Goal: Information Seeking & Learning: Learn about a topic

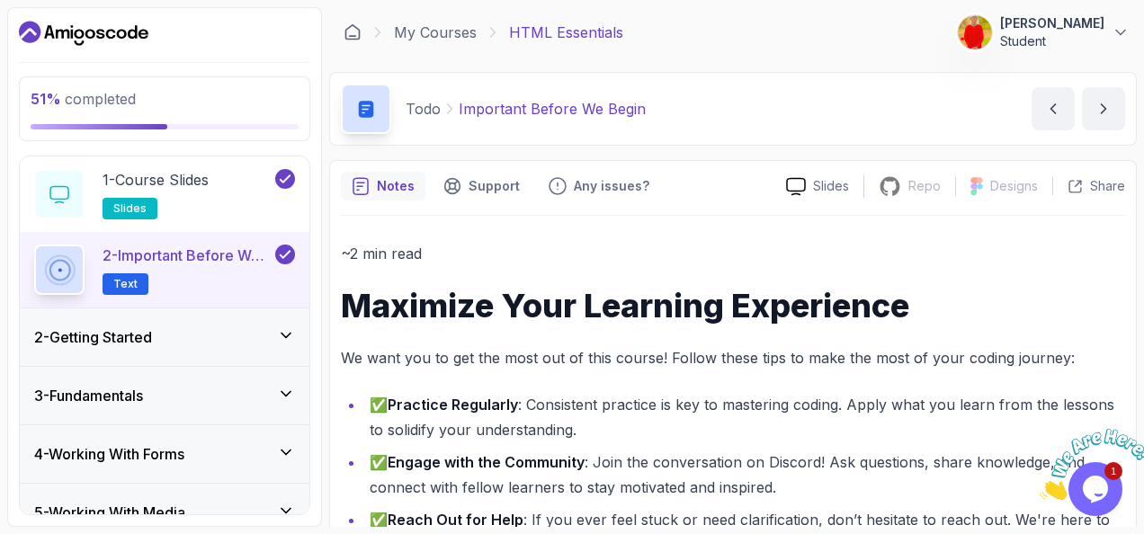
scroll to position [68, 0]
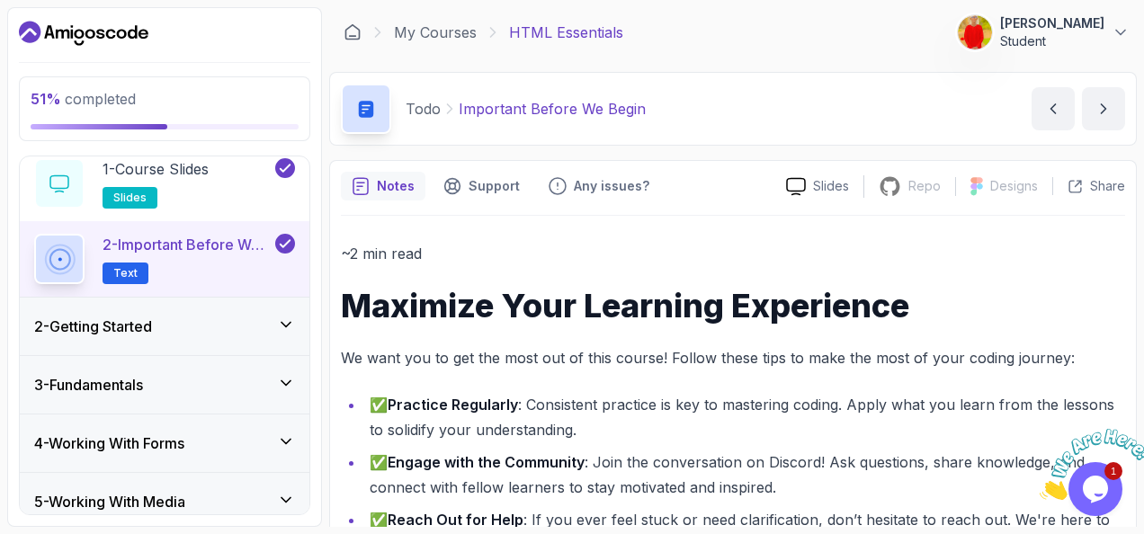
click at [289, 325] on icon at bounding box center [286, 325] width 18 height 18
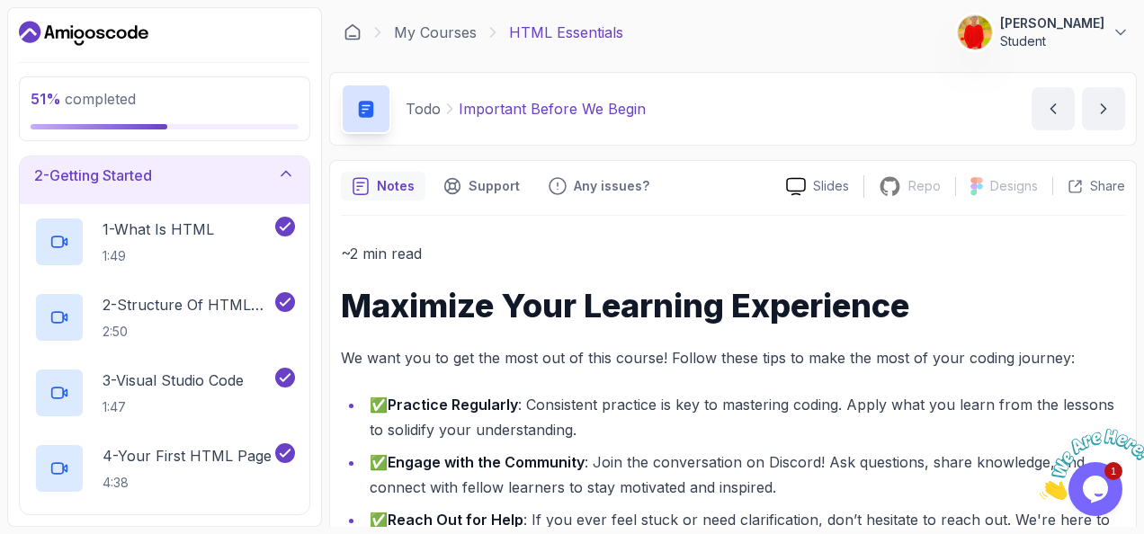
click at [297, 171] on div "2 - Getting Started" at bounding box center [164, 176] width 289 height 58
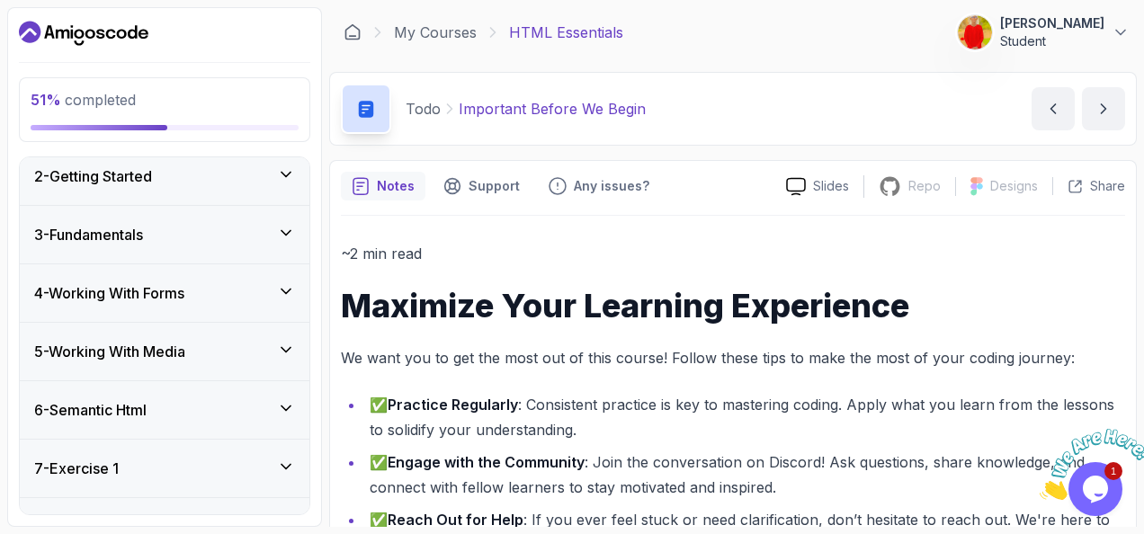
scroll to position [0, 0]
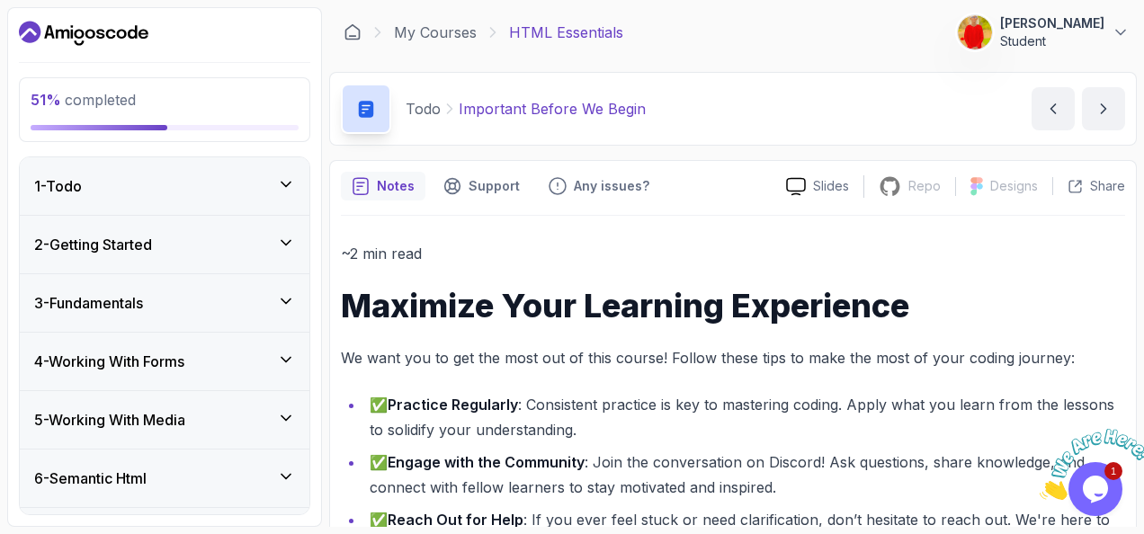
click at [291, 292] on icon at bounding box center [286, 301] width 18 height 18
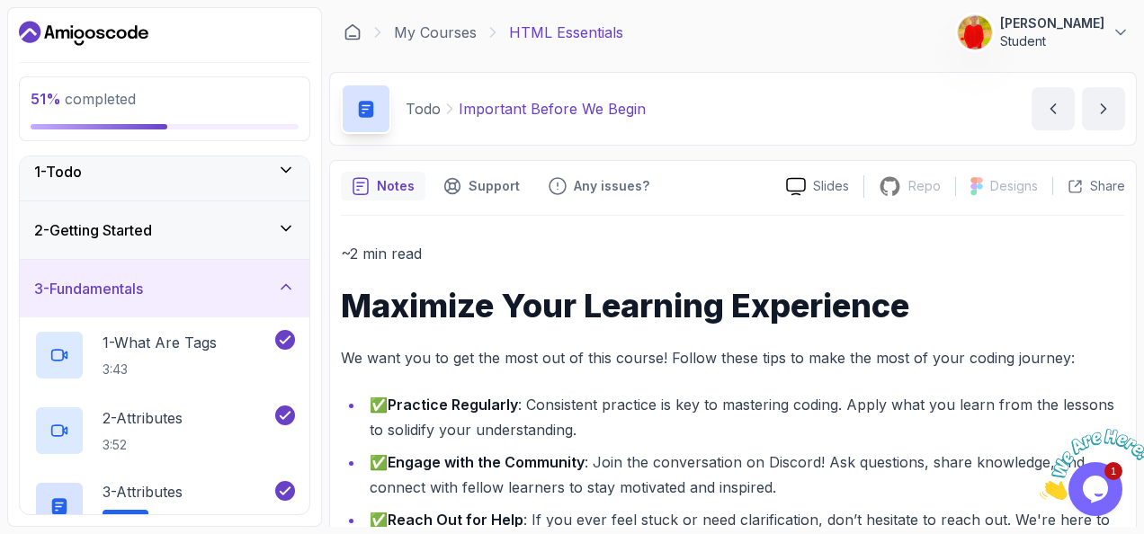
scroll to position [11, 0]
click at [298, 284] on div "3 - Fundamentals" at bounding box center [164, 292] width 289 height 58
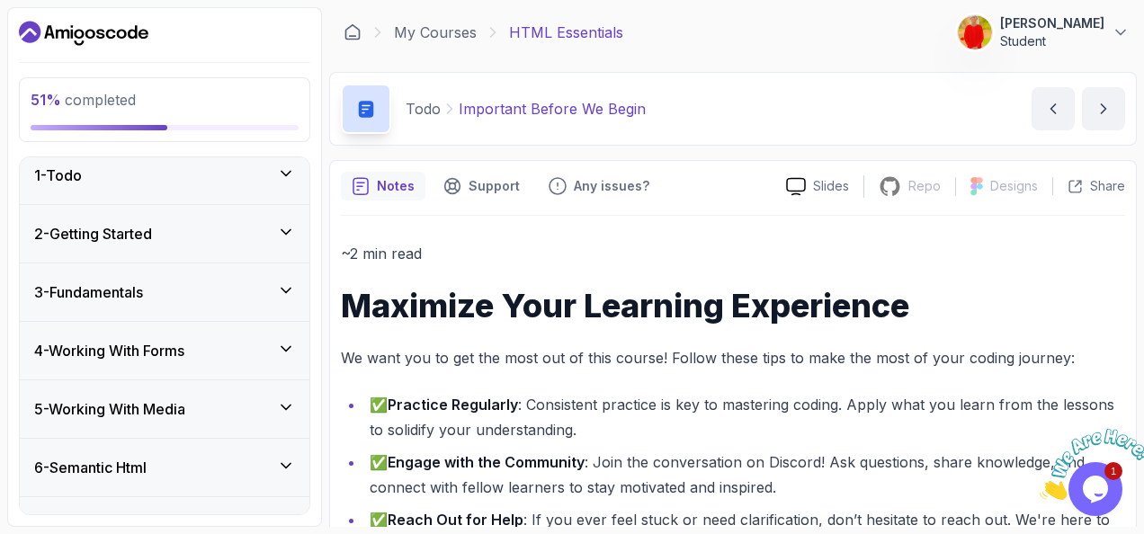
scroll to position [62, 0]
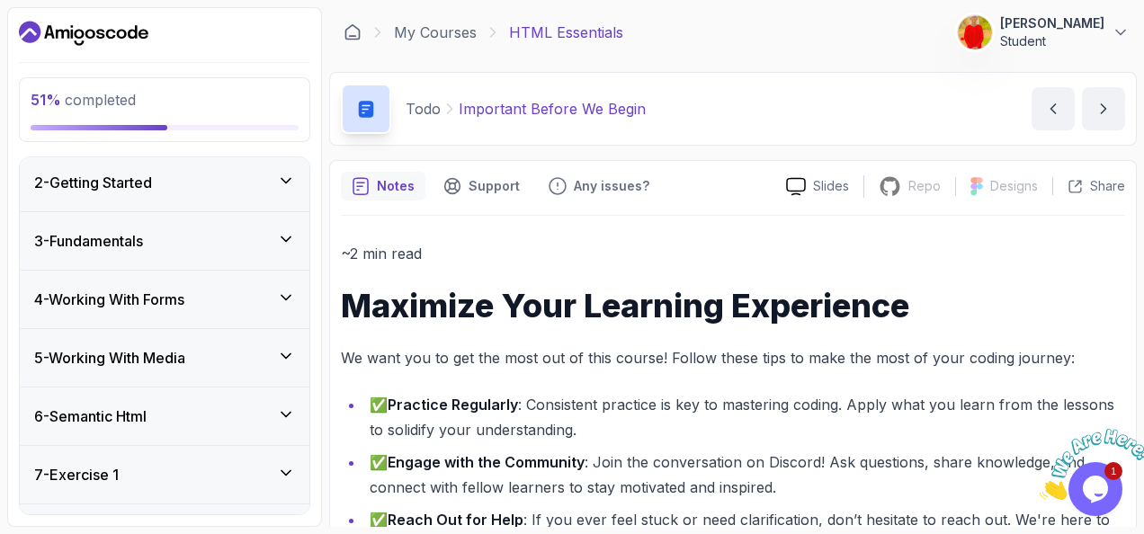
click at [283, 298] on icon at bounding box center [286, 298] width 18 height 18
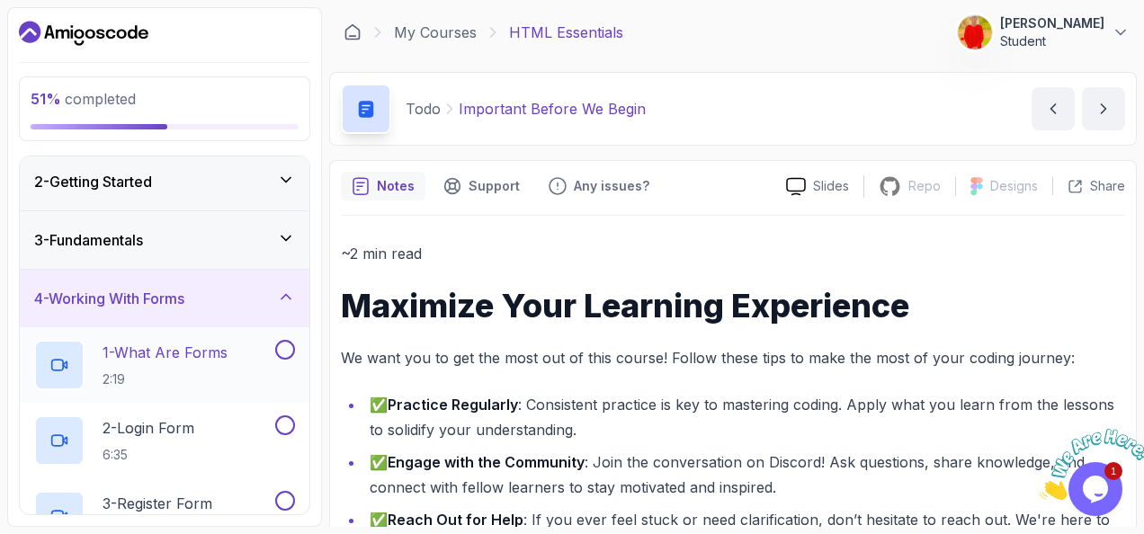
click at [182, 355] on p "1 - What Are Forms" at bounding box center [164, 353] width 125 height 22
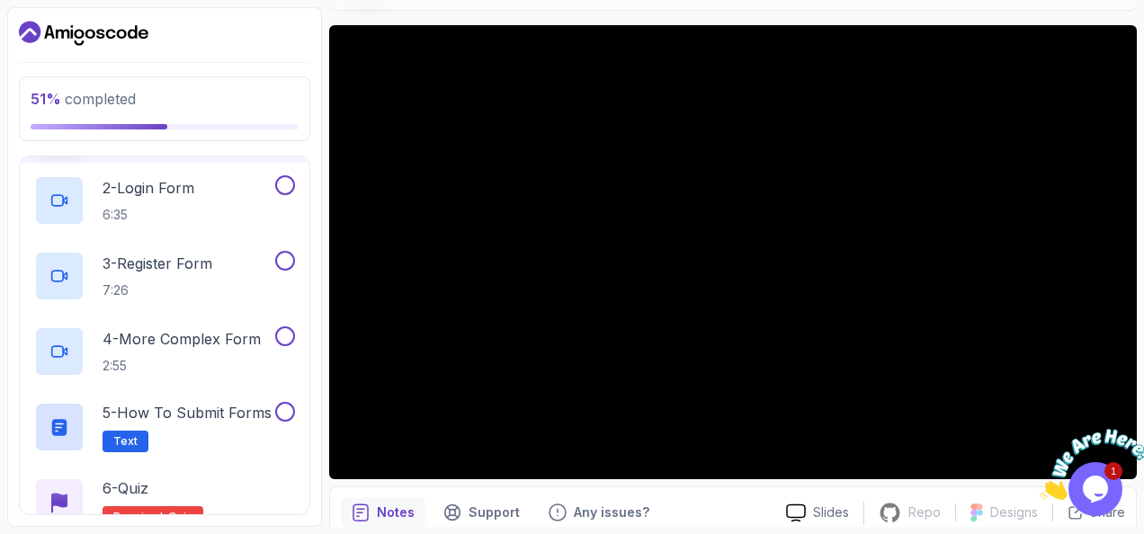
scroll to position [146, 0]
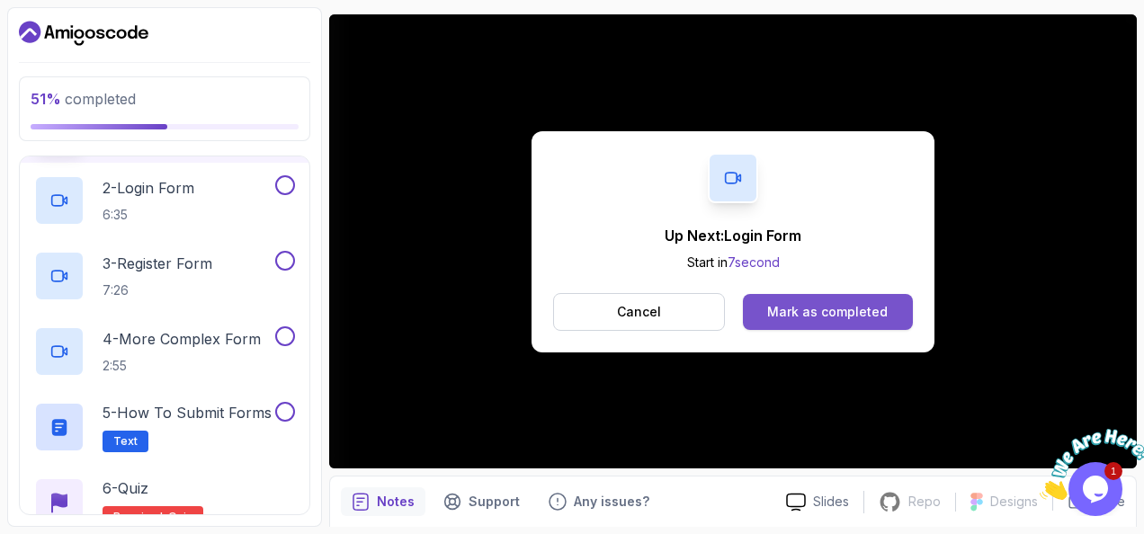
click at [808, 297] on button "Mark as completed" at bounding box center [828, 312] width 170 height 36
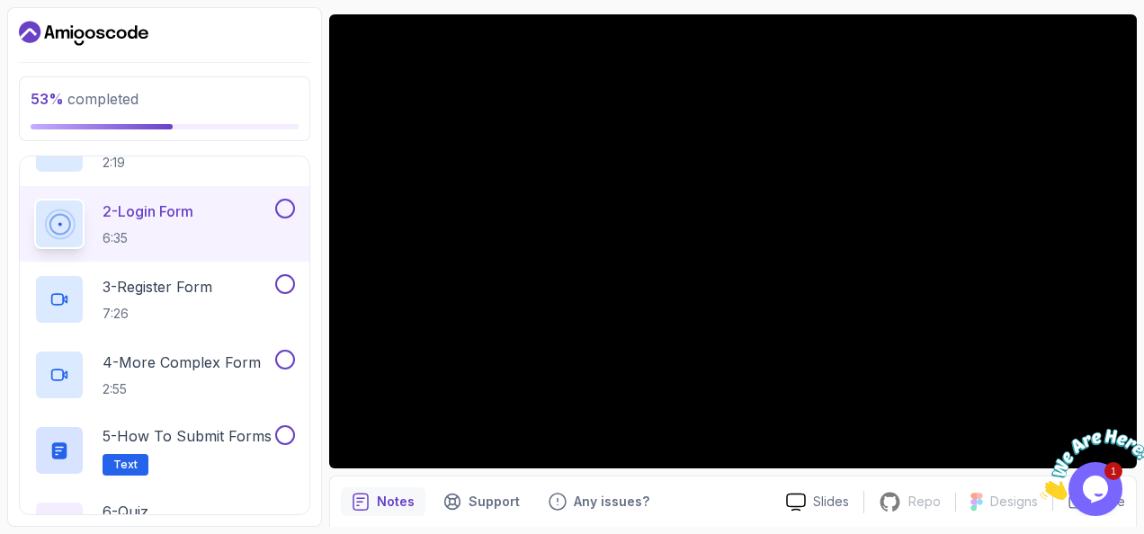
scroll to position [189, 0]
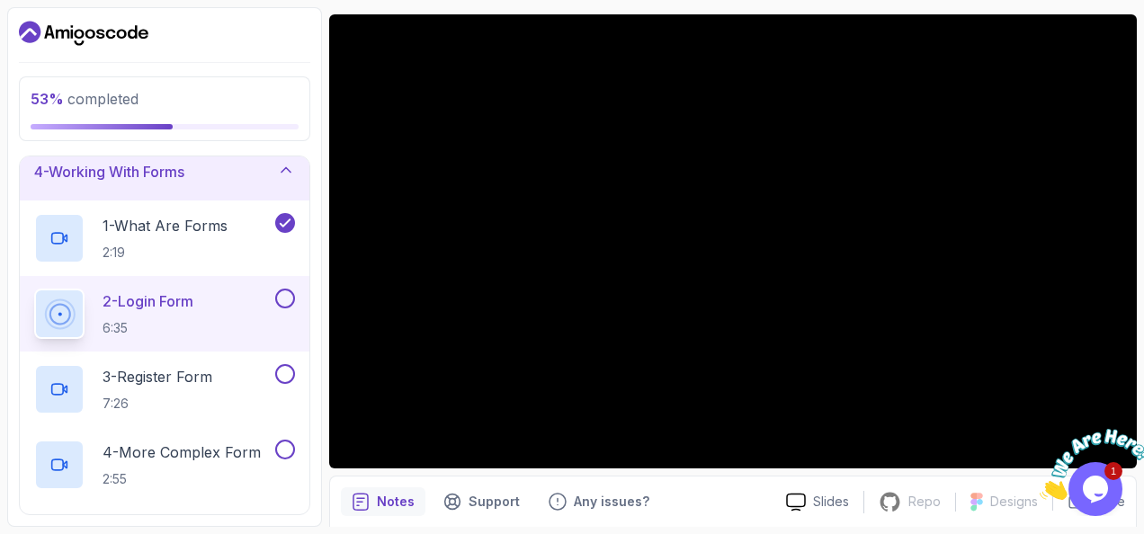
click at [282, 294] on button at bounding box center [285, 299] width 20 height 20
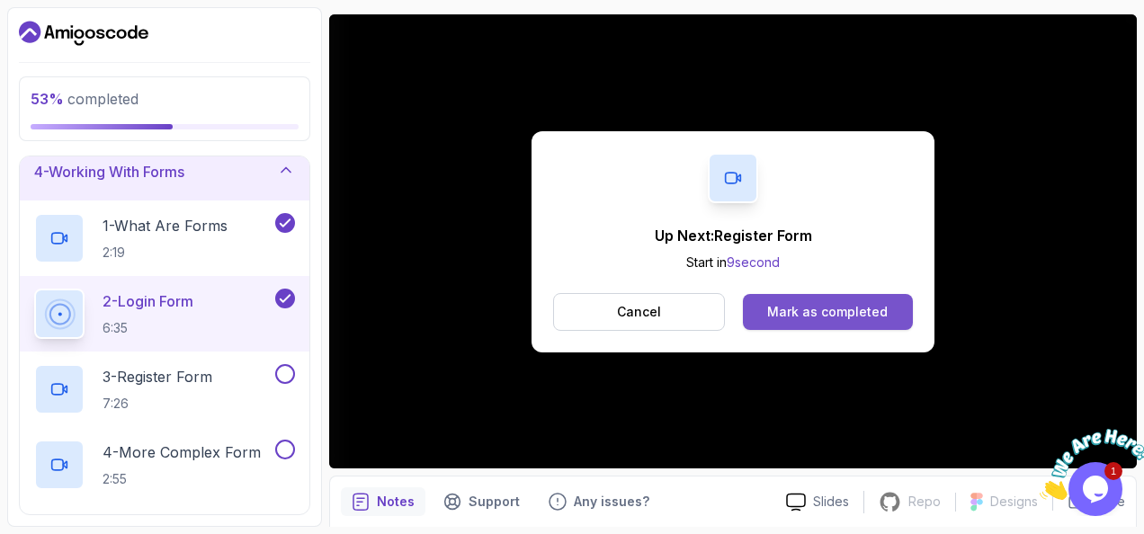
click at [793, 311] on div "Mark as completed" at bounding box center [827, 312] width 120 height 18
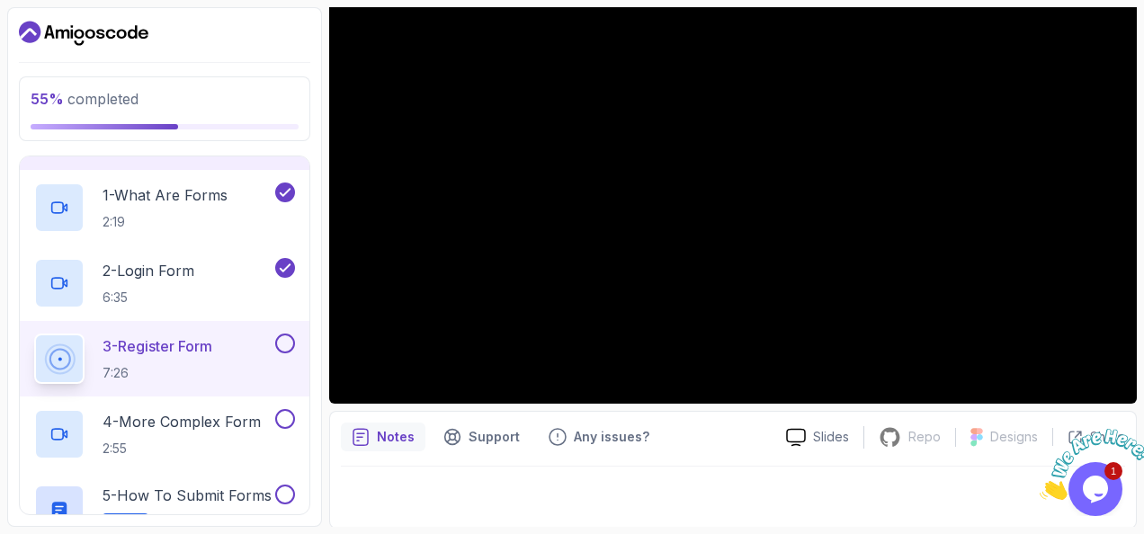
scroll to position [129, 0]
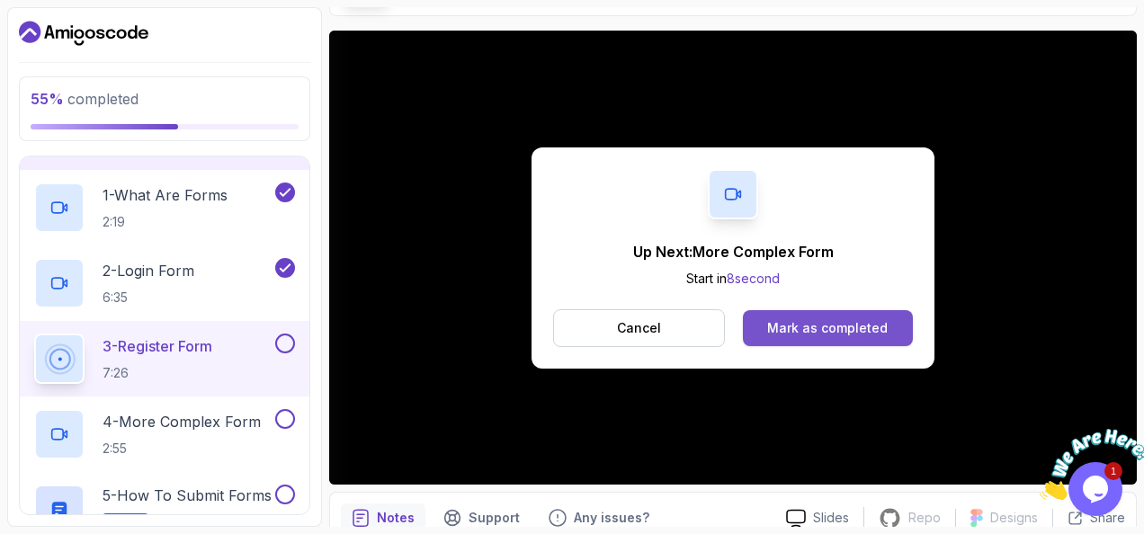
click at [829, 331] on div "Mark as completed" at bounding box center [827, 328] width 120 height 18
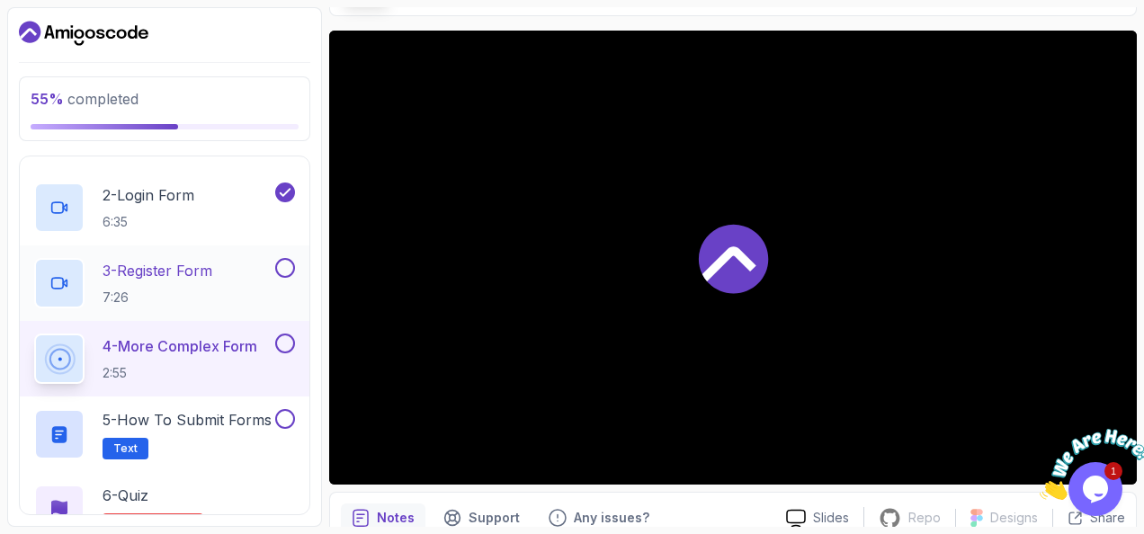
scroll to position [299, 0]
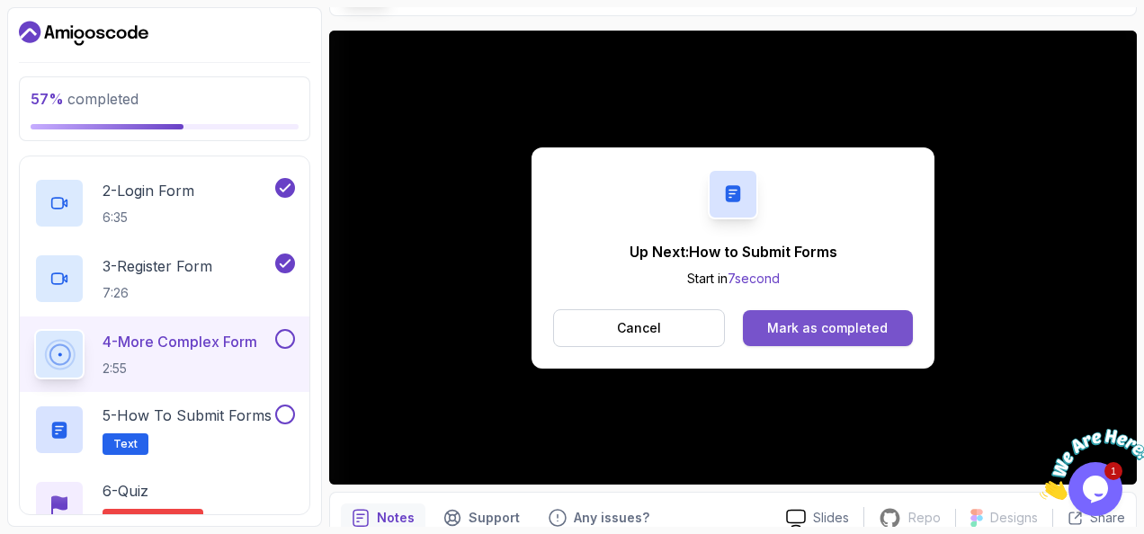
click at [792, 319] on div "Mark as completed" at bounding box center [827, 328] width 120 height 18
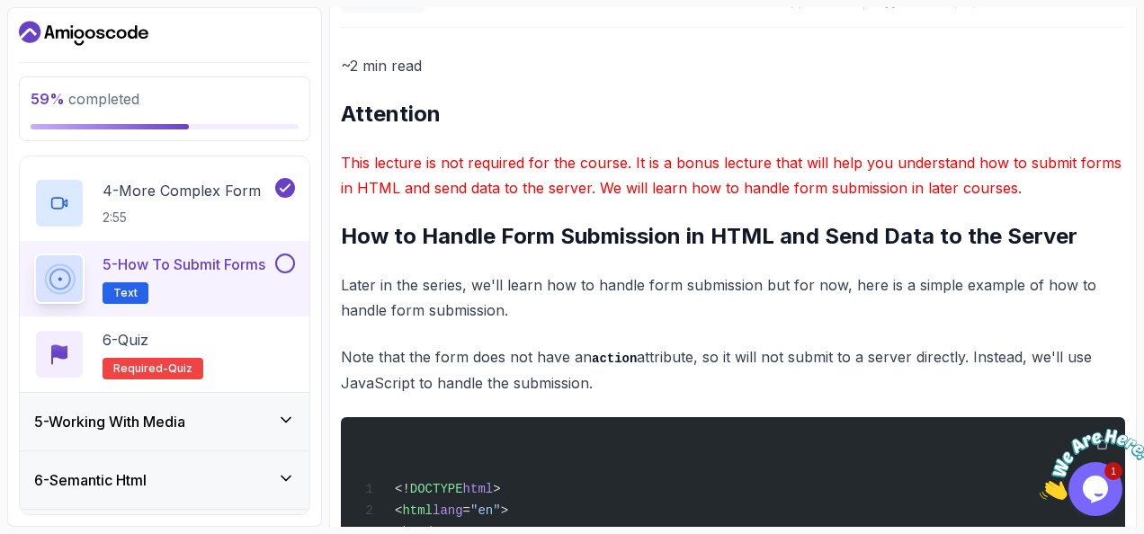
scroll to position [177, 0]
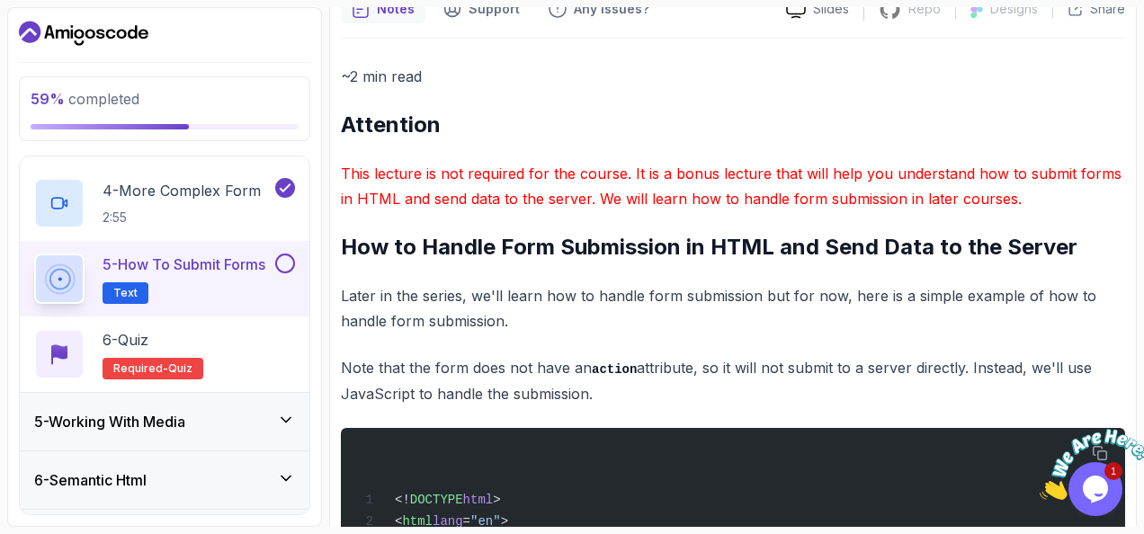
click at [275, 265] on div at bounding box center [283, 264] width 23 height 20
click at [297, 260] on div "5 - How to Submit Forms Text" at bounding box center [164, 279] width 289 height 76
click at [283, 260] on button at bounding box center [285, 264] width 20 height 20
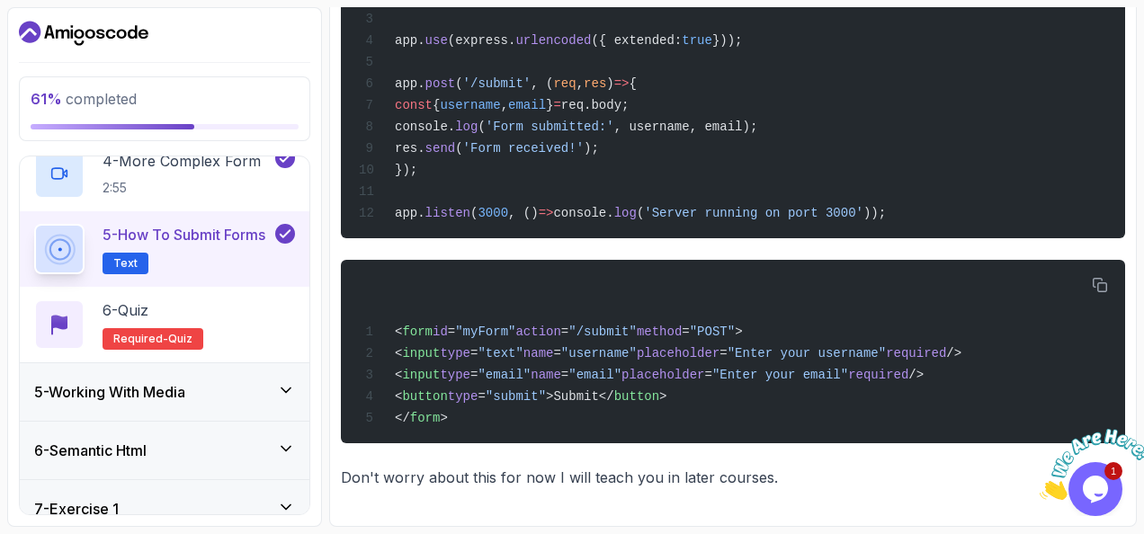
scroll to position [414, 0]
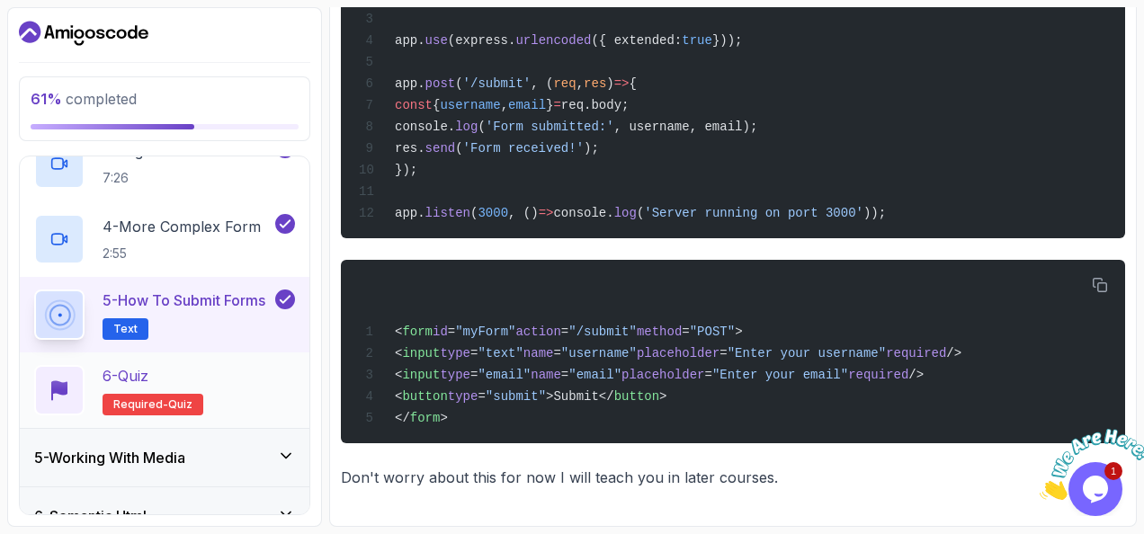
click at [129, 394] on p "Required- quiz" at bounding box center [152, 405] width 101 height 22
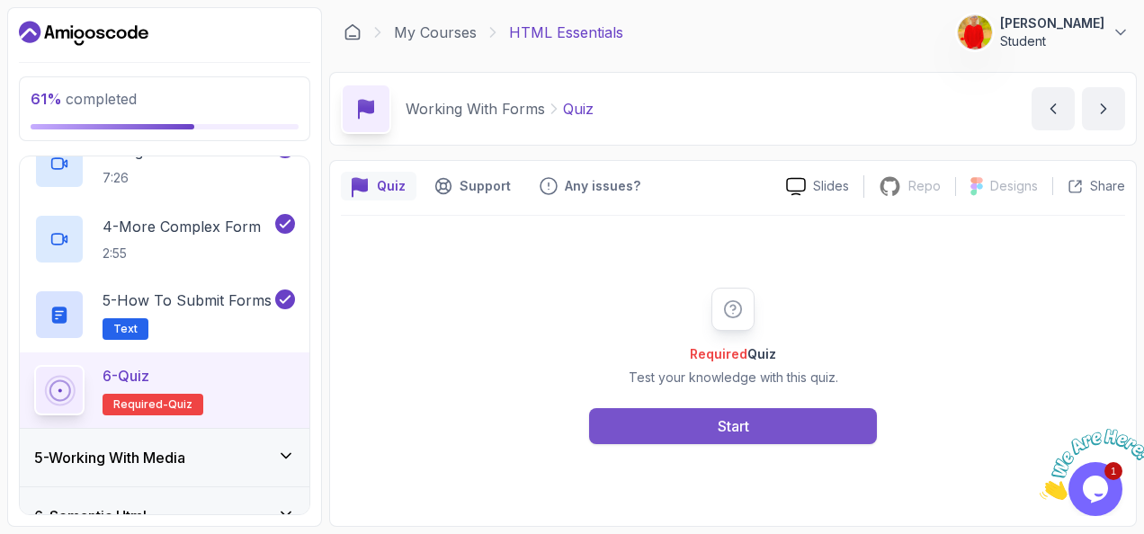
click at [680, 421] on button "Start" at bounding box center [733, 426] width 288 height 36
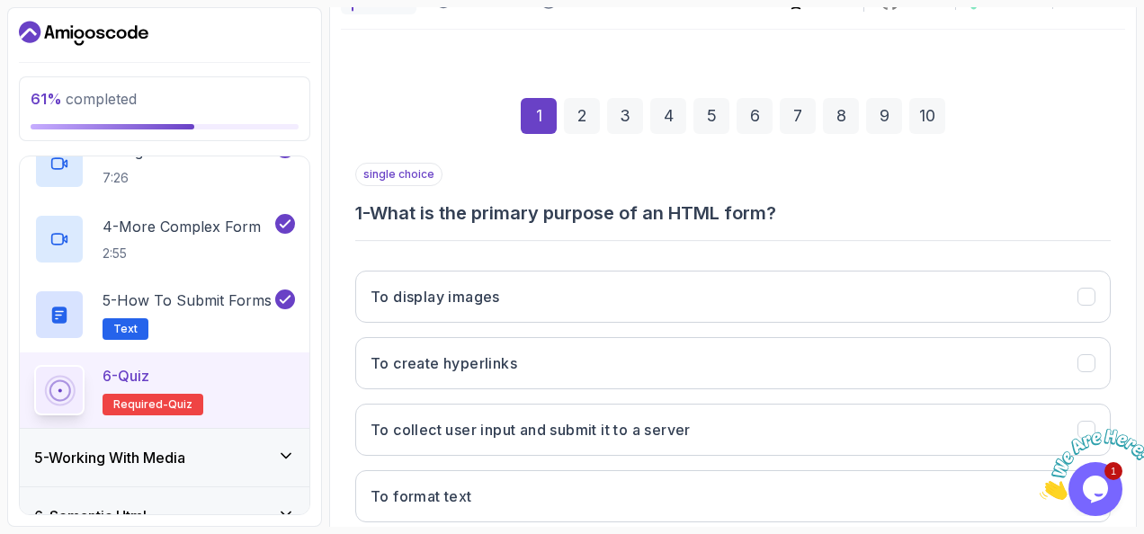
scroll to position [188, 0]
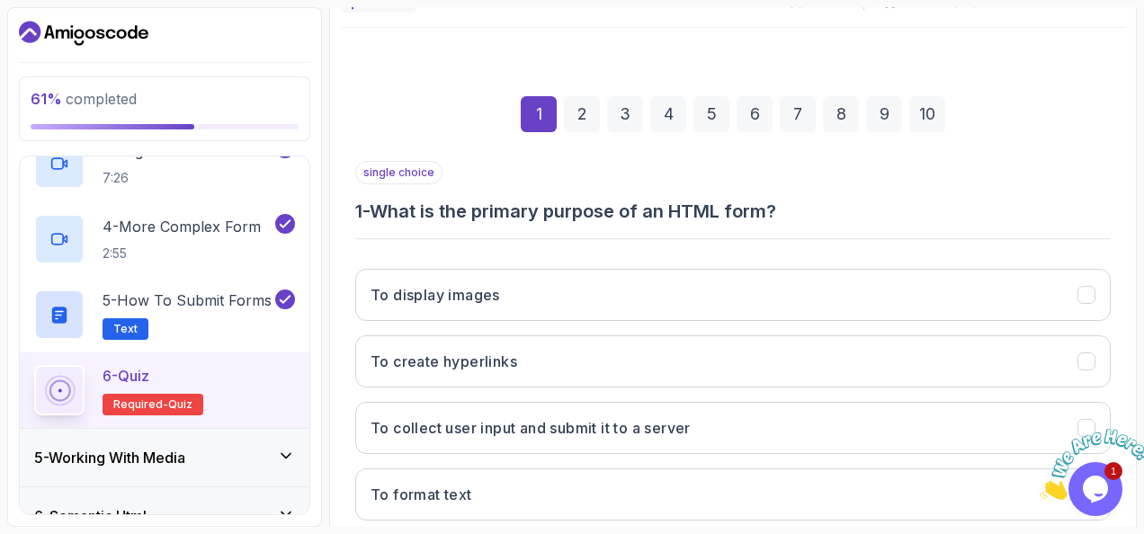
click at [579, 419] on h3 "To collect user input and submit it to a server" at bounding box center [530, 428] width 320 height 22
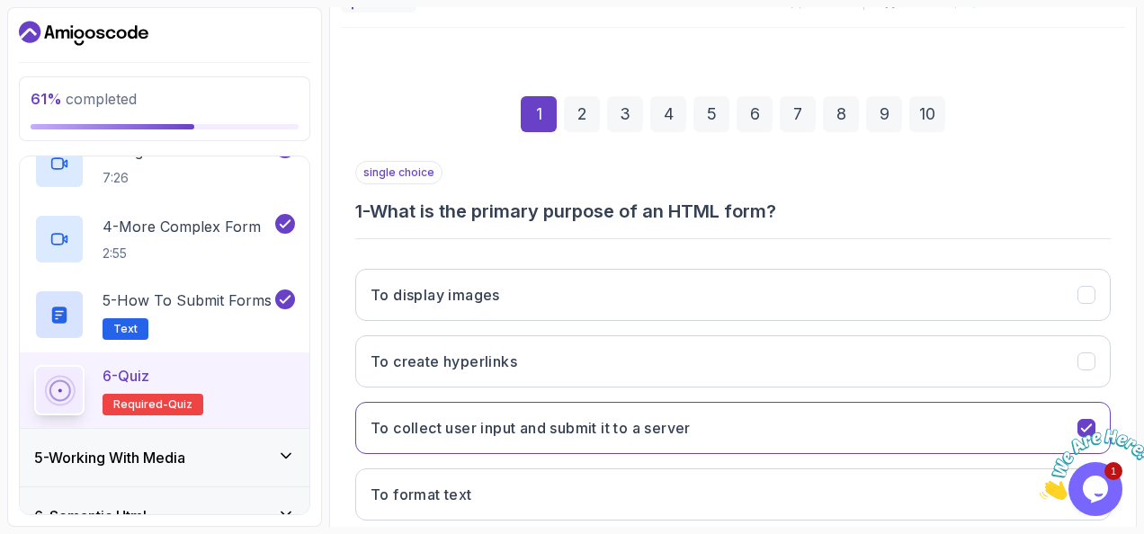
click at [575, 120] on div "2" at bounding box center [582, 114] width 36 height 36
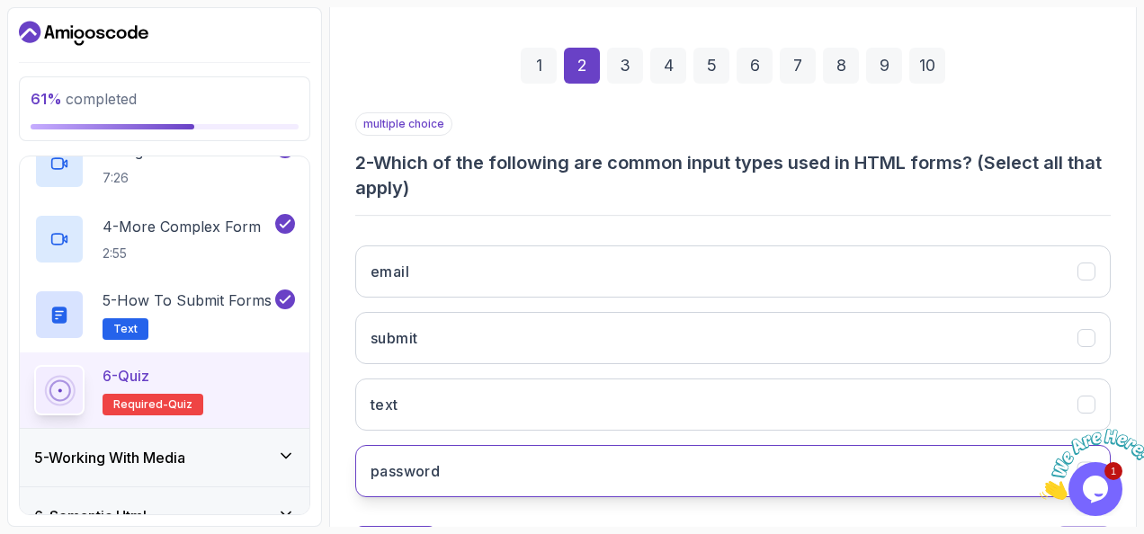
scroll to position [318, 0]
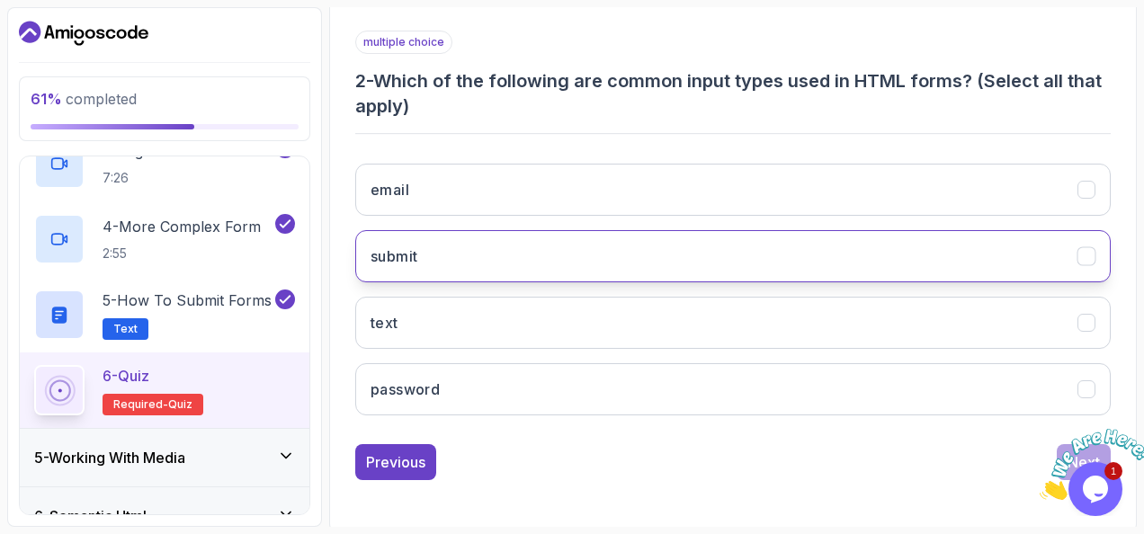
click at [460, 254] on button "submit" at bounding box center [732, 256] width 755 height 52
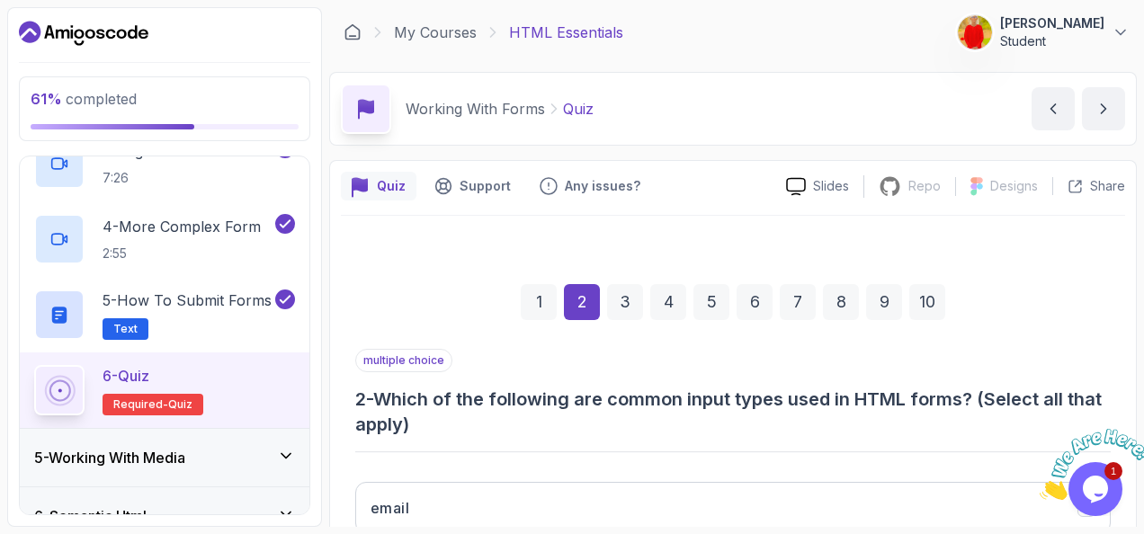
scroll to position [162, 0]
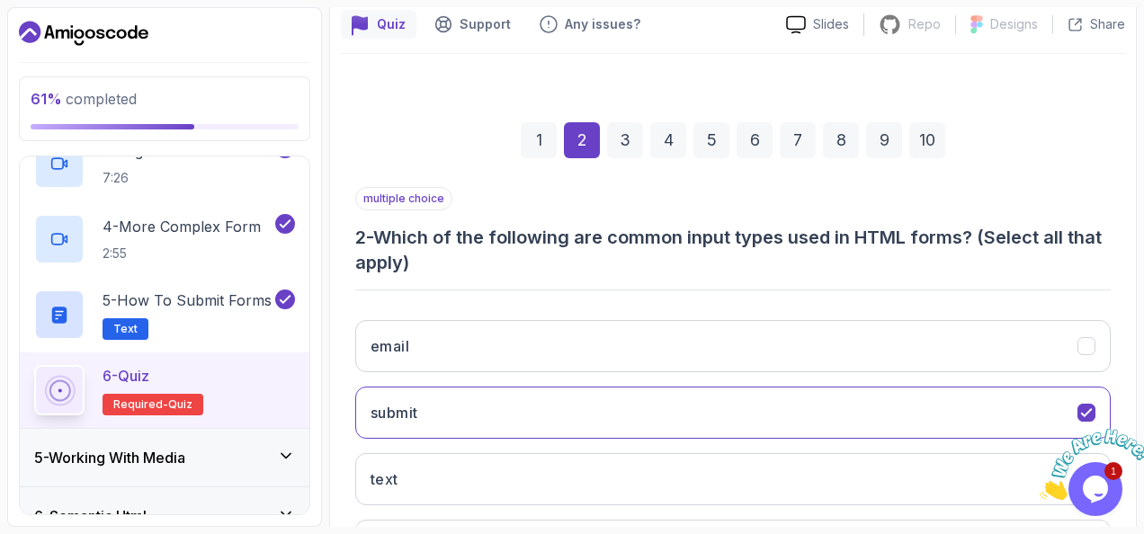
click at [620, 127] on div "3" at bounding box center [625, 140] width 36 height 36
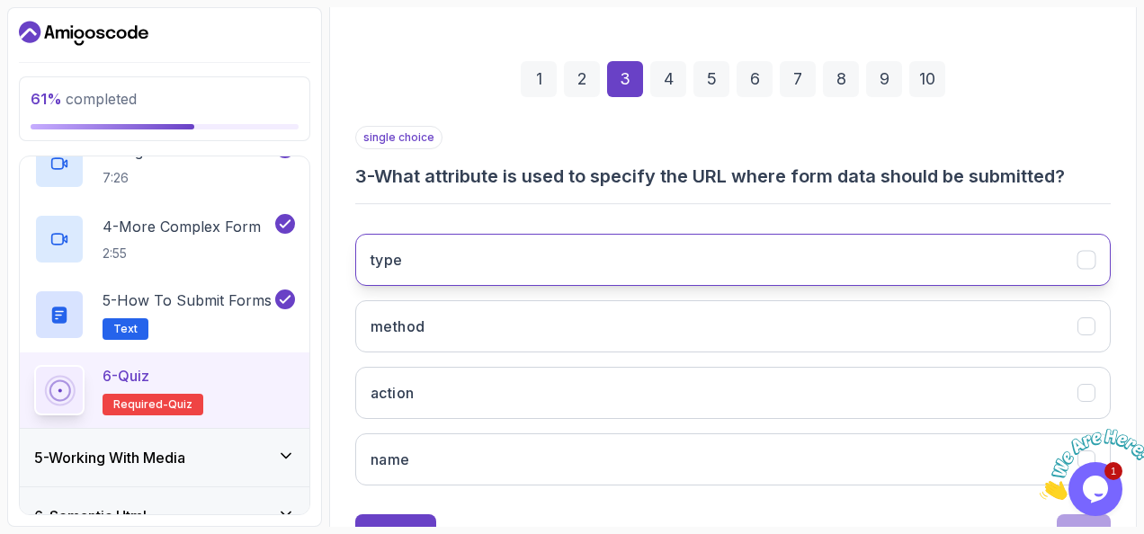
scroll to position [225, 0]
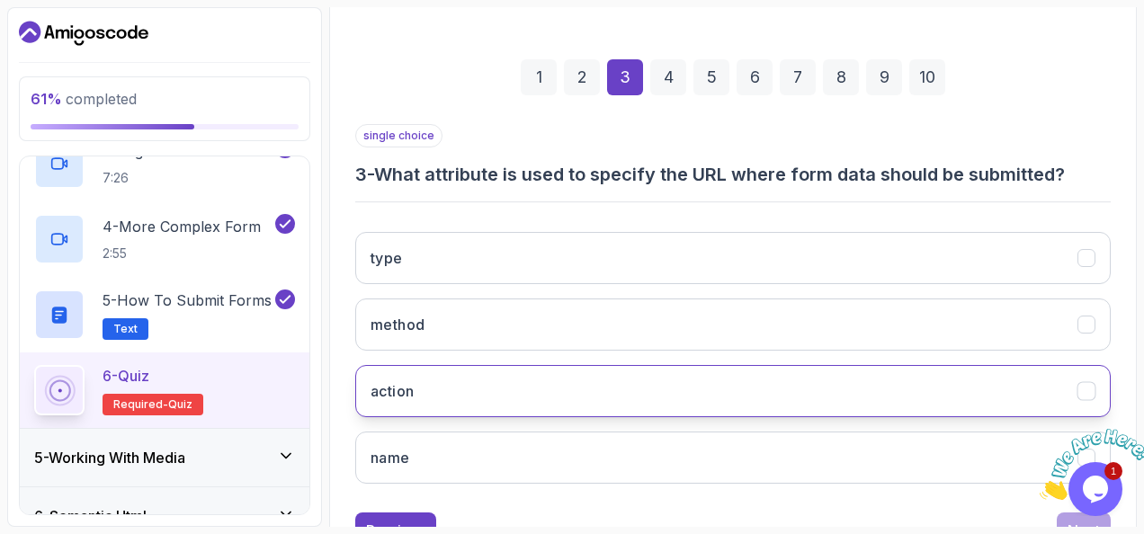
click at [502, 396] on button "action" at bounding box center [732, 391] width 755 height 52
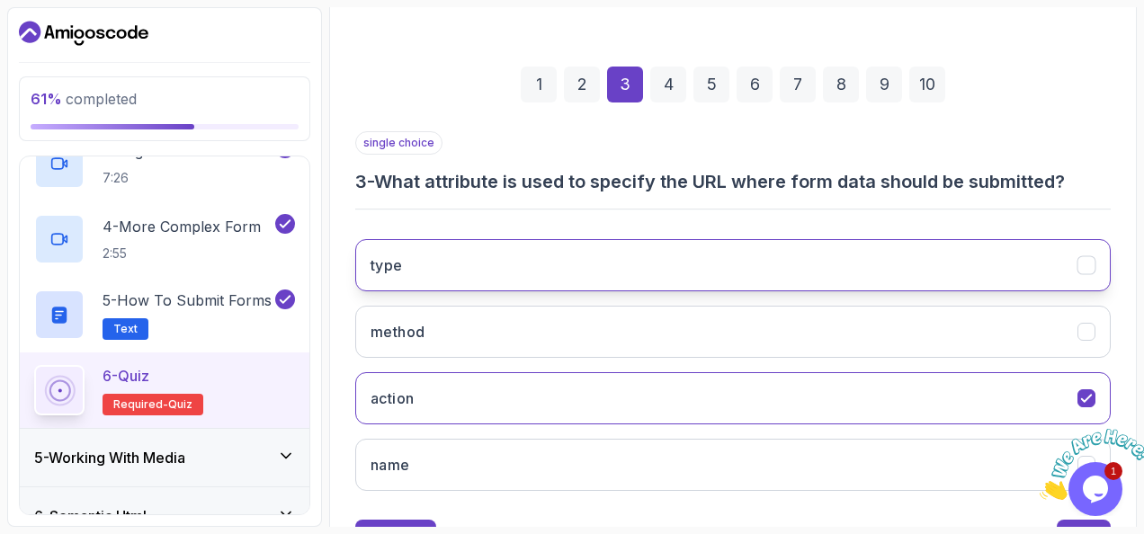
scroll to position [216, 0]
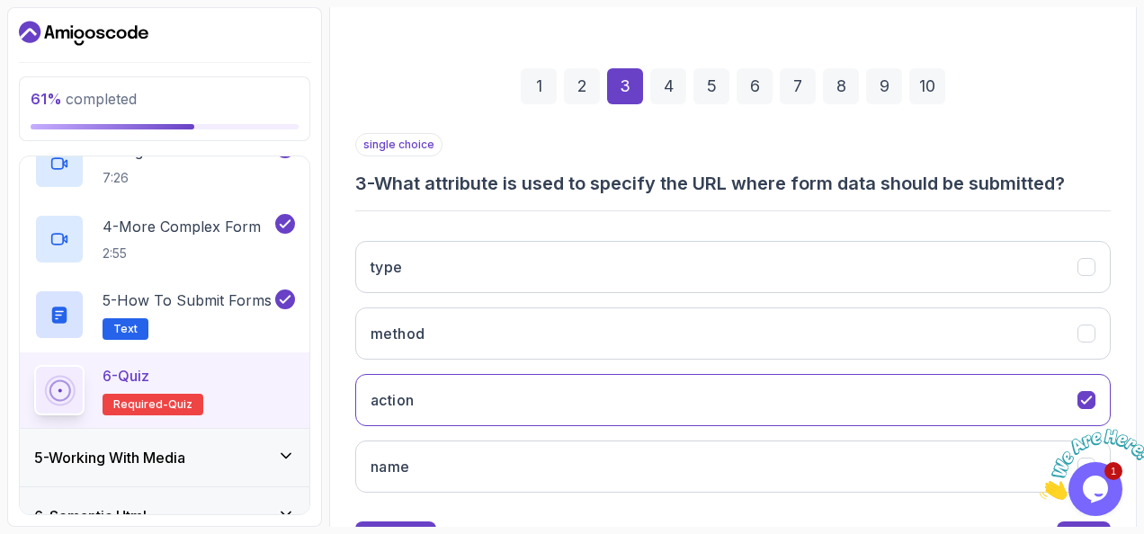
click at [674, 90] on div "4" at bounding box center [668, 86] width 36 height 36
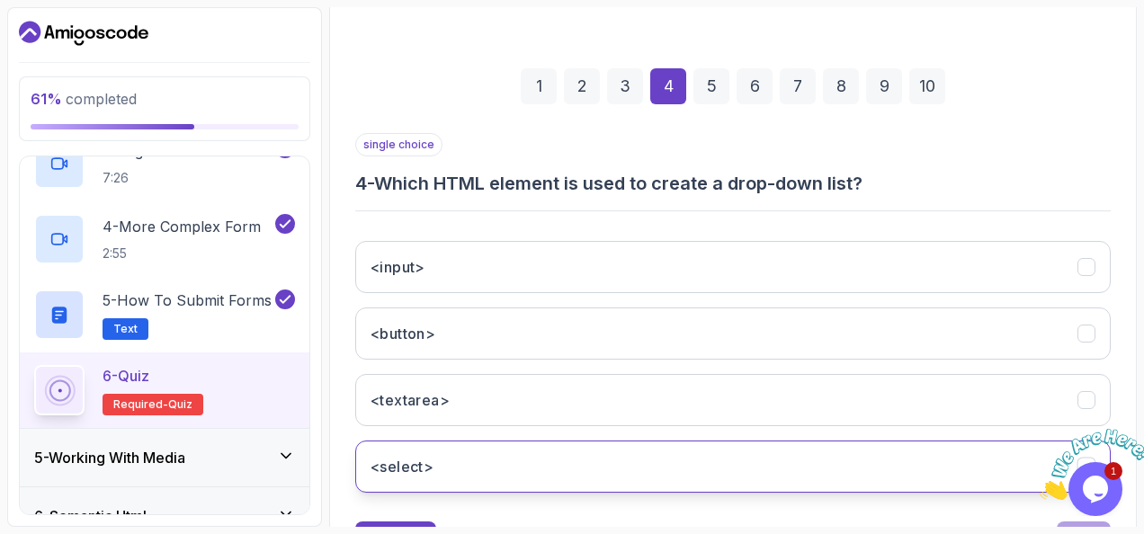
click at [491, 450] on button "<select>" at bounding box center [732, 467] width 755 height 52
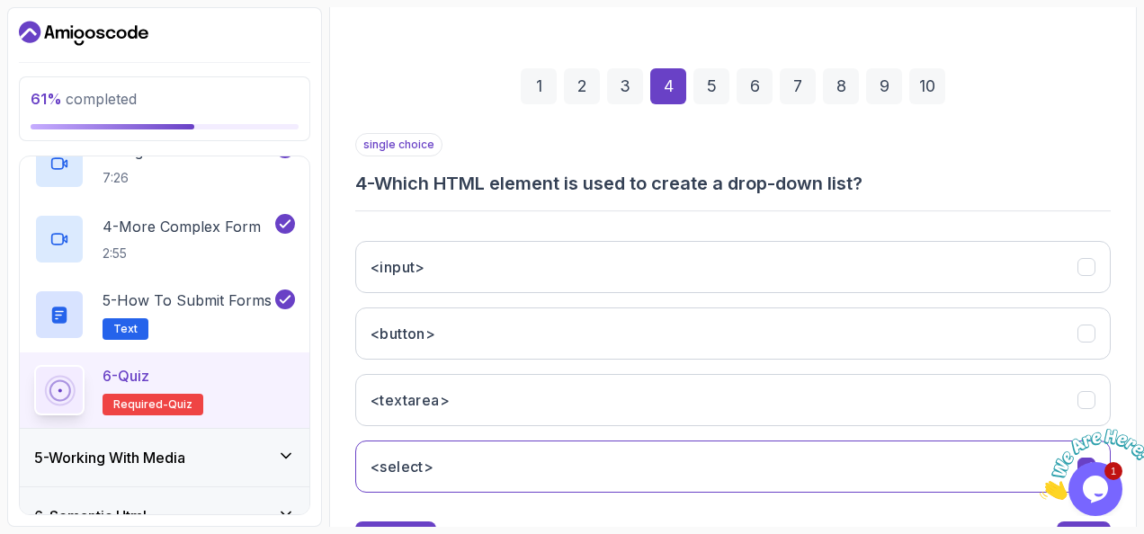
click at [699, 81] on div "5" at bounding box center [711, 86] width 36 height 36
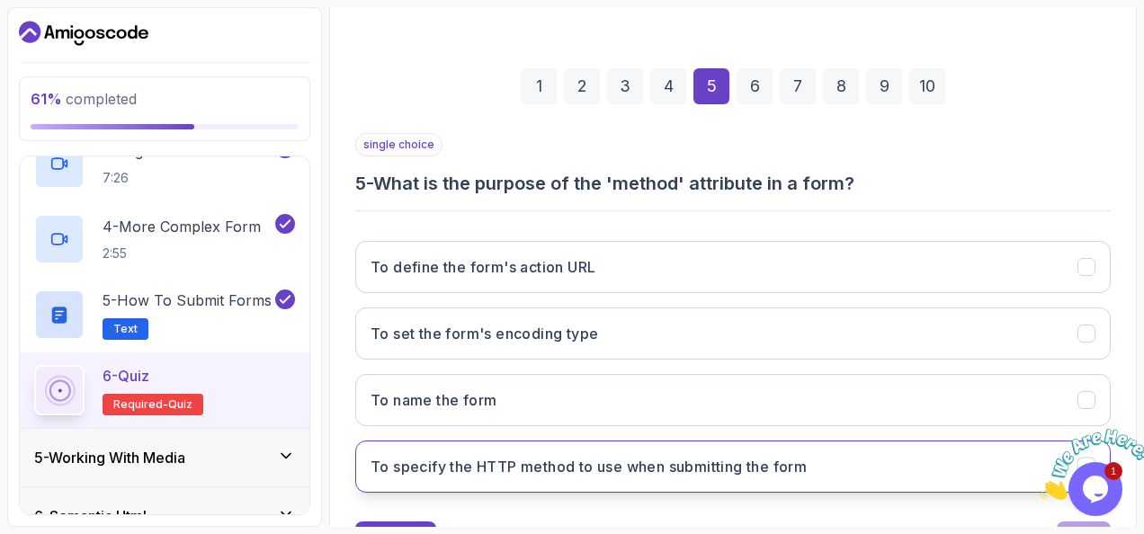
click at [525, 456] on h3 "To specify the HTTP method to use when submitting the form" at bounding box center [588, 467] width 436 height 22
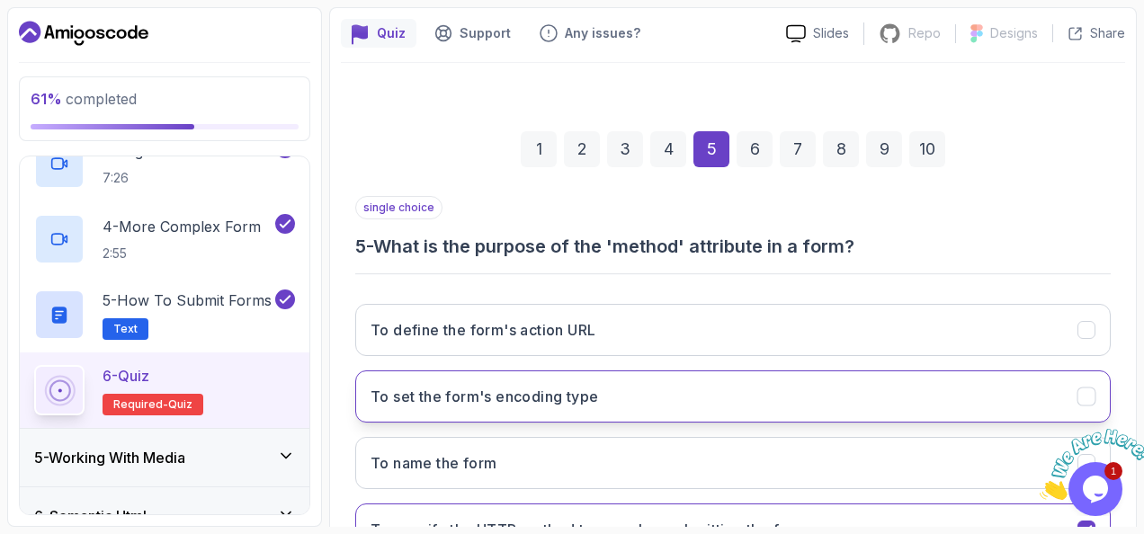
scroll to position [147, 0]
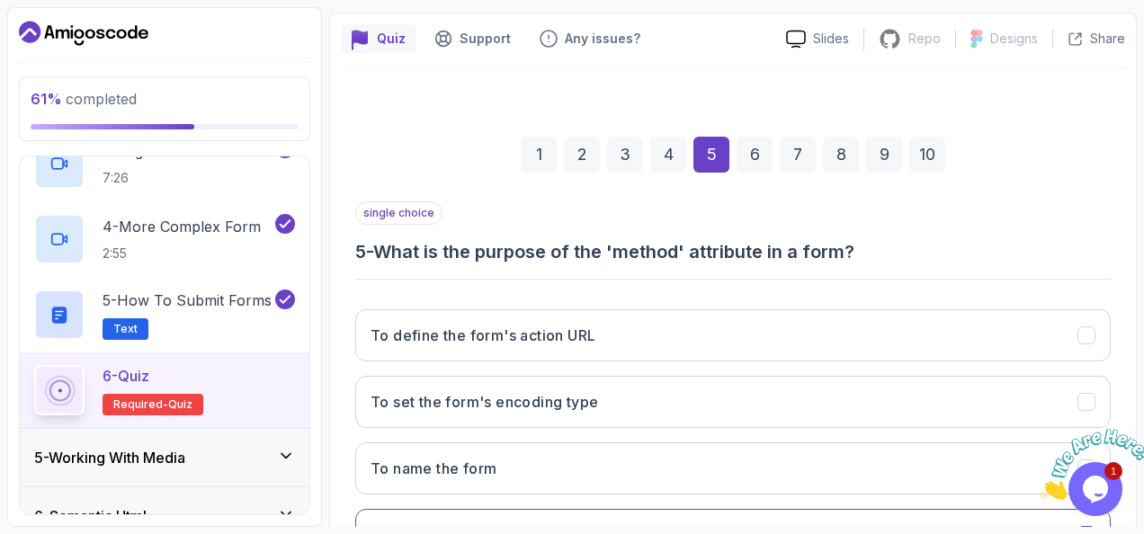
click at [750, 151] on div "6" at bounding box center [754, 155] width 36 height 36
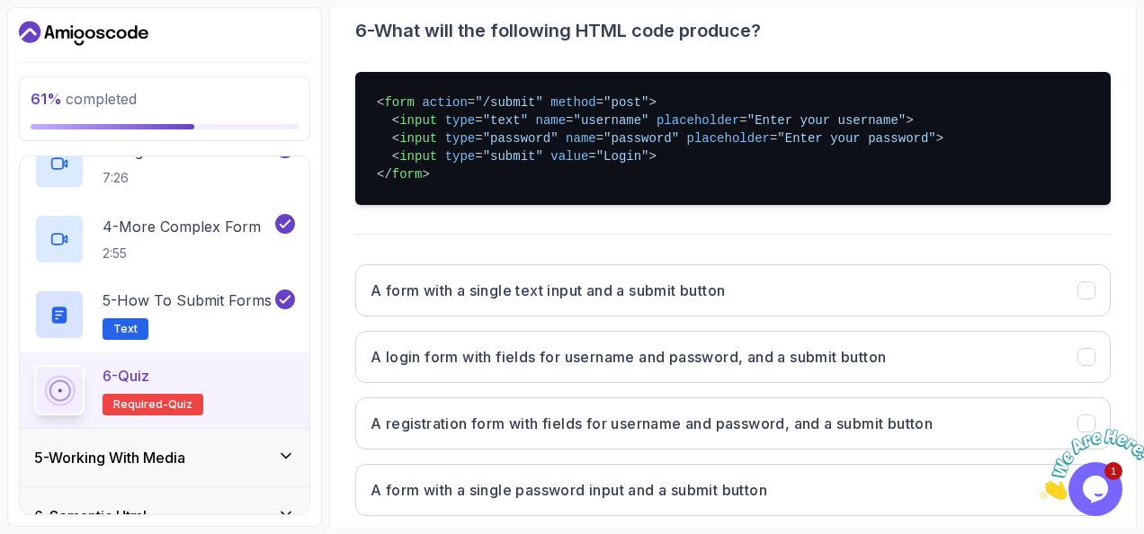
scroll to position [370, 0]
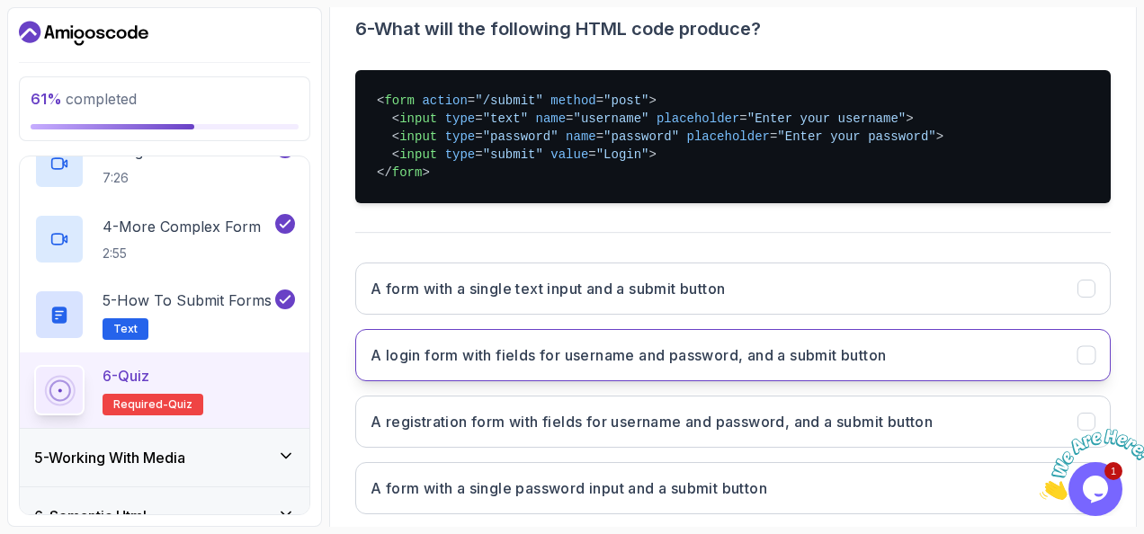
click at [479, 358] on h3 "A login form with fields for username and password, and a submit button" at bounding box center [627, 355] width 515 height 22
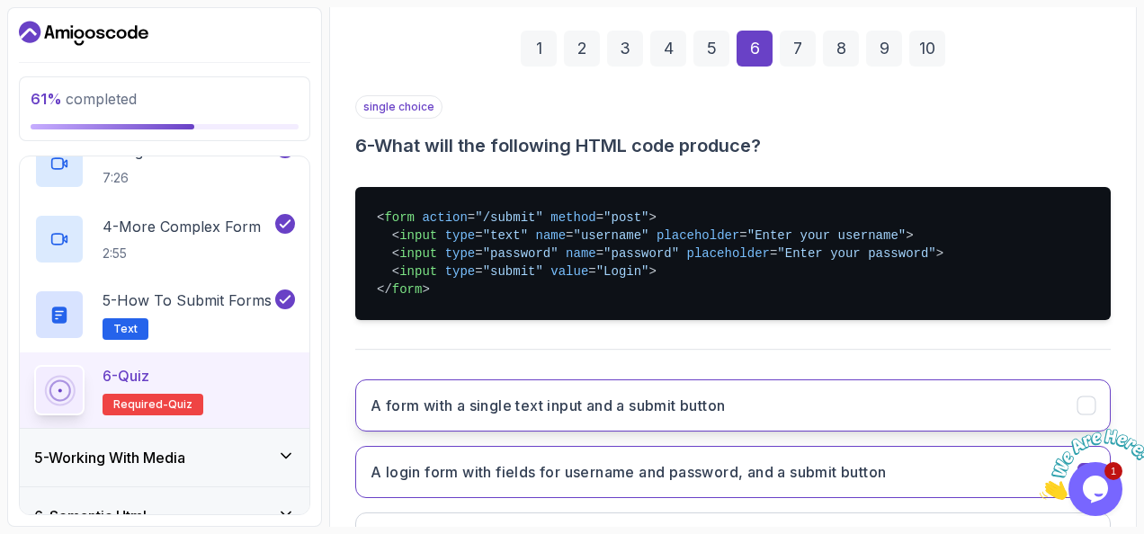
scroll to position [469, 0]
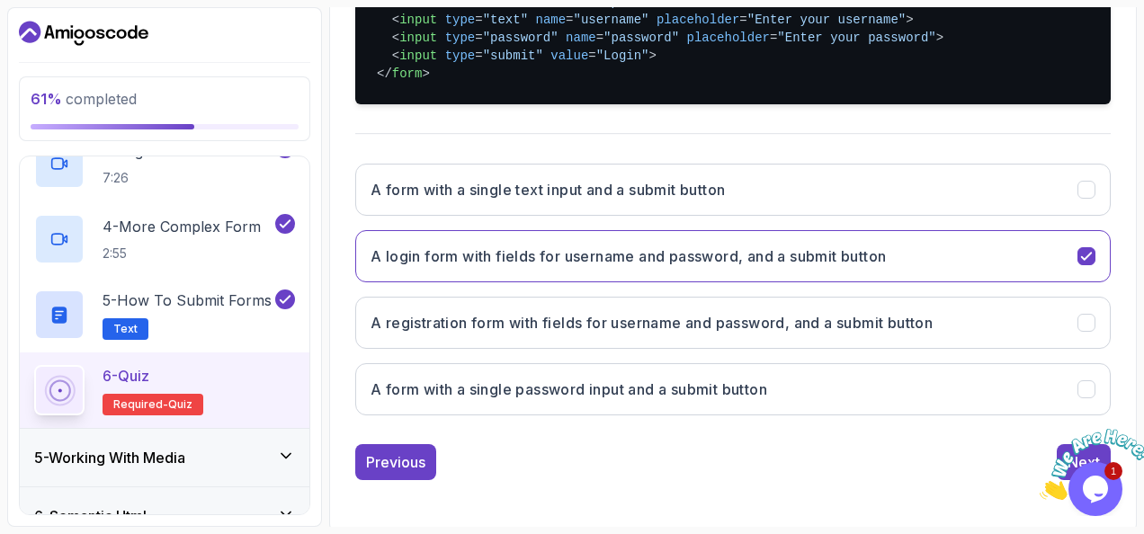
click at [1064, 451] on img at bounding box center [1094, 464] width 111 height 71
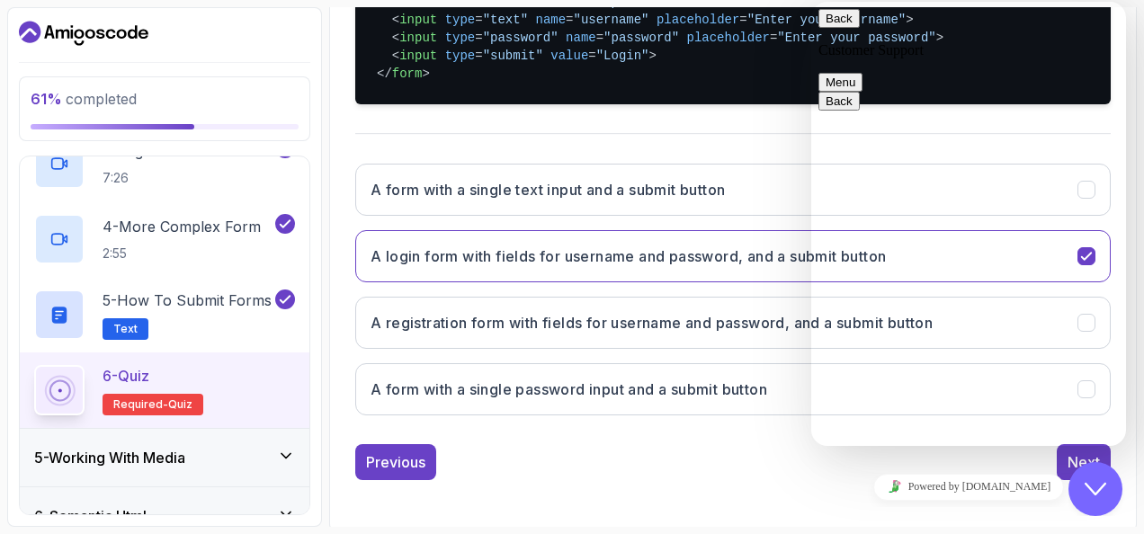
click at [1108, 478] on div "Close Chat This icon closes the chat window." at bounding box center [1095, 489] width 54 height 22
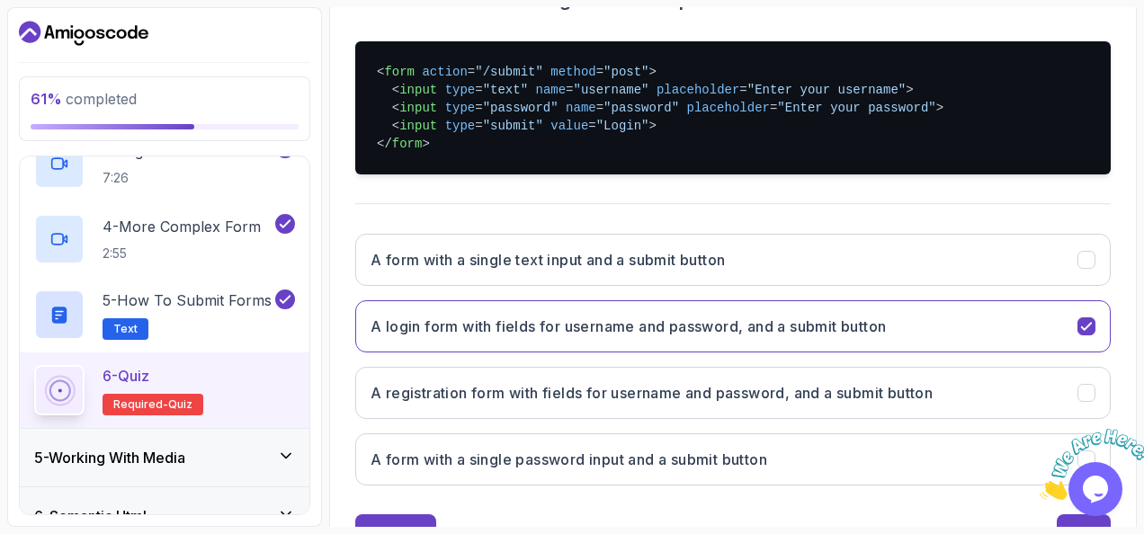
scroll to position [397, 0]
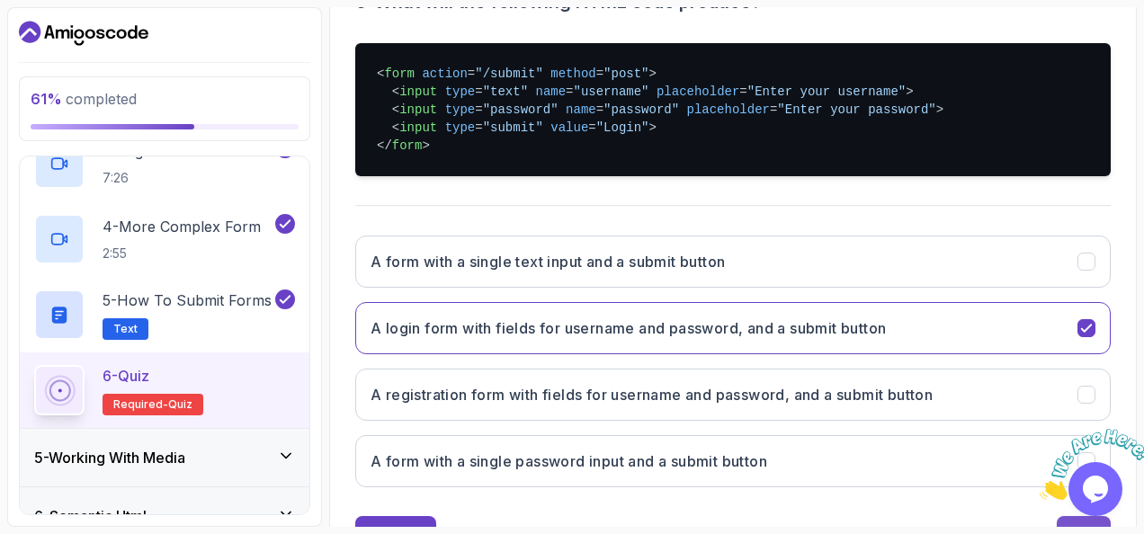
click at [1087, 523] on div "Next" at bounding box center [1083, 534] width 32 height 22
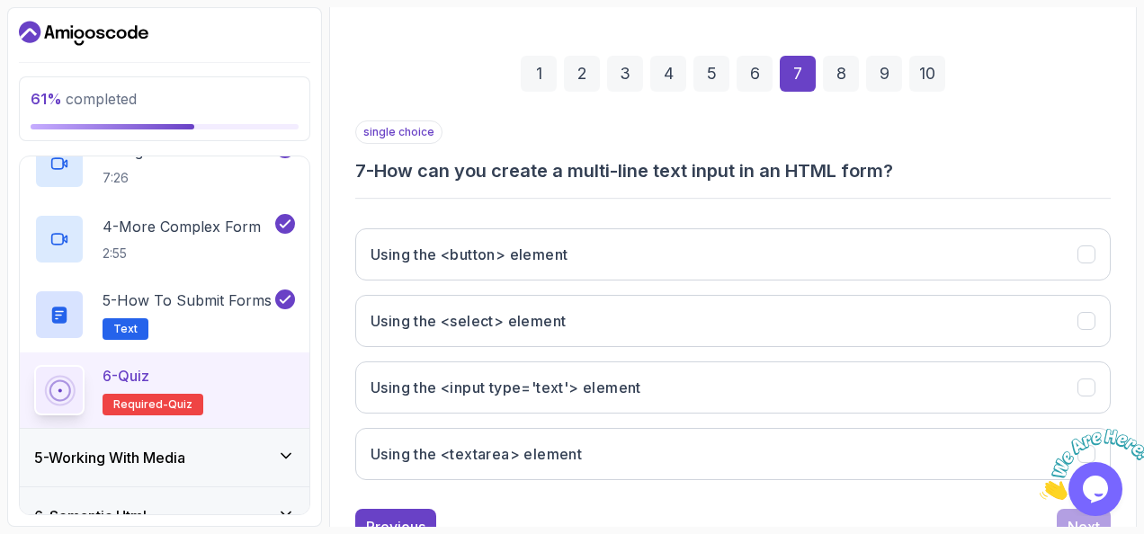
scroll to position [227, 0]
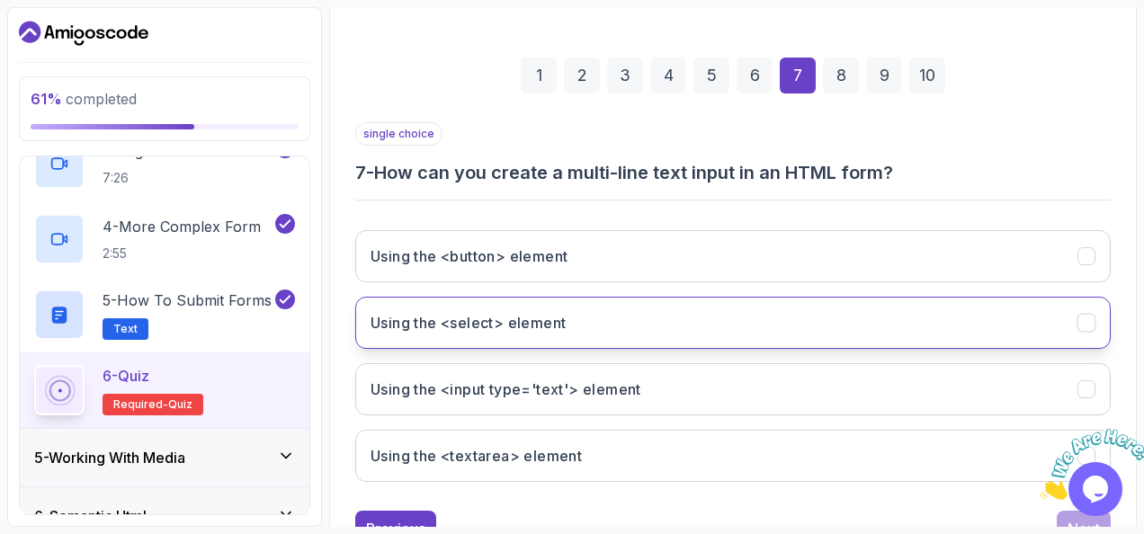
click at [625, 331] on button "Using the <select> element" at bounding box center [732, 323] width 755 height 52
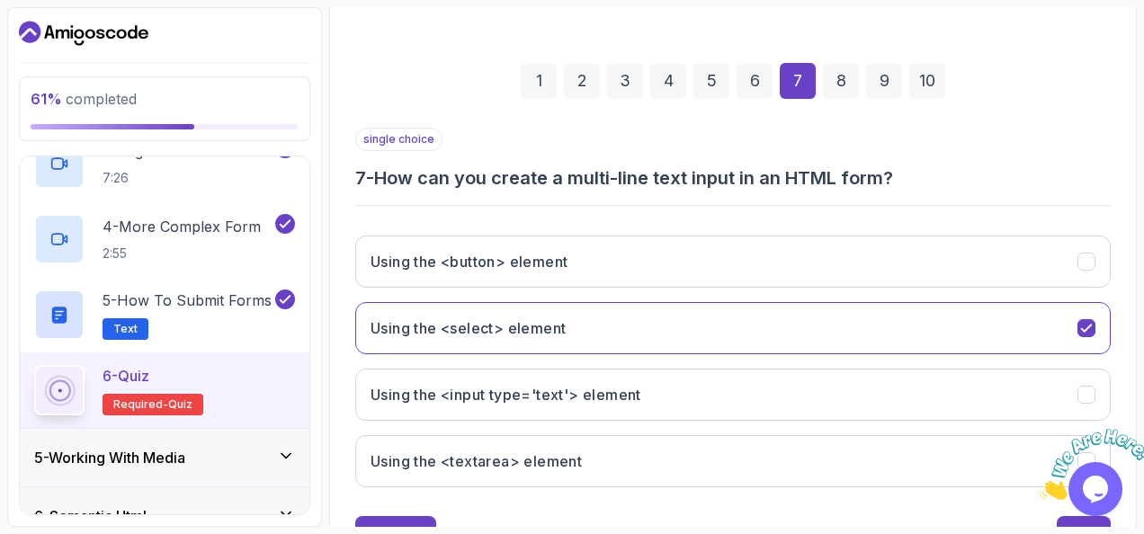
scroll to position [221, 0]
click at [1076, 523] on div "Next" at bounding box center [1083, 534] width 32 height 22
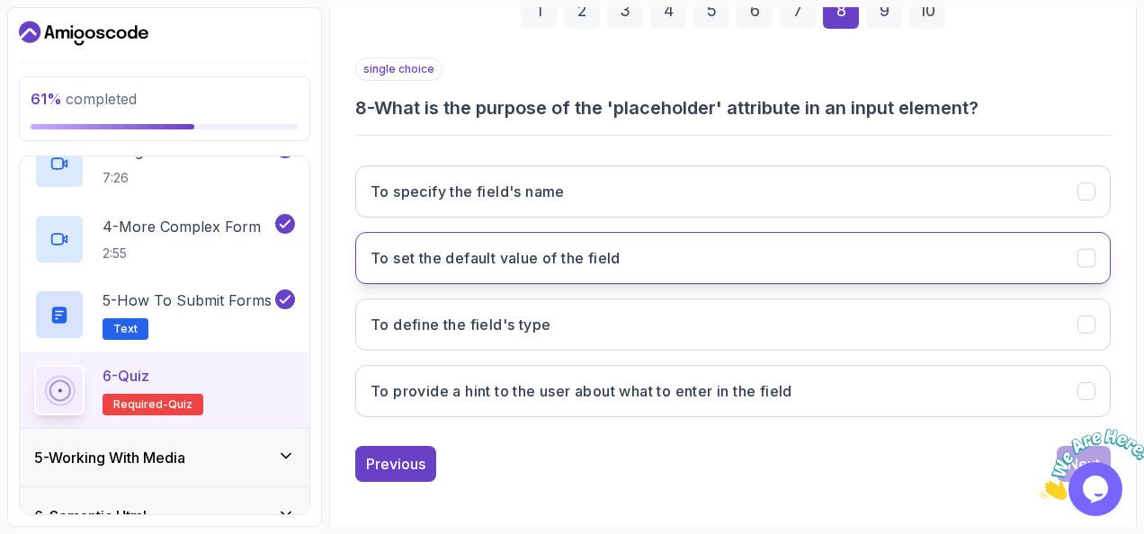
scroll to position [293, 0]
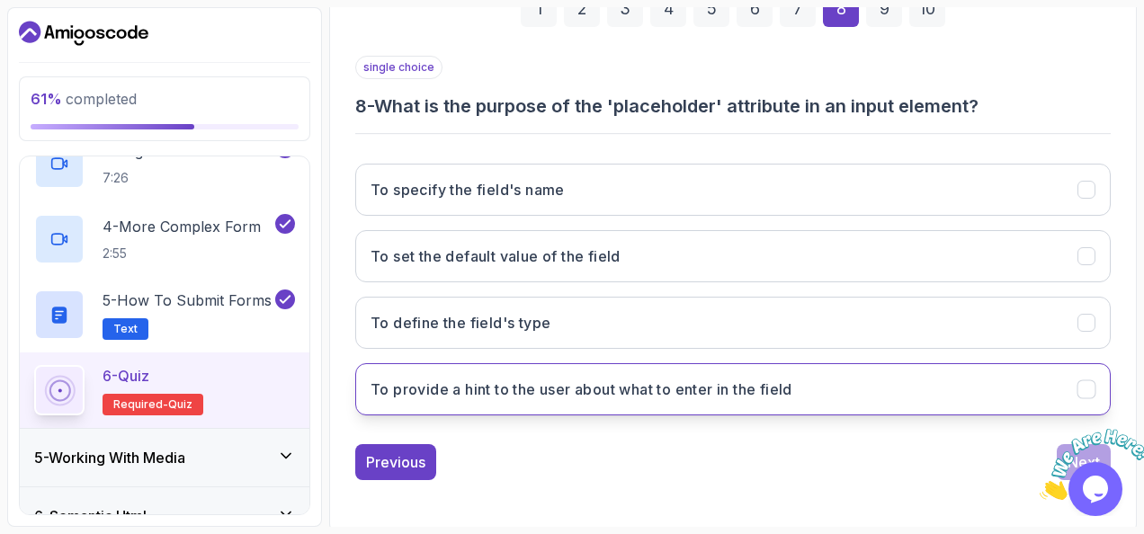
click at [571, 388] on h3 "To provide a hint to the user about what to enter in the field" at bounding box center [581, 389] width 422 height 22
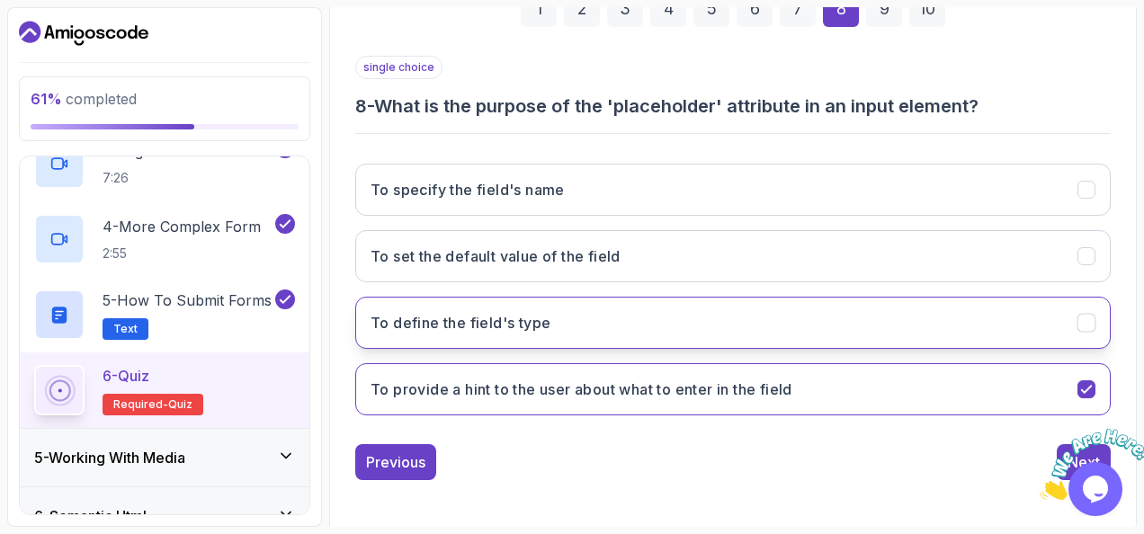
scroll to position [241, 0]
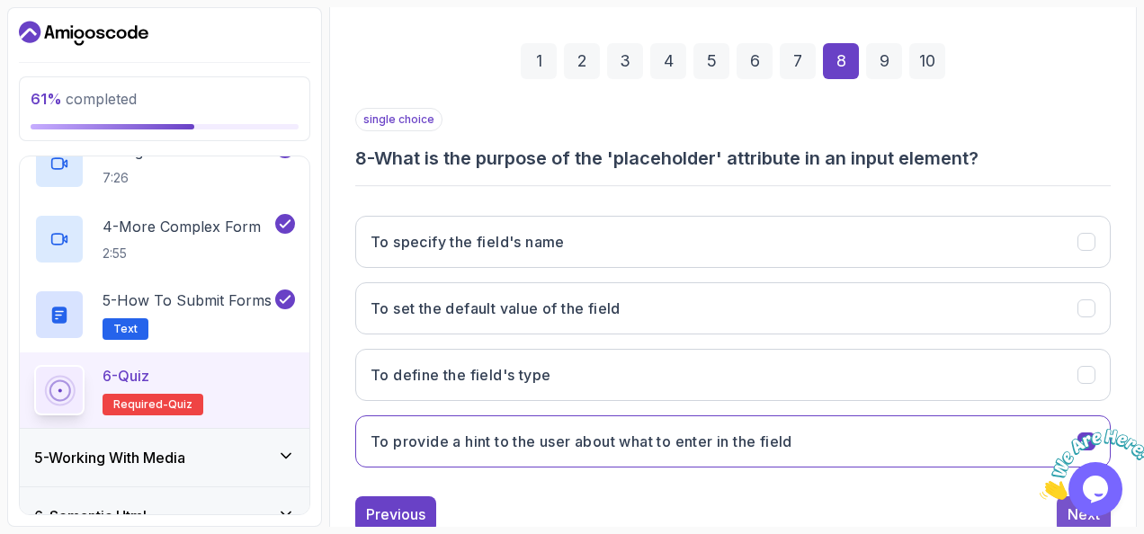
click at [1091, 520] on div "Next" at bounding box center [1083, 514] width 32 height 22
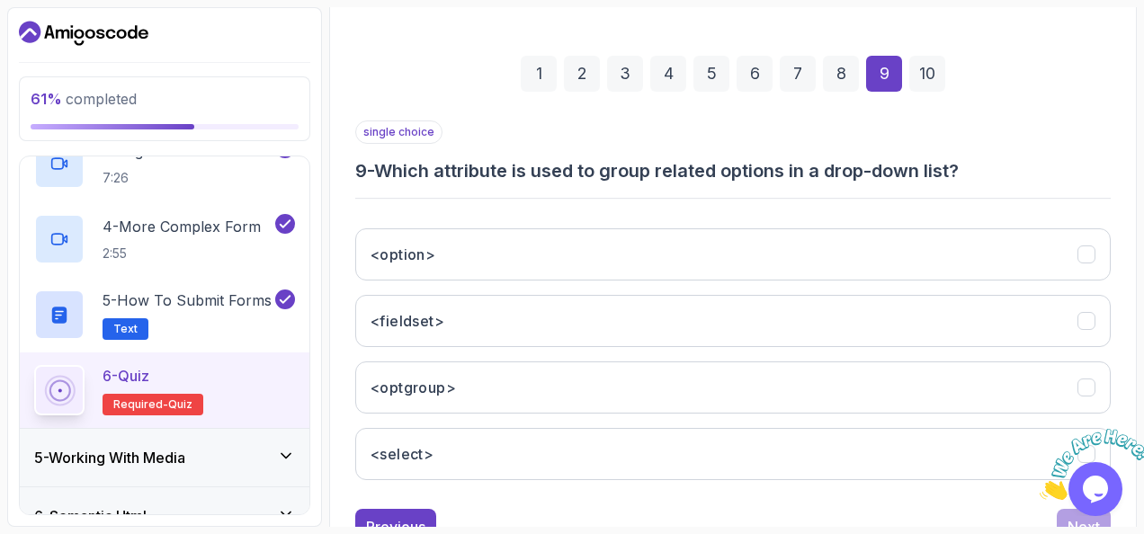
scroll to position [227, 0]
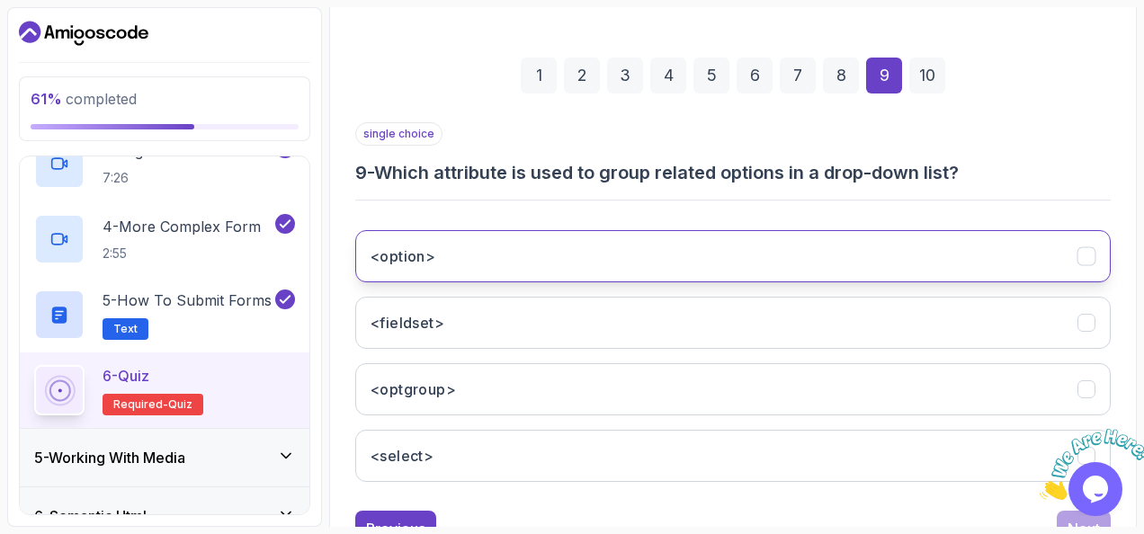
click at [511, 248] on button "<option>" at bounding box center [732, 256] width 755 height 52
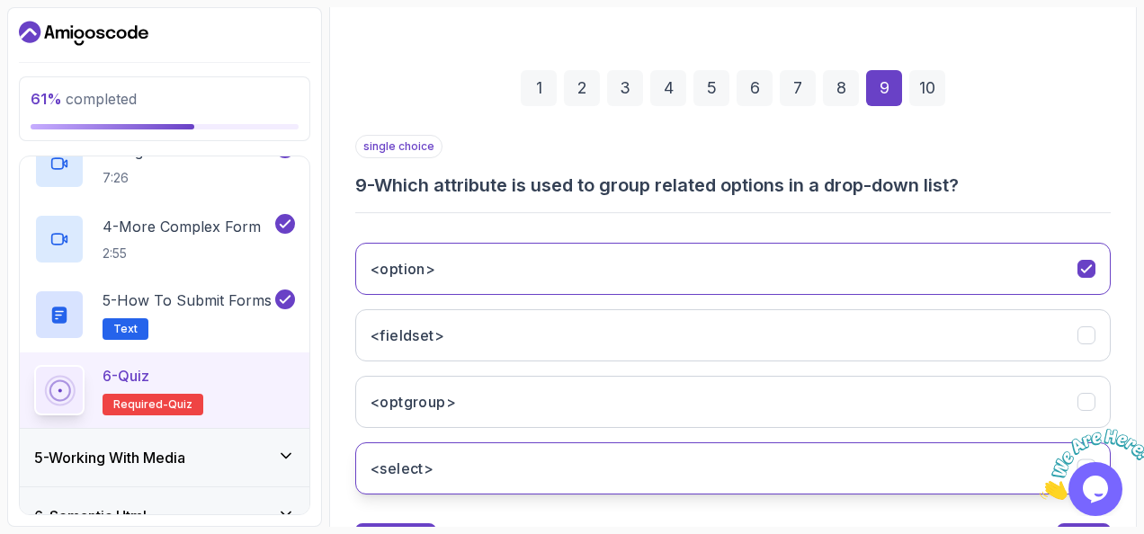
scroll to position [212, 0]
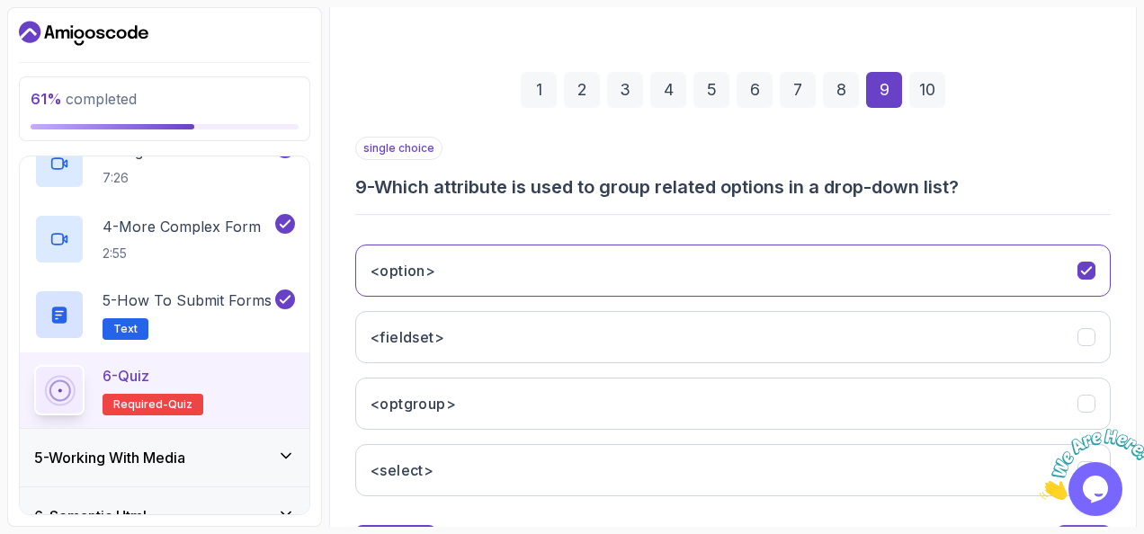
click at [1083, 525] on button "Next" at bounding box center [1083, 543] width 54 height 36
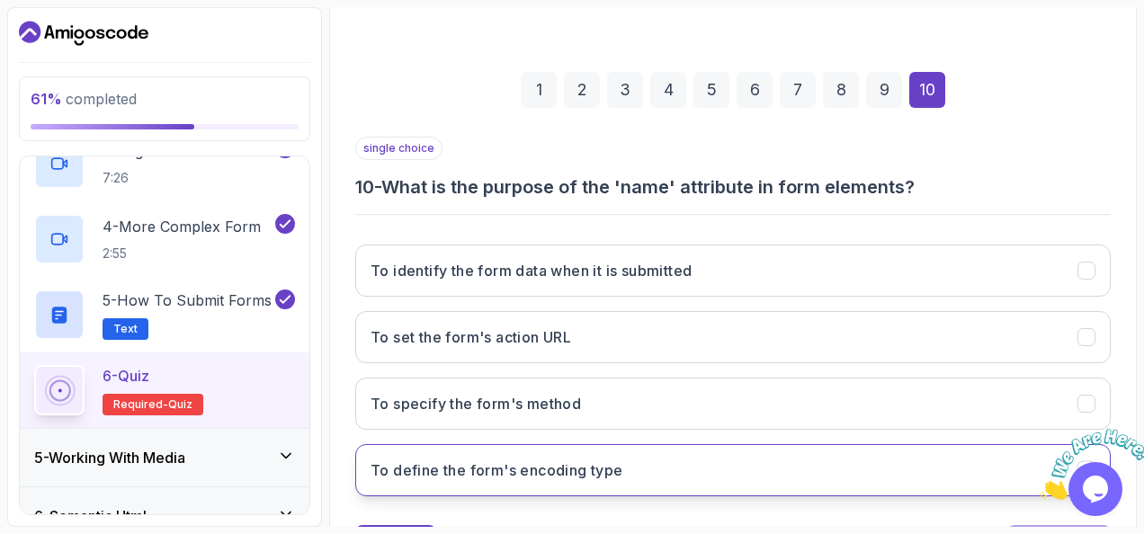
click at [815, 471] on button "To define the form's encoding type" at bounding box center [732, 470] width 755 height 52
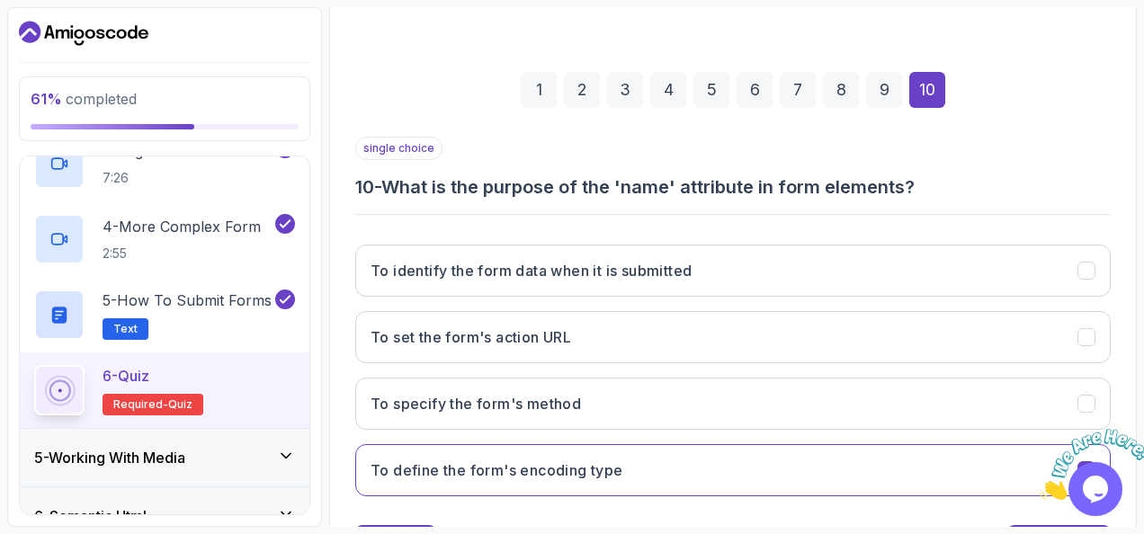
click at [1043, 530] on section "61 % completed 1 - Todo 2 - Getting Started 3 - Fundamentals 4 - Working With F…" at bounding box center [572, 267] width 1144 height 534
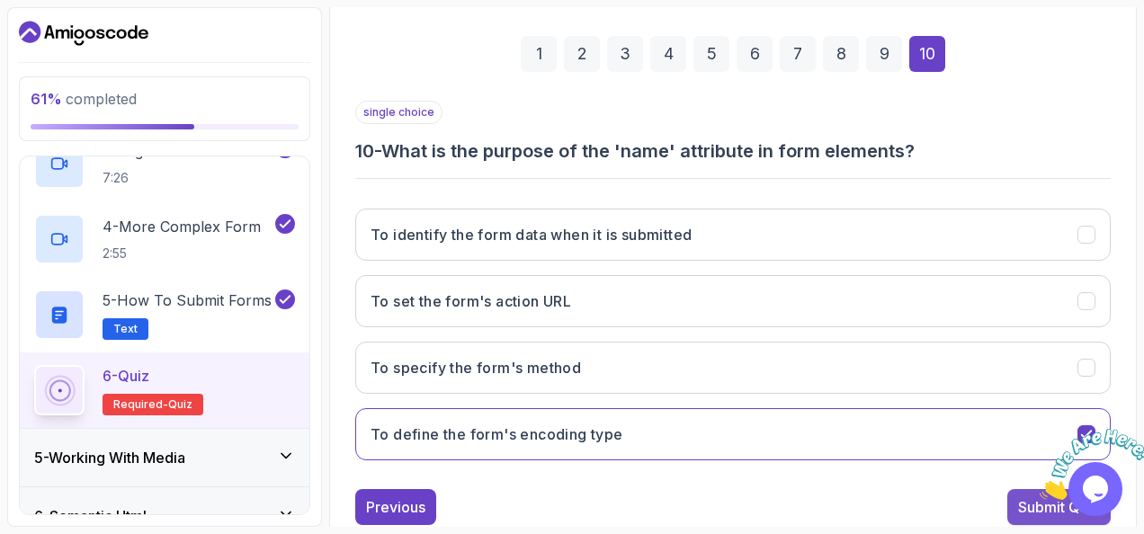
click at [1026, 496] on div "Submit Quiz" at bounding box center [1059, 507] width 82 height 22
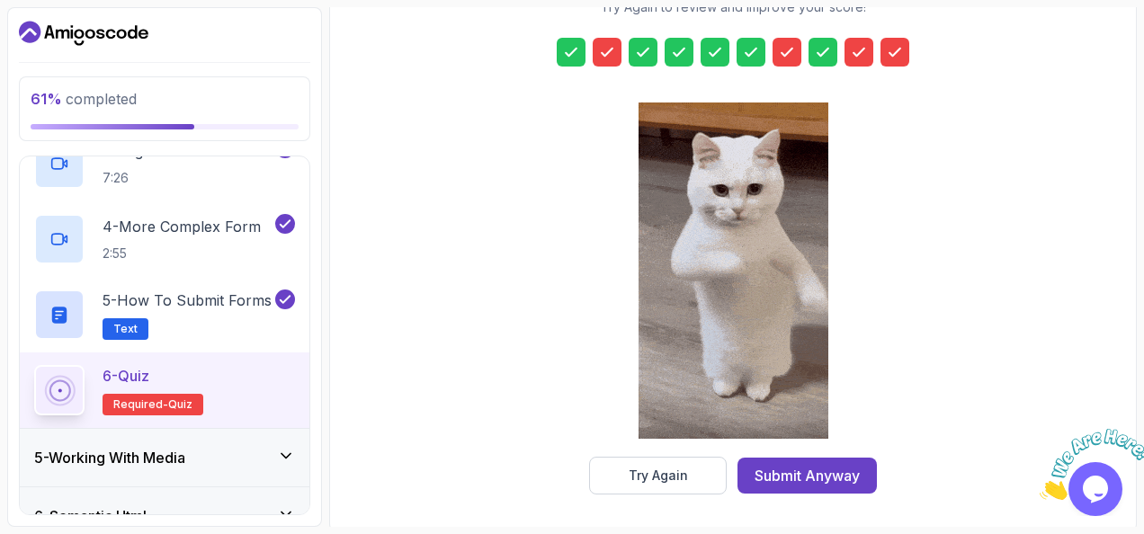
scroll to position [320, 0]
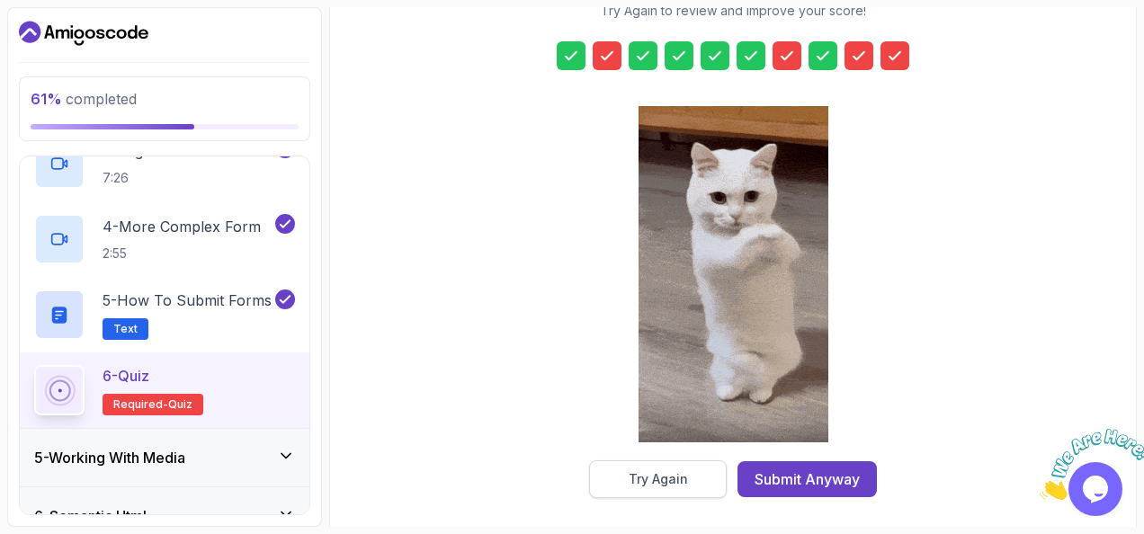
click at [686, 479] on div "Try Again" at bounding box center [657, 479] width 59 height 18
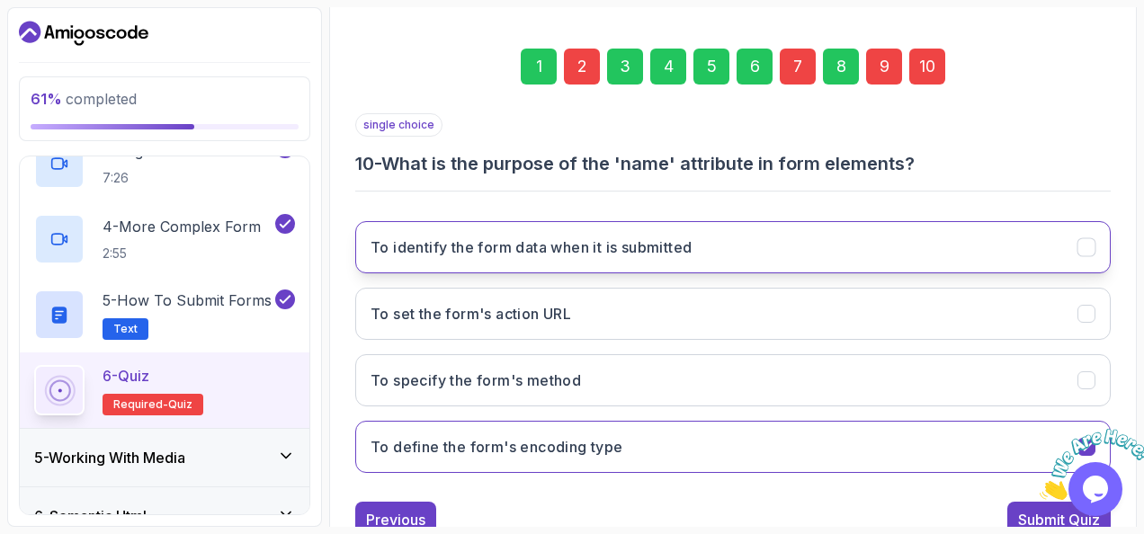
scroll to position [187, 0]
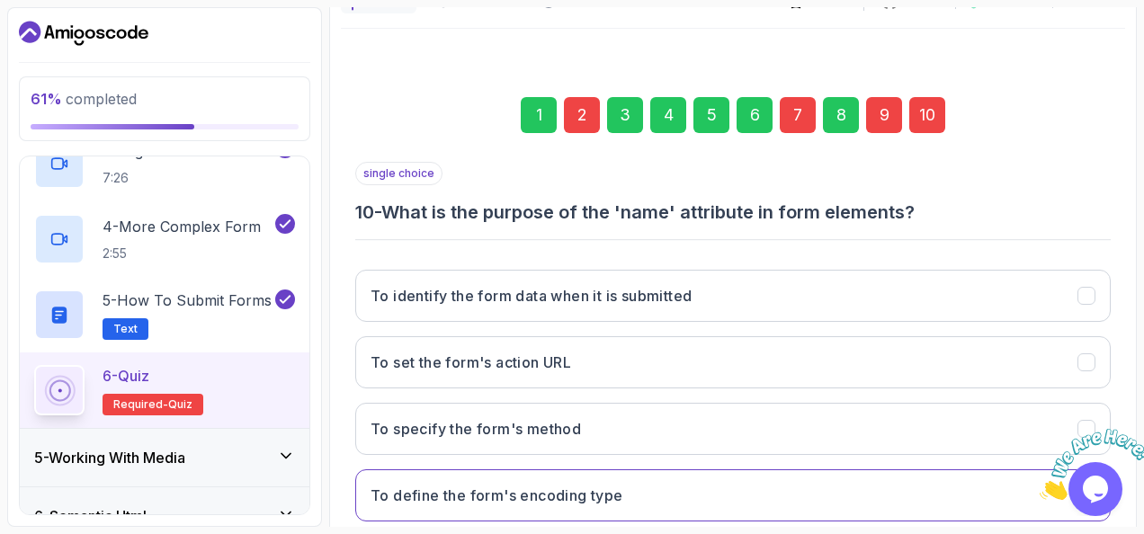
click at [586, 117] on div "2" at bounding box center [582, 115] width 36 height 36
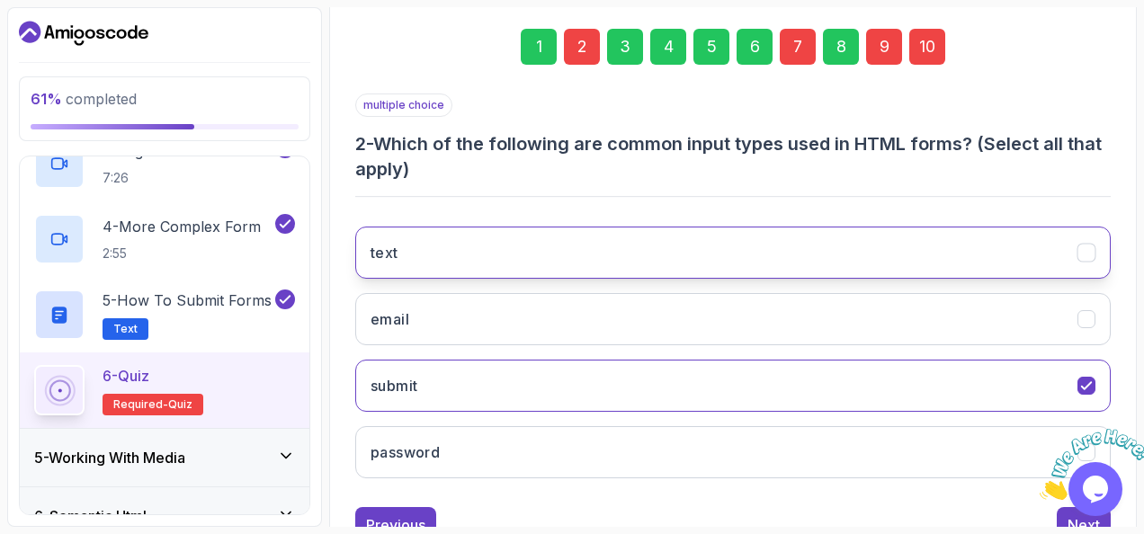
scroll to position [252, 0]
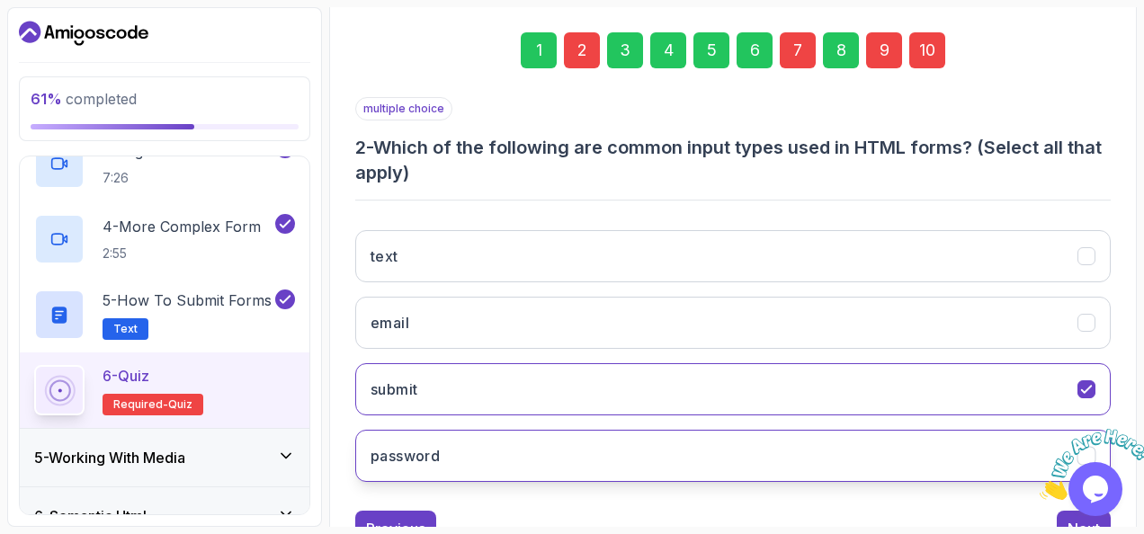
click at [831, 441] on button "password" at bounding box center [732, 456] width 755 height 52
click at [809, 44] on div "7" at bounding box center [797, 50] width 36 height 36
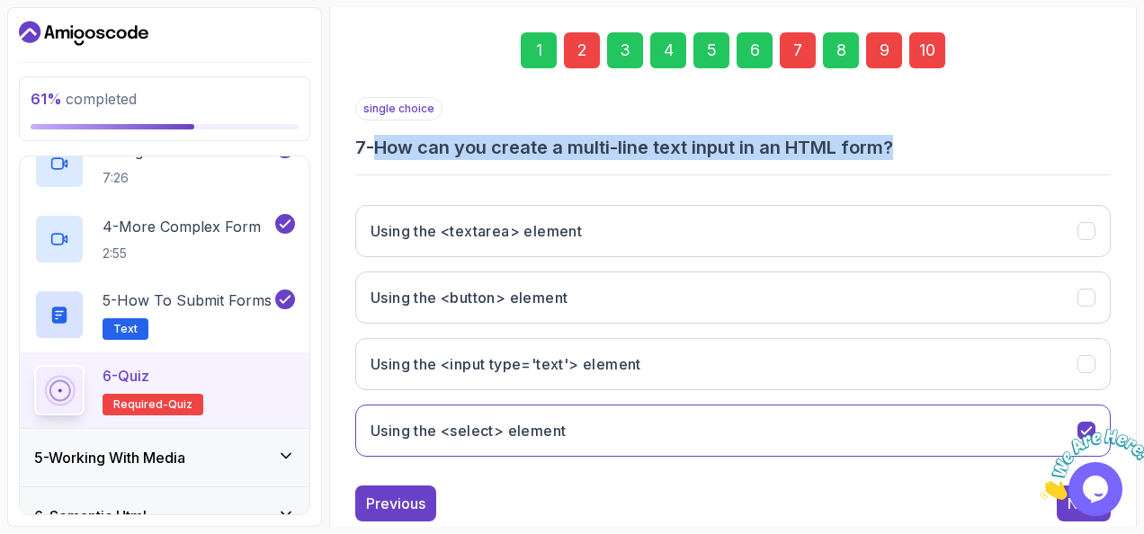
drag, startPoint x: 913, startPoint y: 138, endPoint x: 381, endPoint y: 134, distance: 532.2
click at [381, 135] on h3 "7 - How can you create a multi-line text input in an HTML form?" at bounding box center [732, 147] width 755 height 25
copy h3 "How can you create a multi-line text input in an HTML form?"
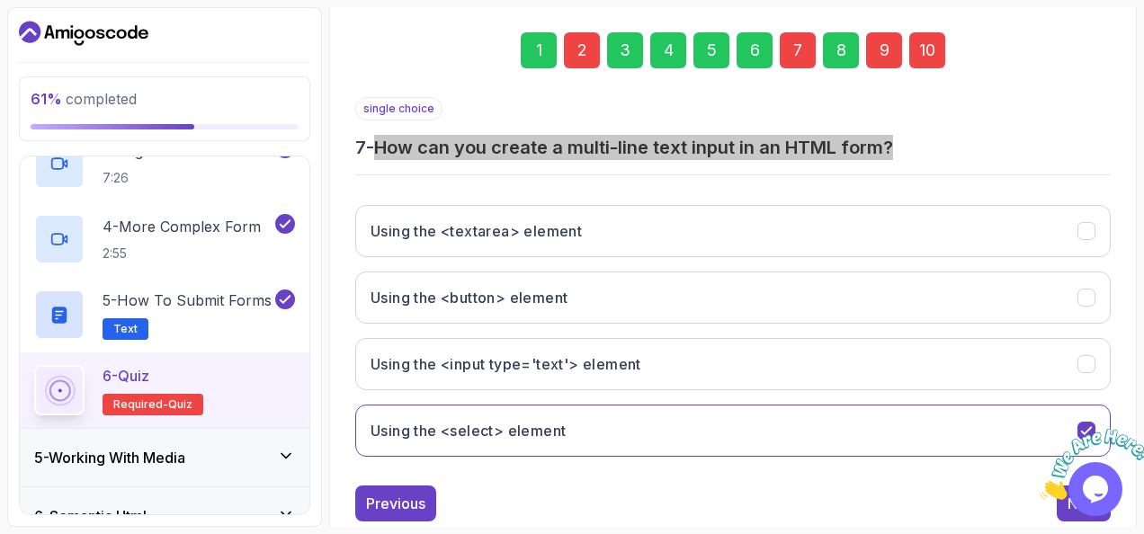
click at [1087, 436] on div at bounding box center [1087, 464] width 97 height 71
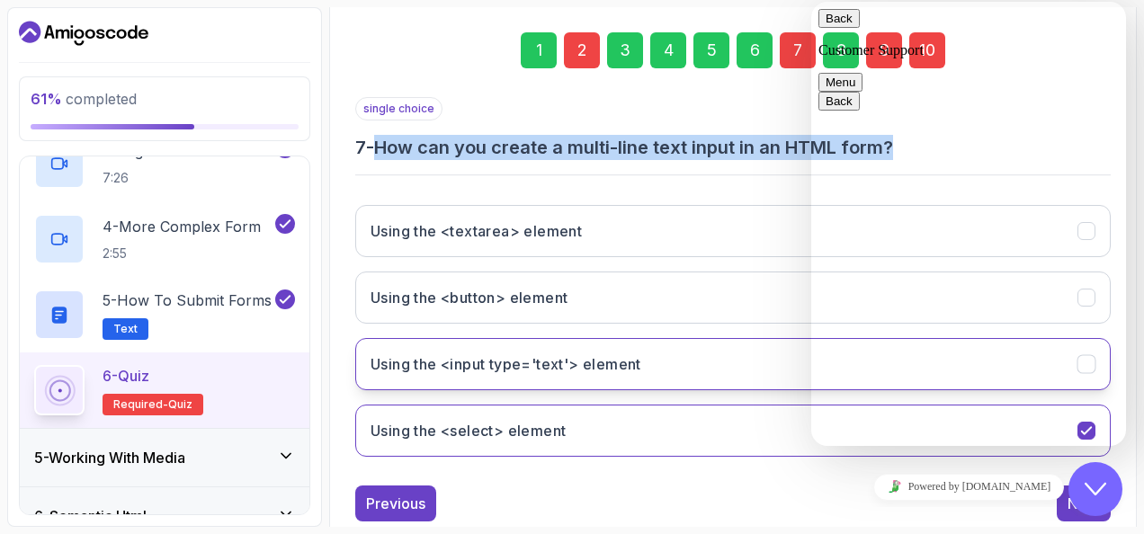
click at [730, 348] on button "Using the <input type='text'> element" at bounding box center [732, 364] width 755 height 52
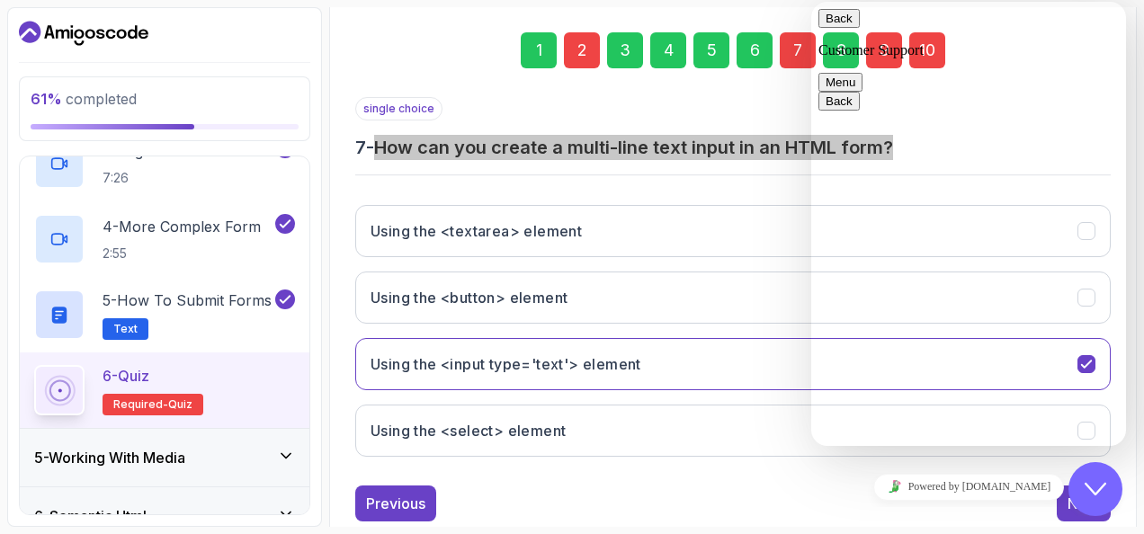
click at [1094, 487] on icon "Close Chat This icon closes the chat window." at bounding box center [1095, 489] width 22 height 22
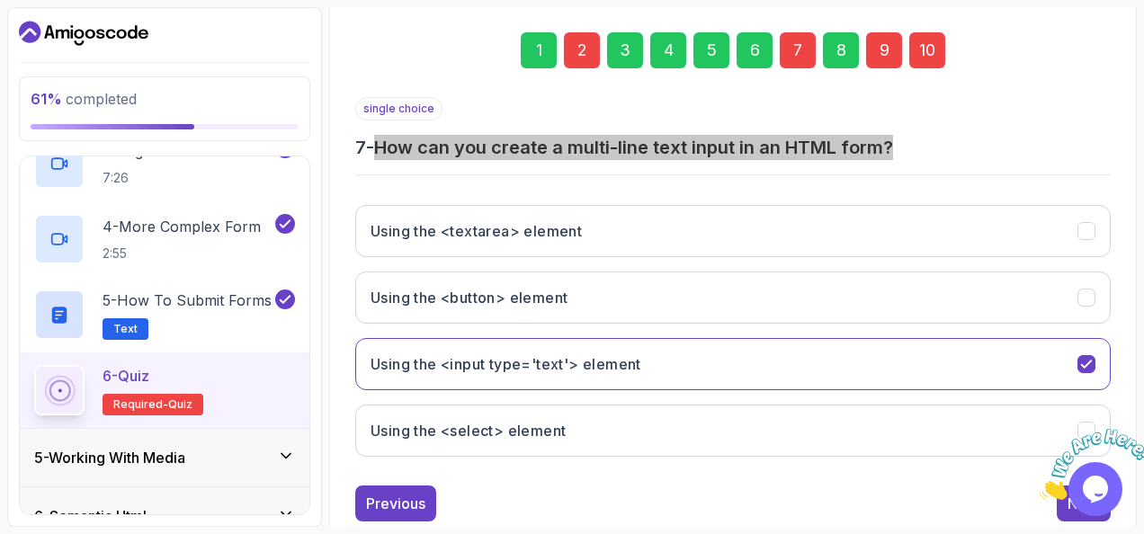
scroll to position [293, 0]
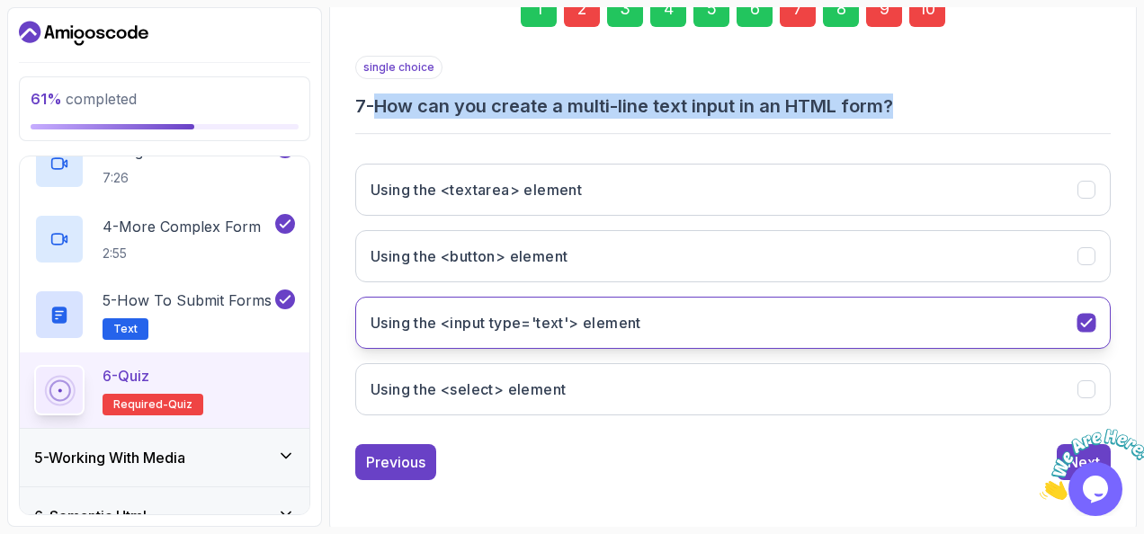
click at [1096, 307] on button "Using the <input type='text'> element" at bounding box center [732, 323] width 755 height 52
click at [1082, 315] on icon "Using the <input type='text'> element" at bounding box center [1086, 323] width 17 height 17
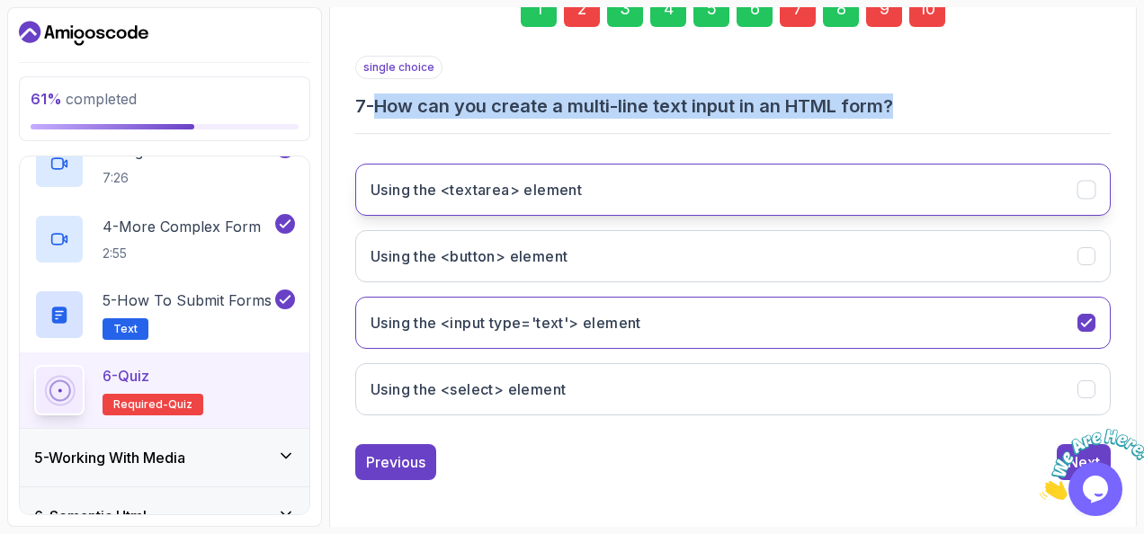
click at [1040, 170] on button "Using the <textarea> element" at bounding box center [732, 190] width 755 height 52
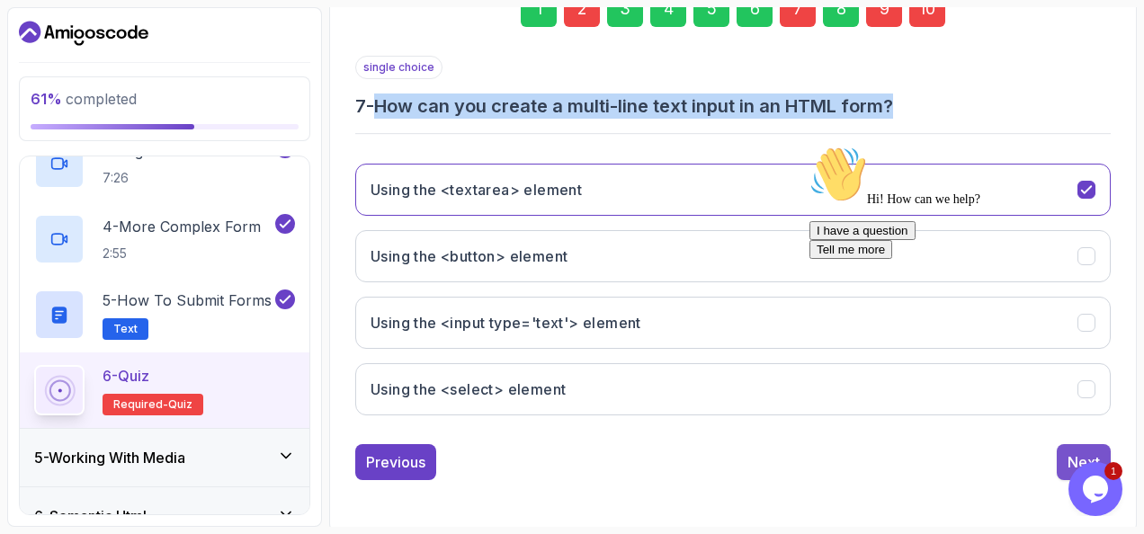
click at [1070, 459] on div "Next" at bounding box center [1083, 462] width 32 height 22
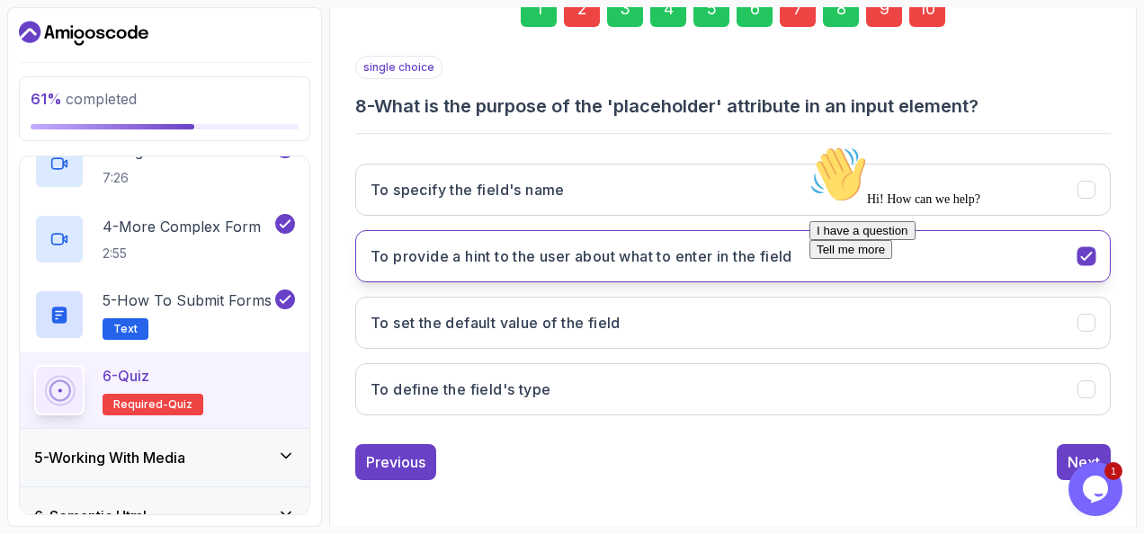
scroll to position [203, 0]
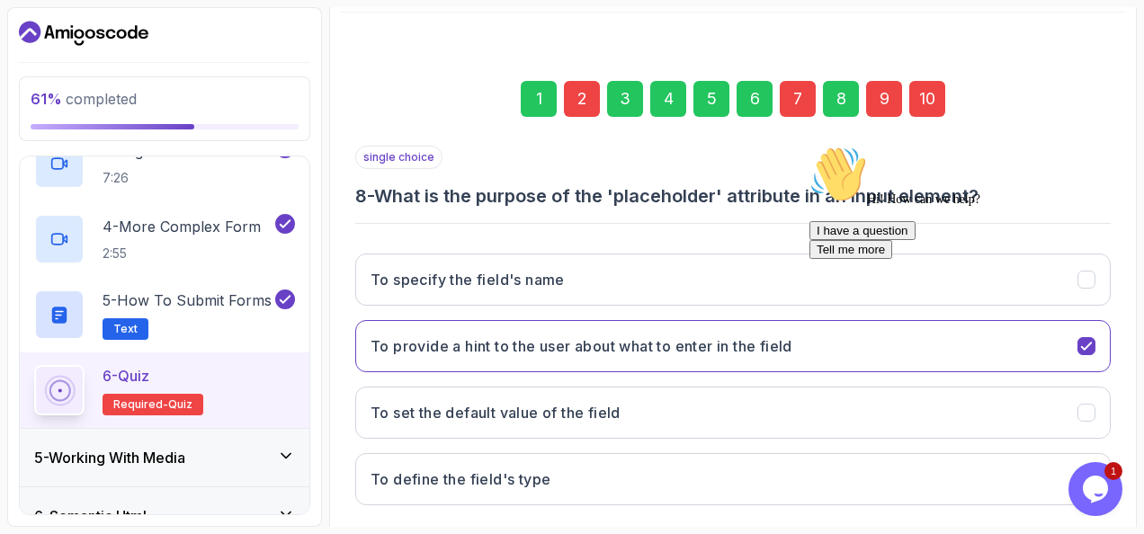
click at [879, 91] on div "9" at bounding box center [884, 99] width 36 height 36
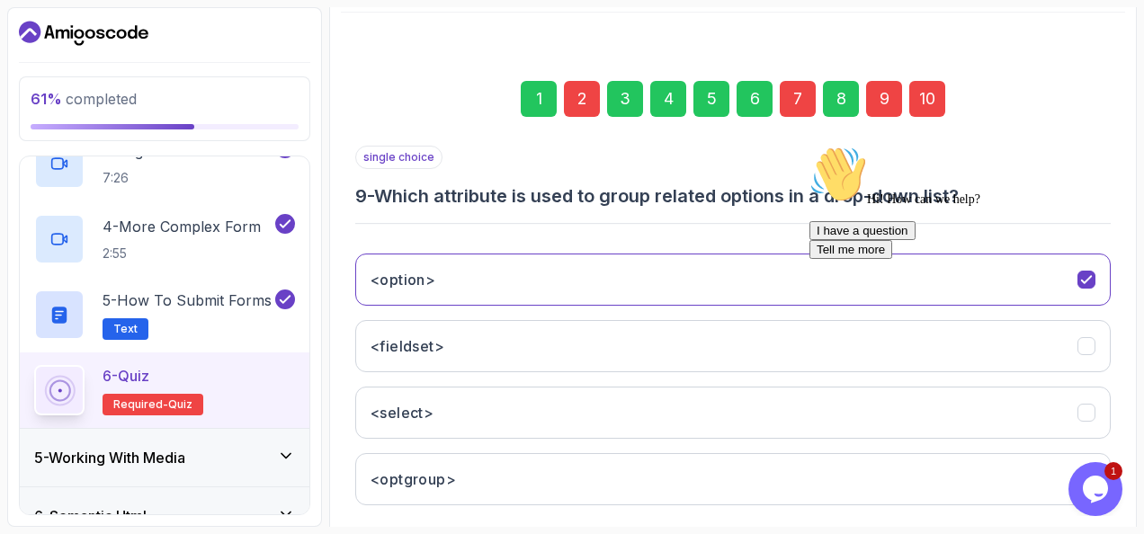
click at [1068, 146] on div at bounding box center [971, 146] width 324 height 0
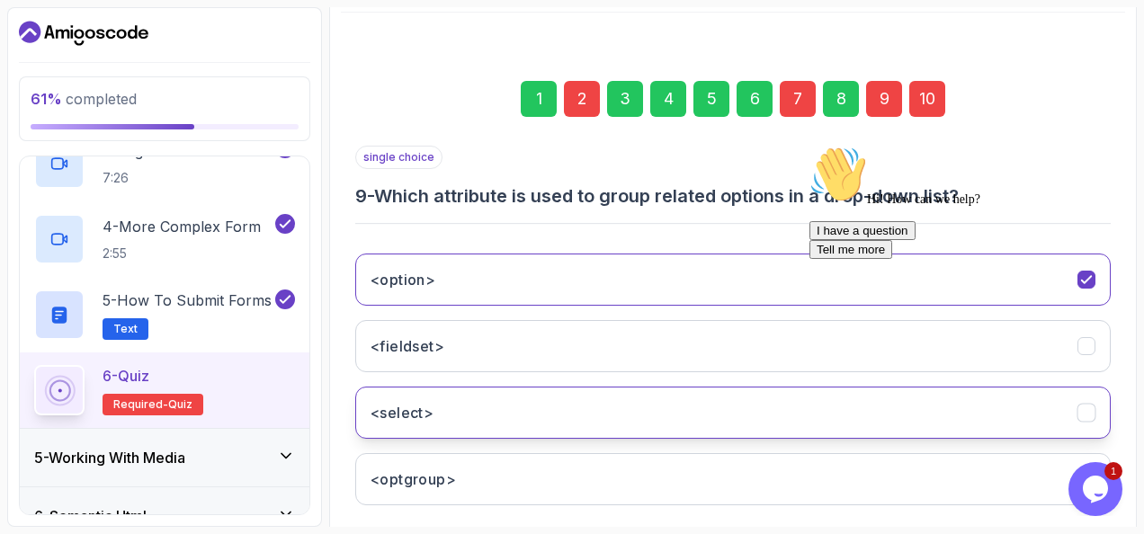
click at [706, 401] on button "<select>" at bounding box center [732, 413] width 755 height 52
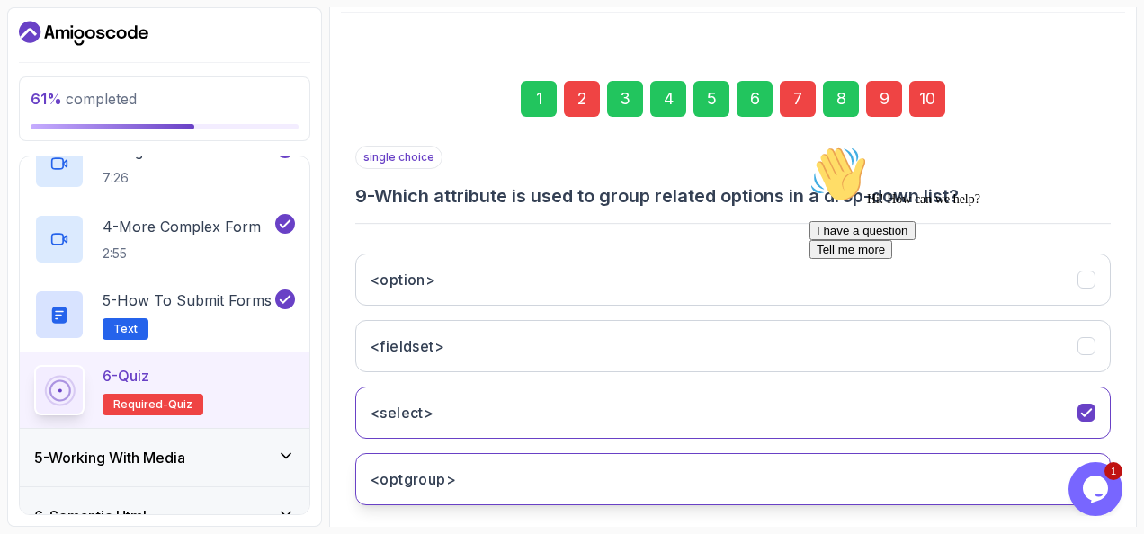
scroll to position [293, 0]
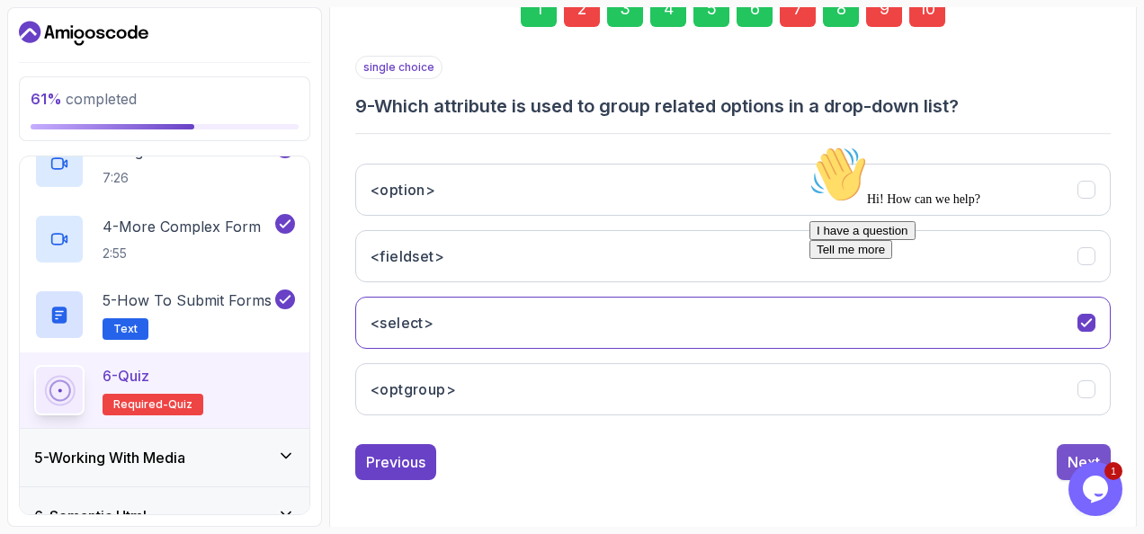
click at [1064, 464] on button "Next" at bounding box center [1083, 462] width 54 height 36
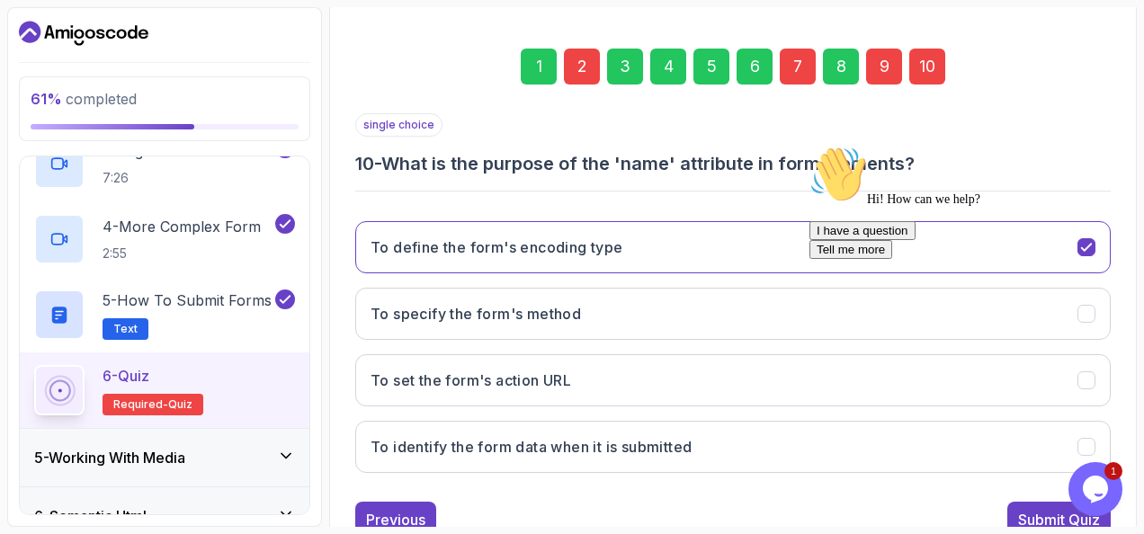
scroll to position [243, 0]
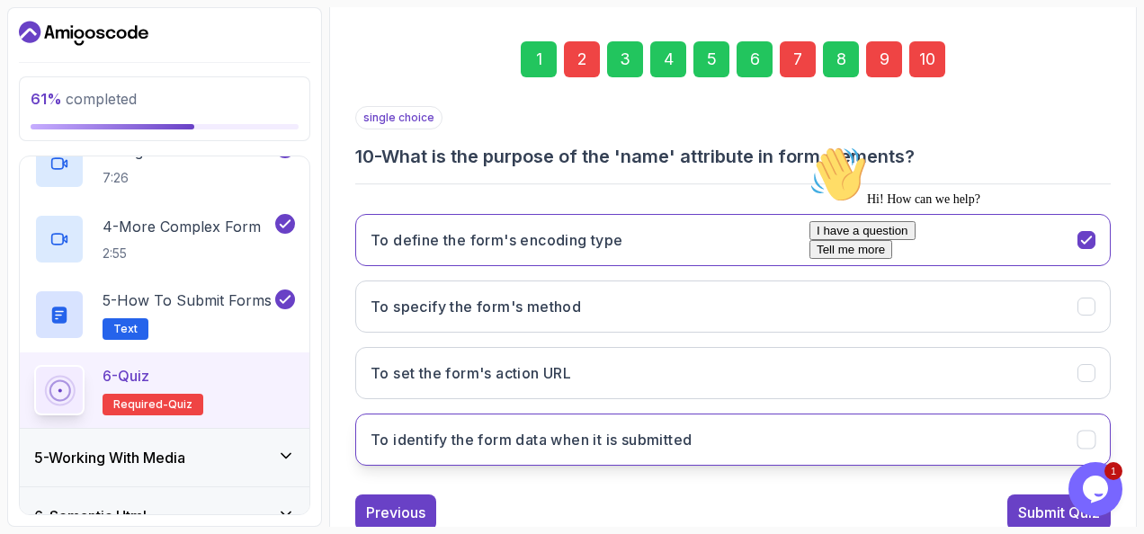
click at [648, 441] on h3 "To identify the form data when it is submitted" at bounding box center [530, 440] width 321 height 22
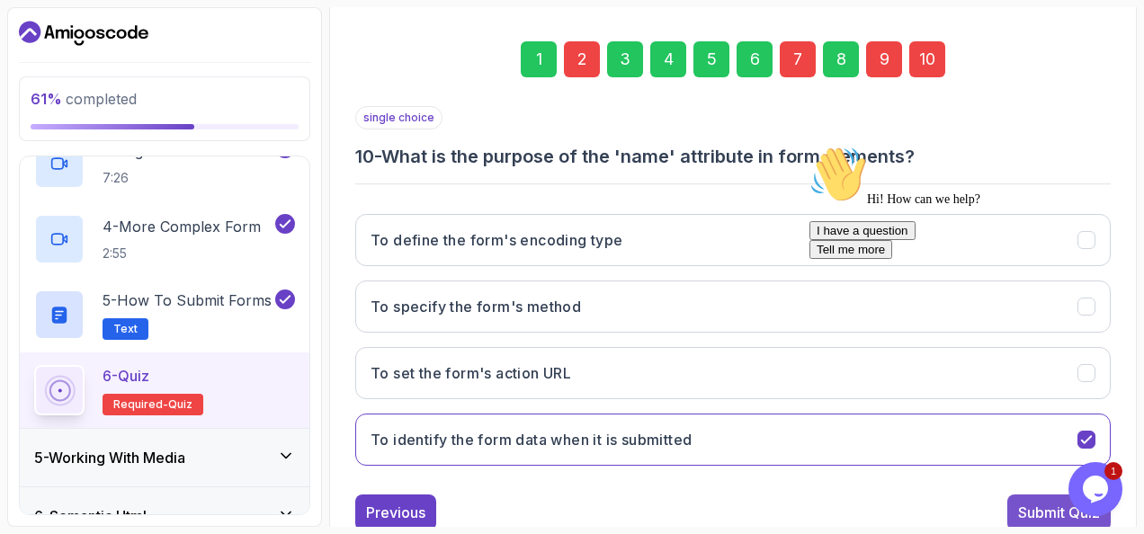
click at [1047, 502] on div "Submit Quiz" at bounding box center [1059, 513] width 82 height 22
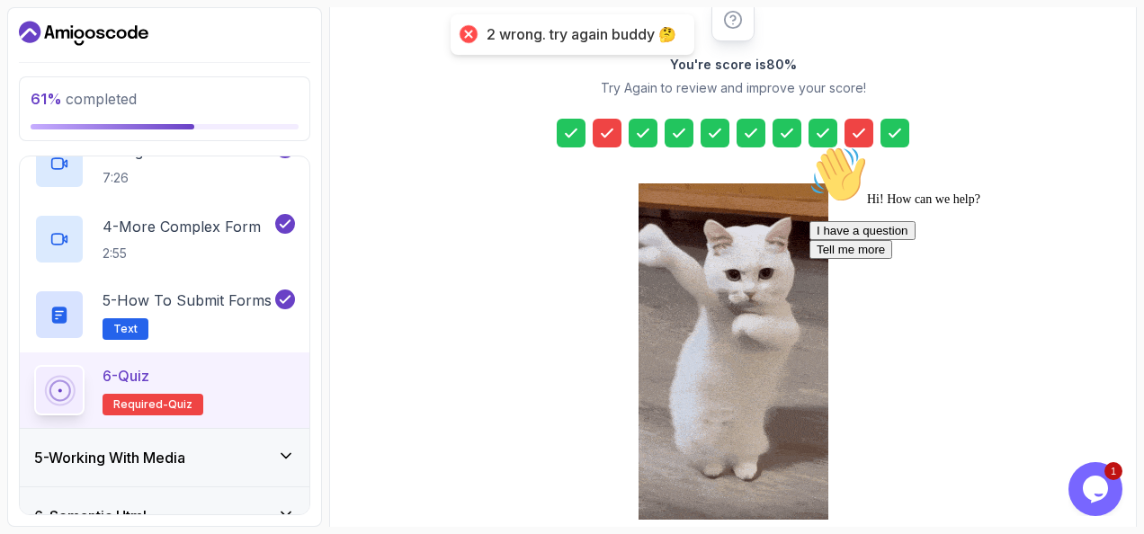
click at [610, 132] on icon at bounding box center [607, 133] width 18 height 18
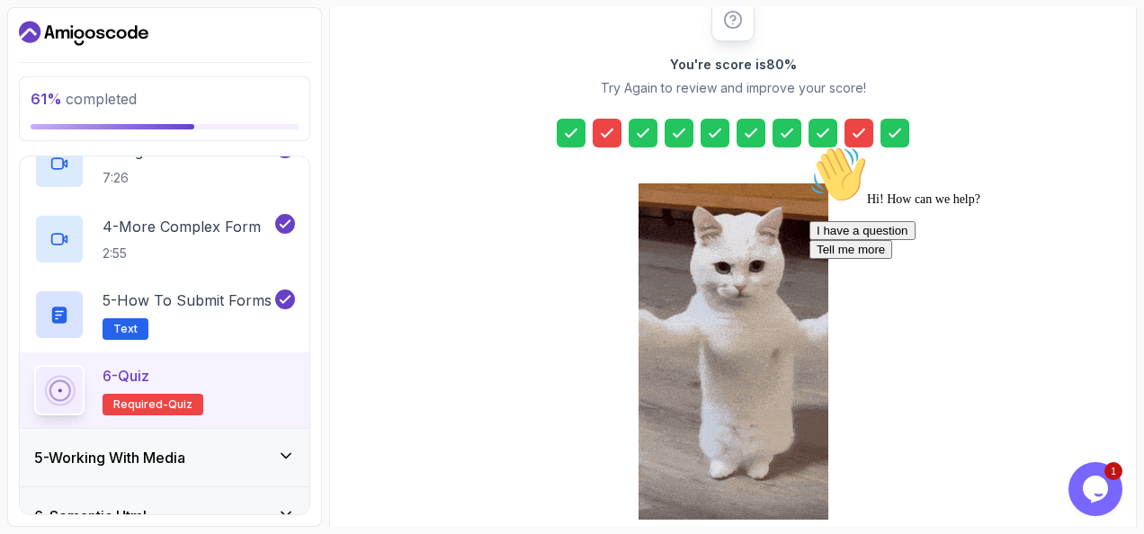
scroll to position [325, 0]
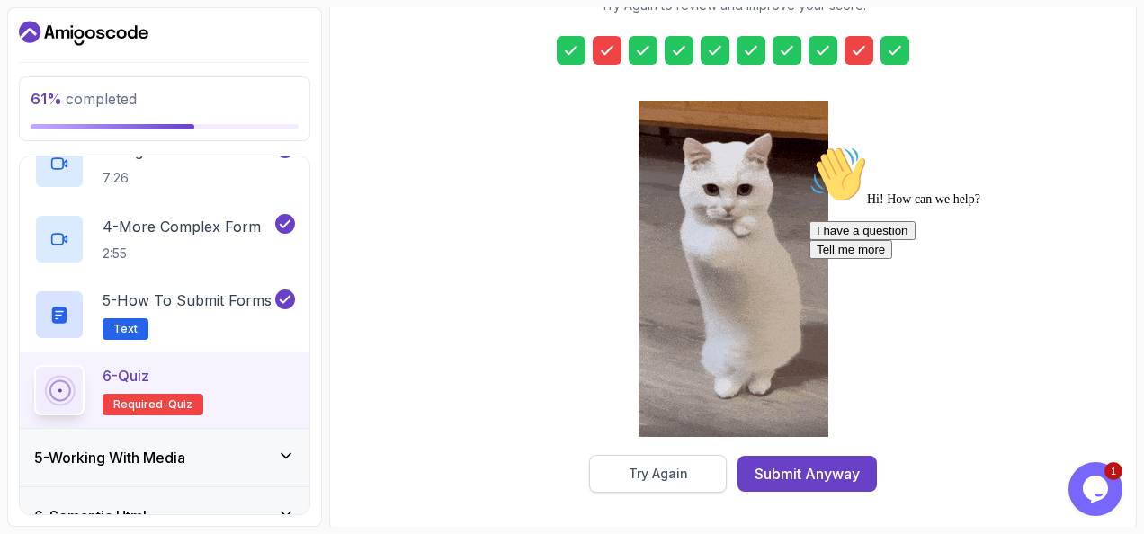
click at [640, 488] on button "Try Again" at bounding box center [658, 474] width 138 height 38
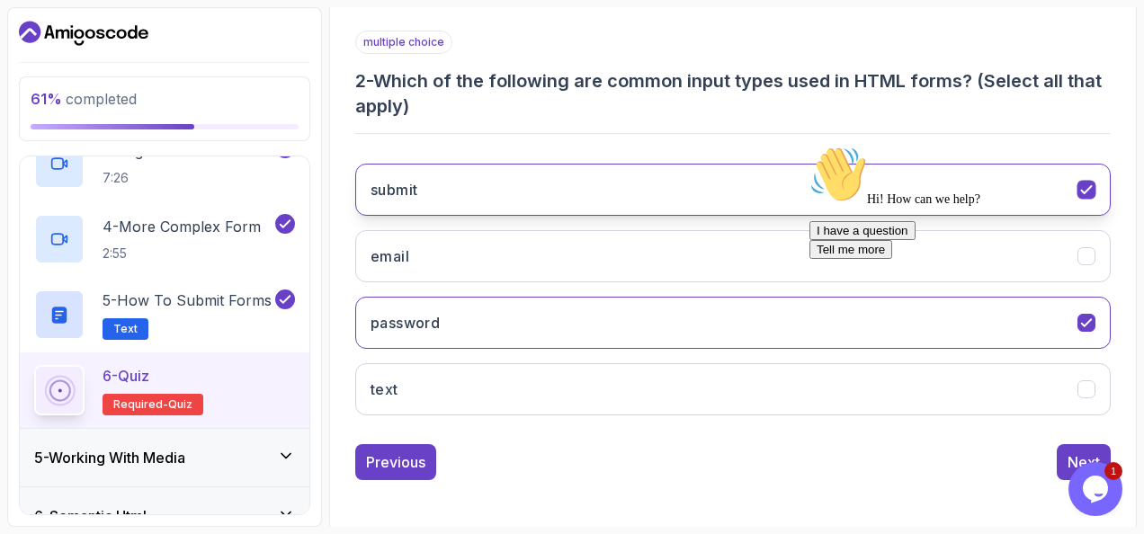
scroll to position [0, 0]
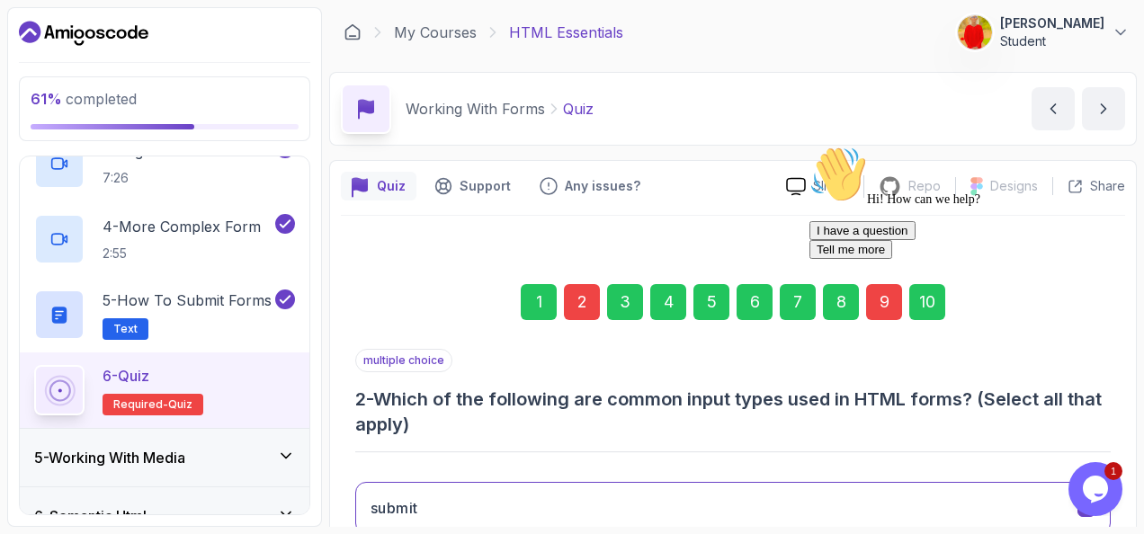
click at [575, 298] on div "2" at bounding box center [582, 302] width 36 height 36
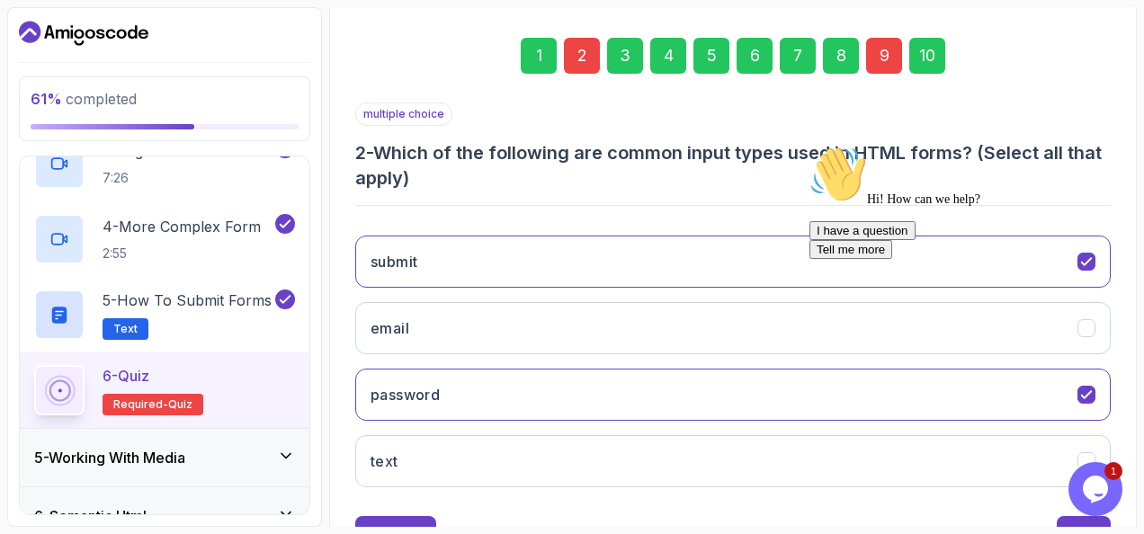
scroll to position [245, 0]
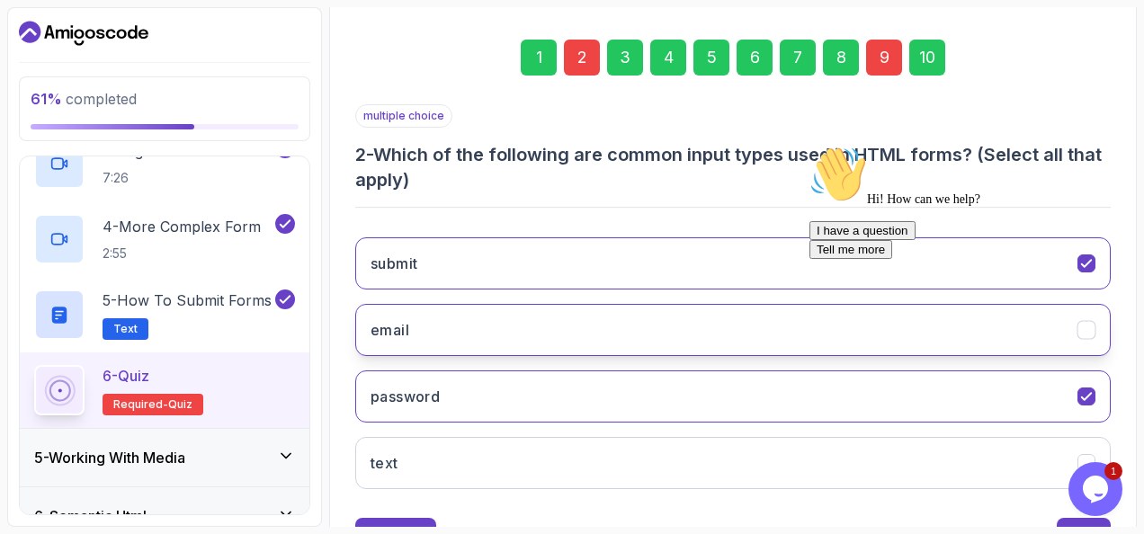
click at [752, 334] on button "email" at bounding box center [732, 330] width 755 height 52
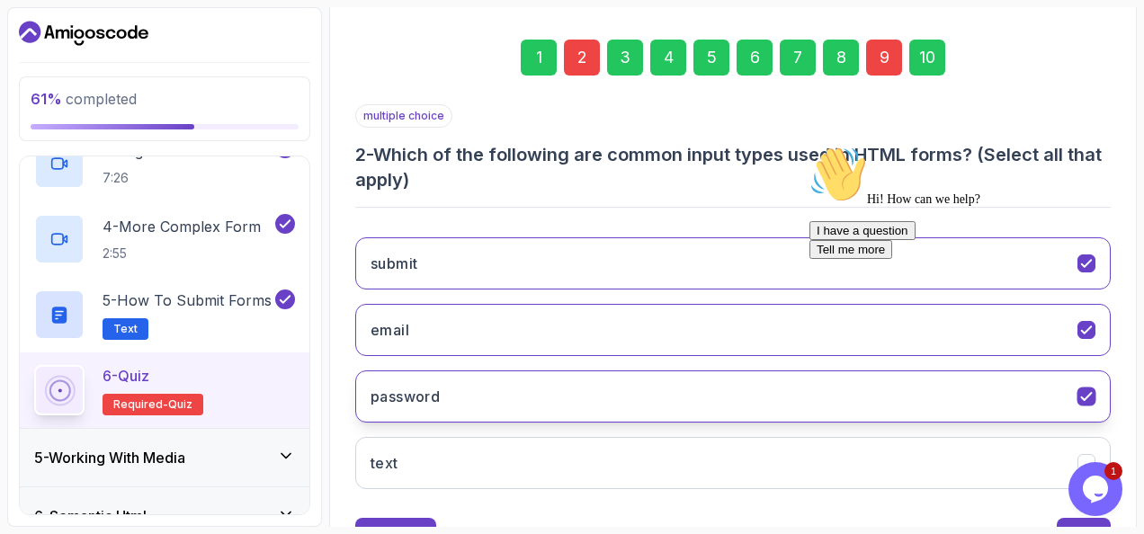
click at [709, 394] on button "password" at bounding box center [732, 396] width 755 height 52
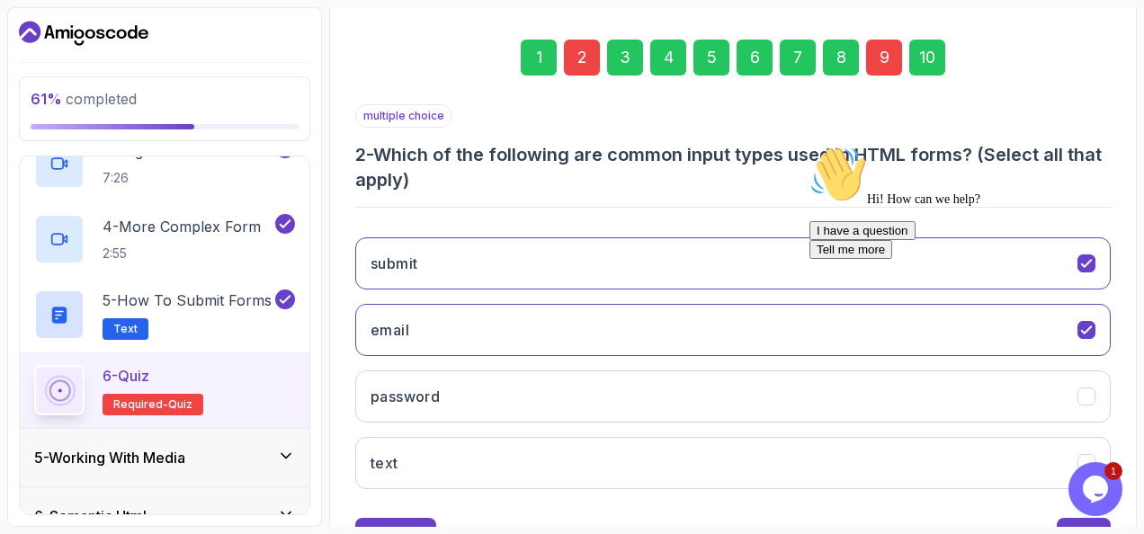
click at [809, 146] on icon "Chat attention grabber" at bounding box center [809, 146] width 0 height 0
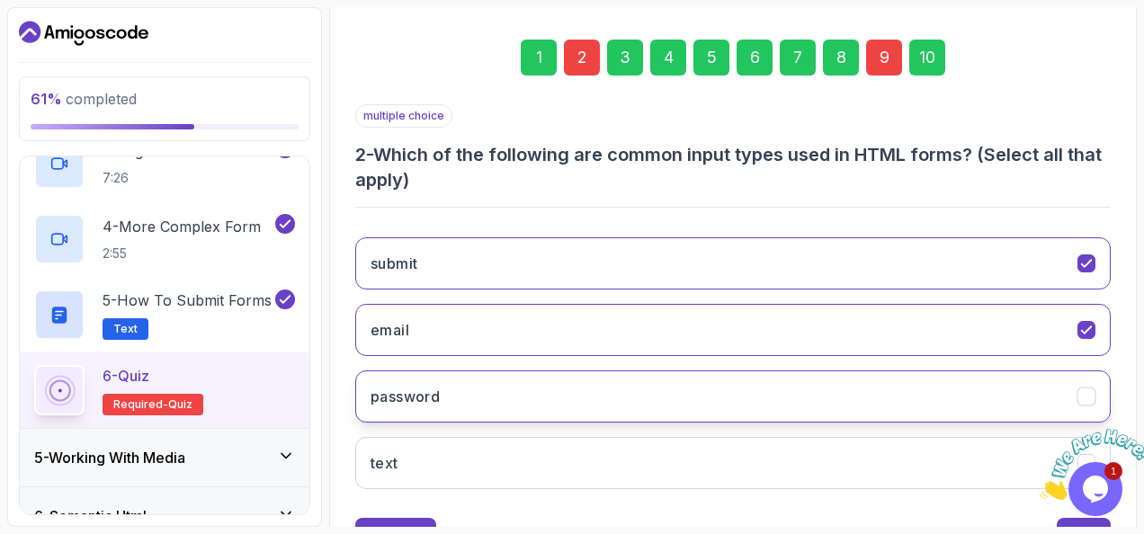
click at [852, 401] on button "password" at bounding box center [732, 396] width 755 height 52
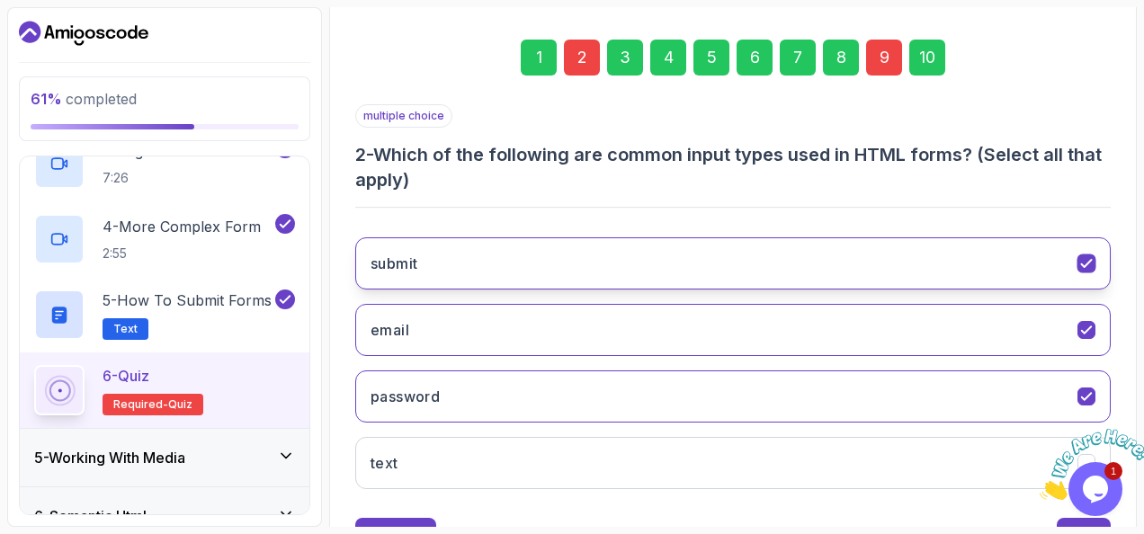
click at [1084, 264] on icon "submit" at bounding box center [1086, 263] width 10 height 7
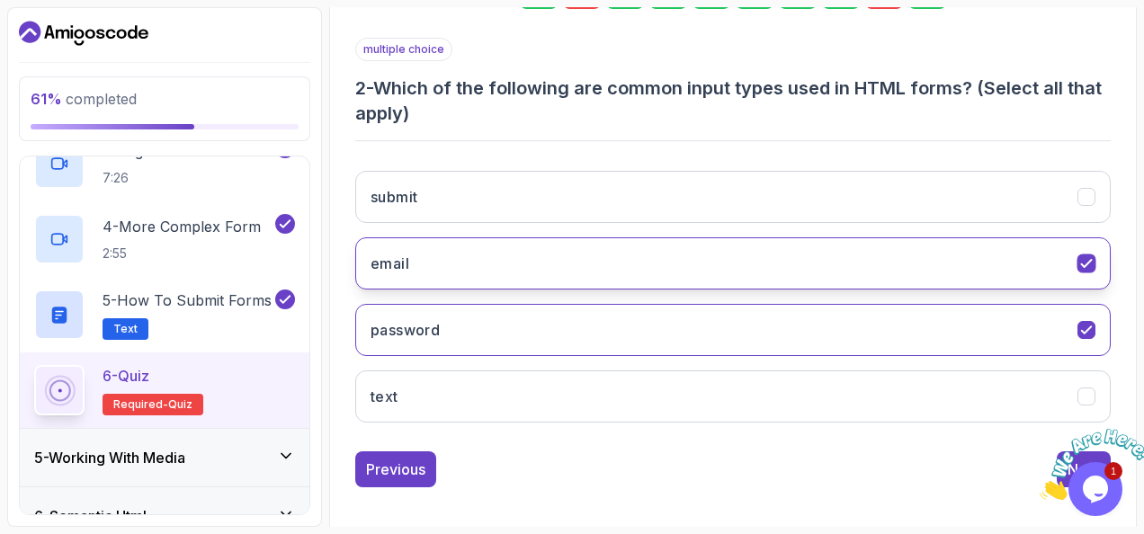
scroll to position [311, 0]
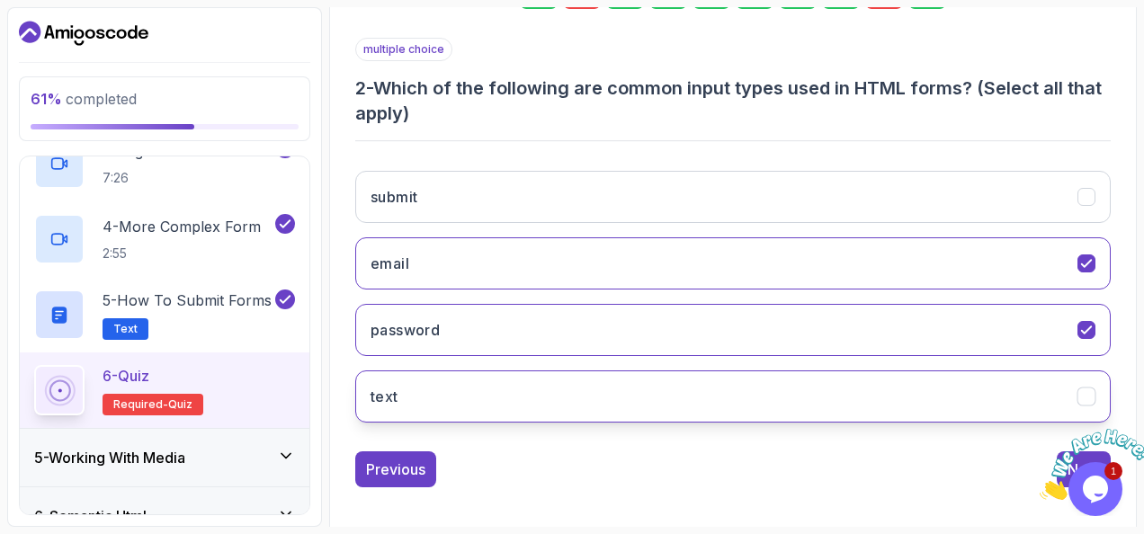
click at [1075, 399] on button "text" at bounding box center [732, 396] width 755 height 52
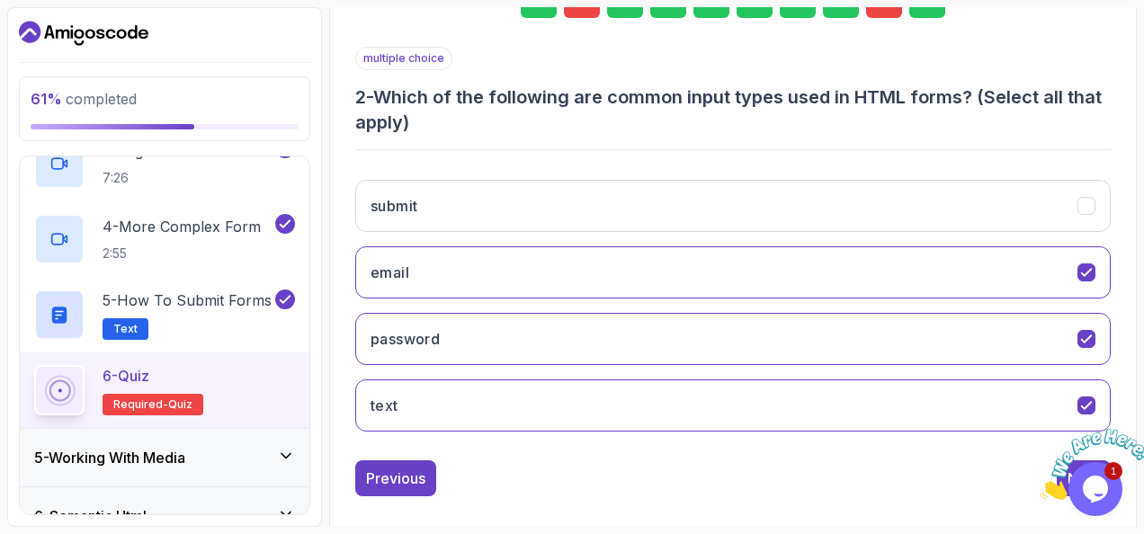
scroll to position [318, 0]
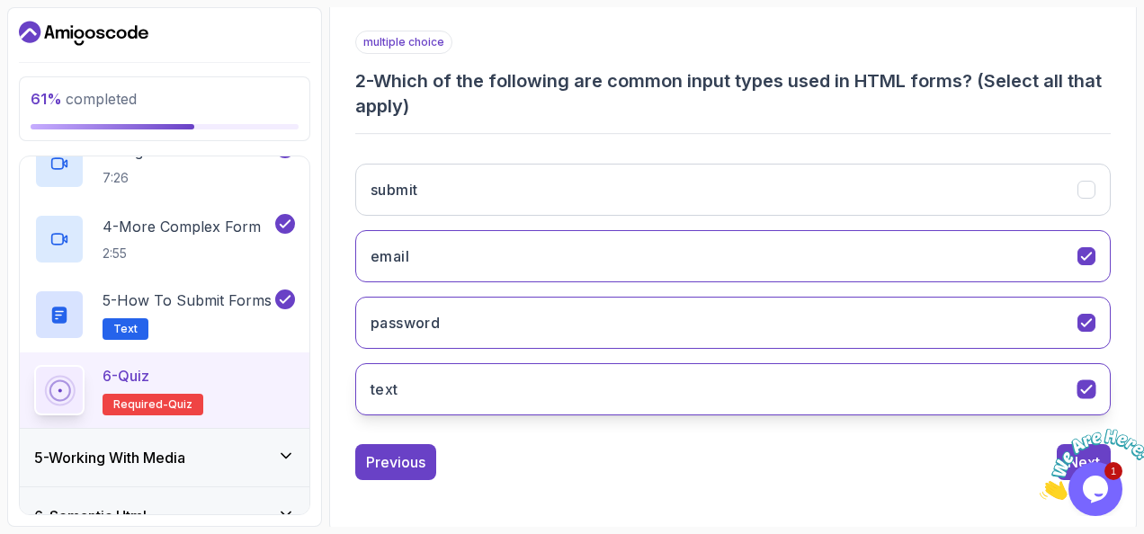
click at [1079, 387] on icon "text" at bounding box center [1086, 389] width 17 height 17
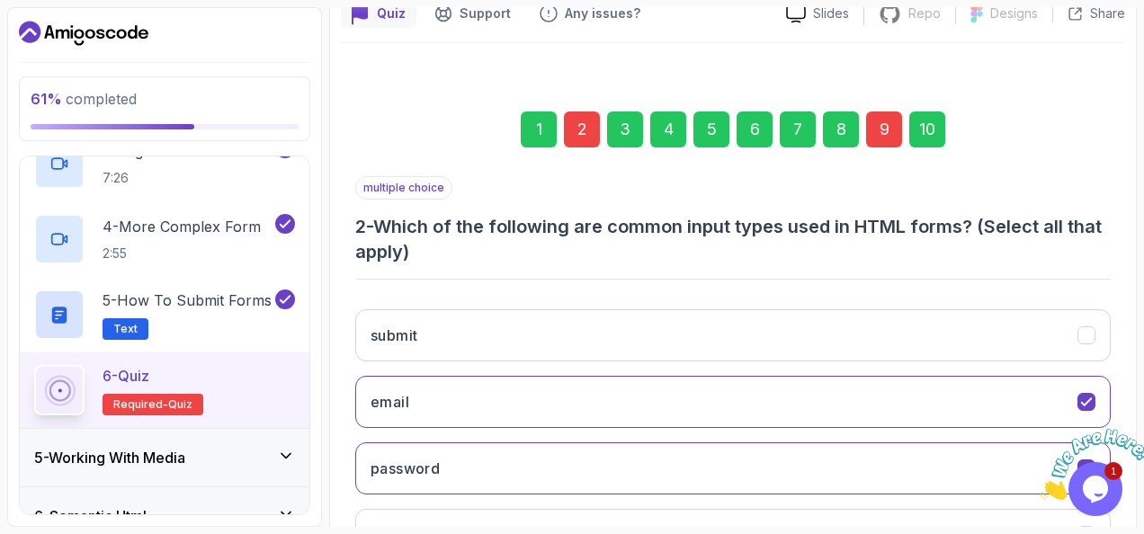
scroll to position [151, 0]
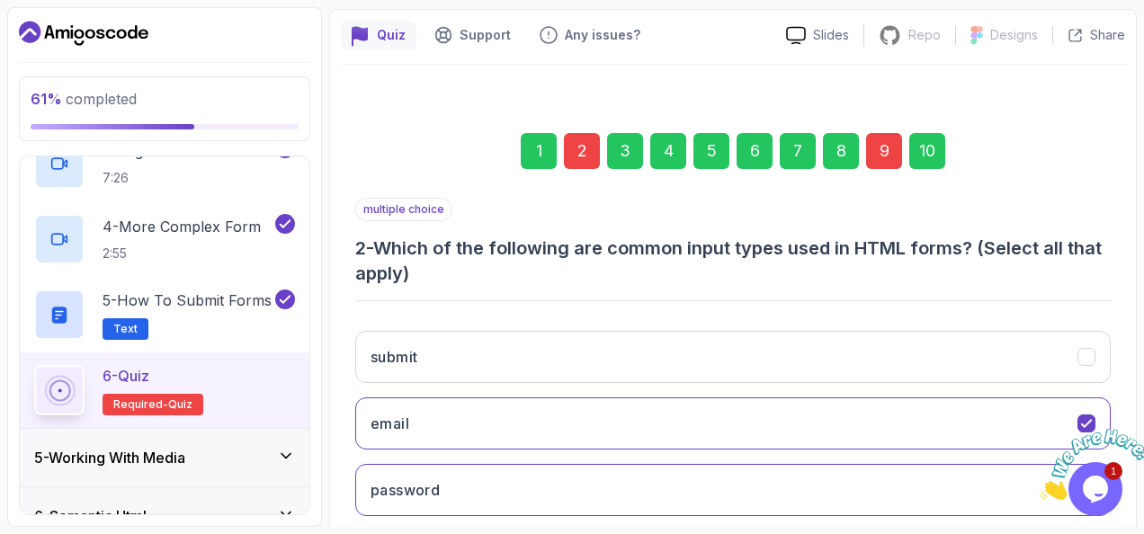
click at [891, 147] on div "9" at bounding box center [884, 151] width 36 height 36
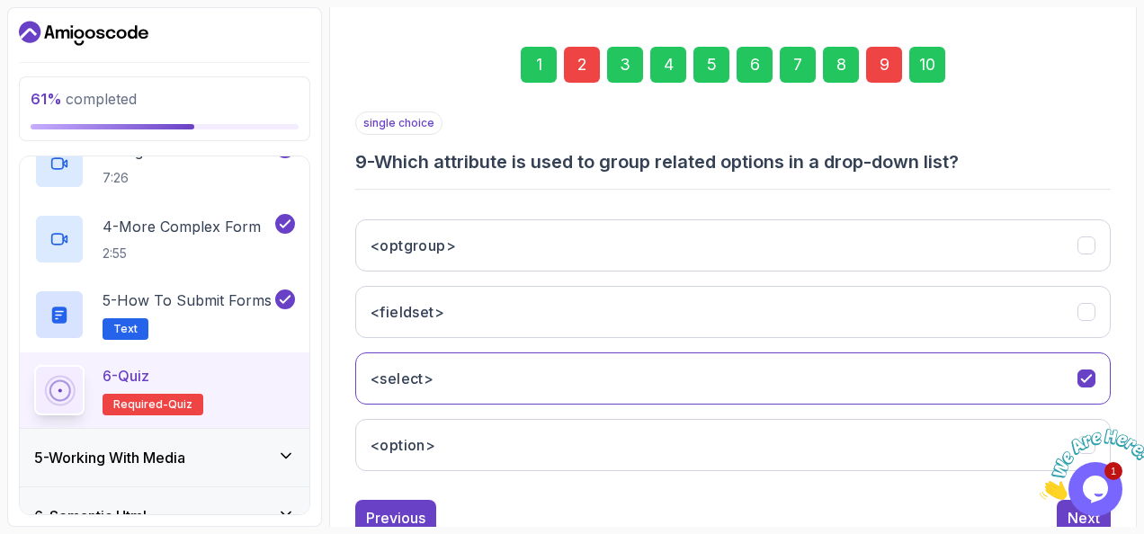
scroll to position [239, 0]
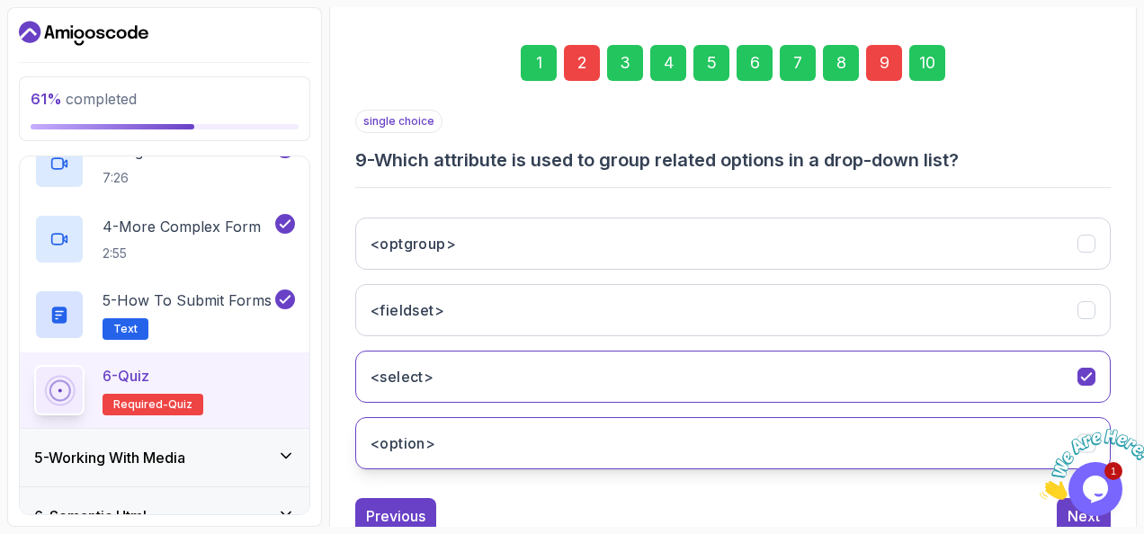
click at [454, 435] on button "<option>" at bounding box center [732, 443] width 755 height 52
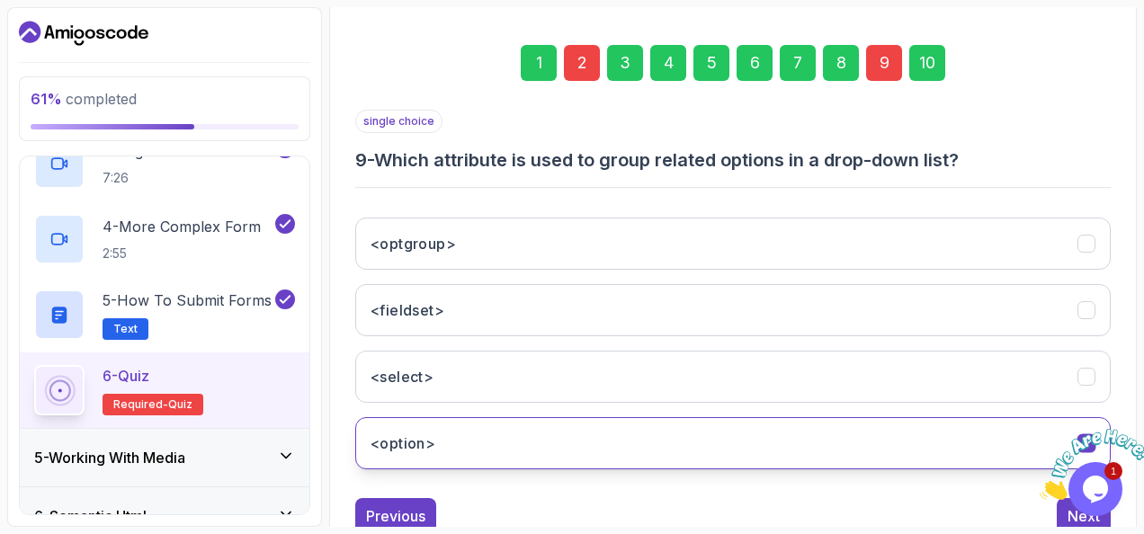
scroll to position [293, 0]
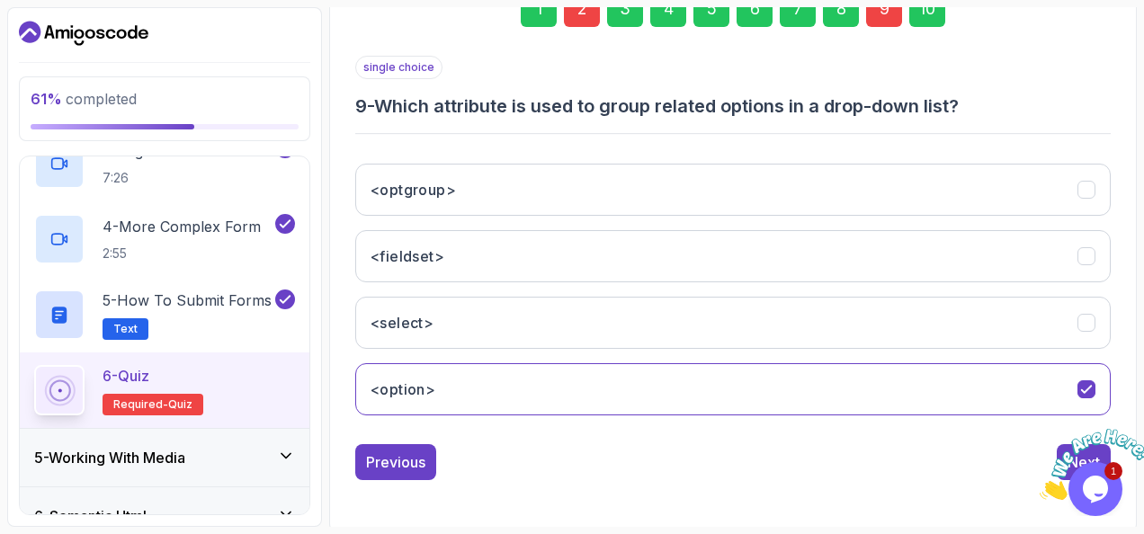
click at [1068, 455] on img at bounding box center [1094, 464] width 111 height 71
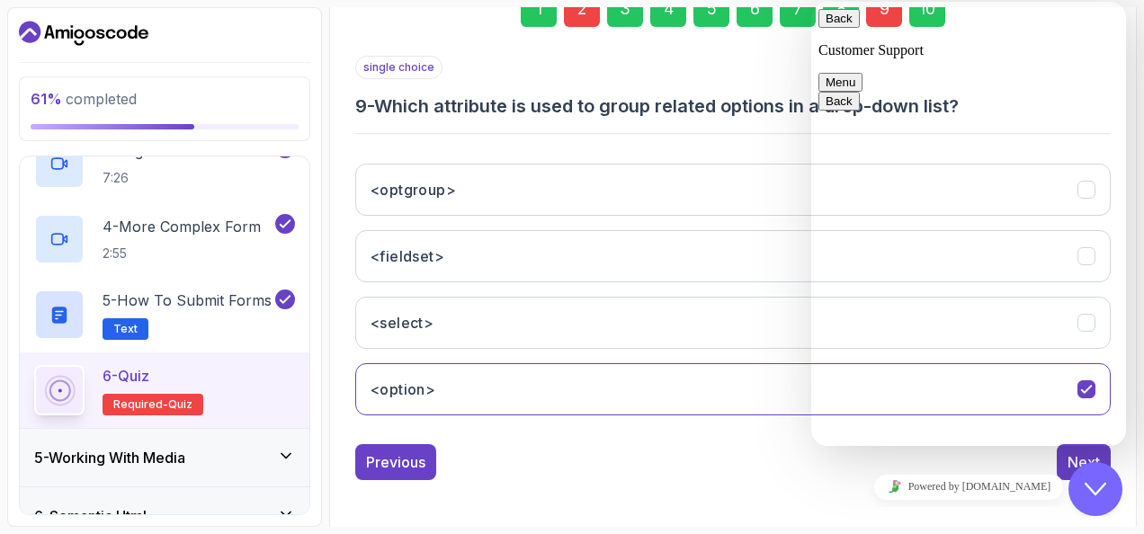
click at [1096, 490] on icon "Close Chat This icon closes the chat window." at bounding box center [1095, 489] width 22 height 22
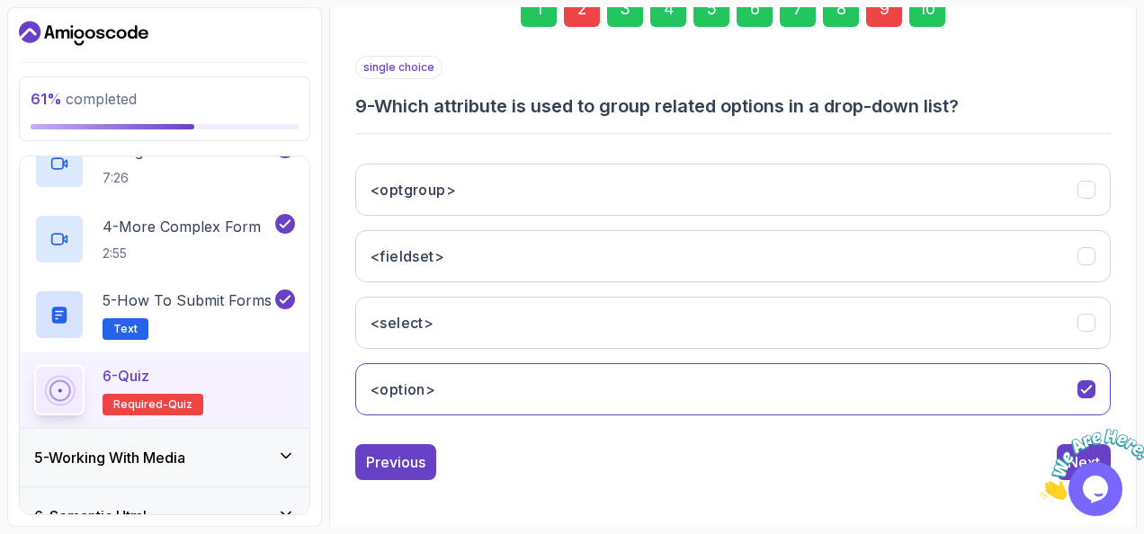
click at [1063, 446] on img at bounding box center [1094, 464] width 111 height 71
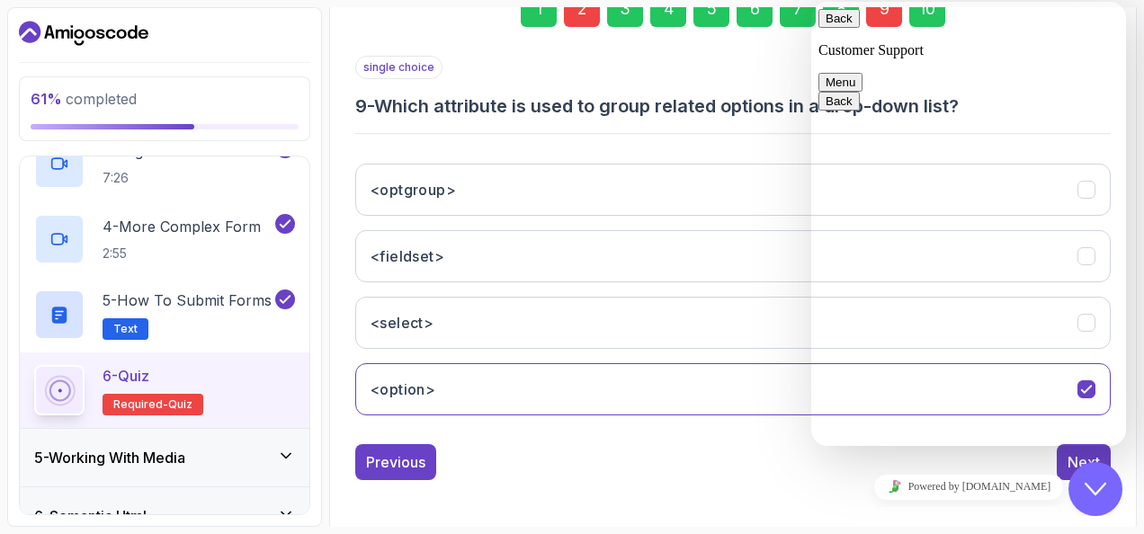
click at [1095, 490] on icon "Close Chat This icon closes the chat window." at bounding box center [1095, 489] width 22 height 22
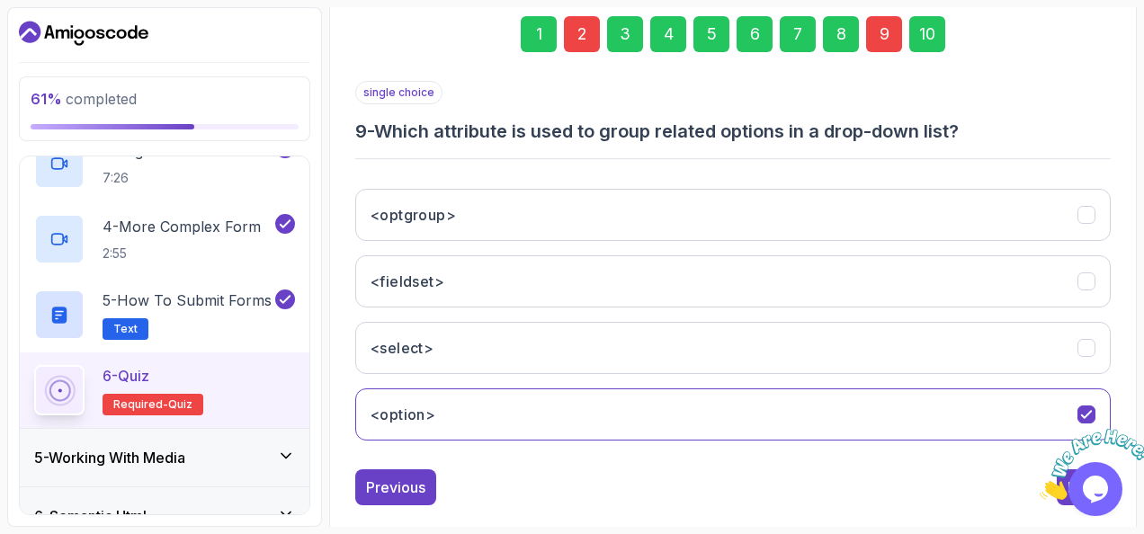
scroll to position [223, 0]
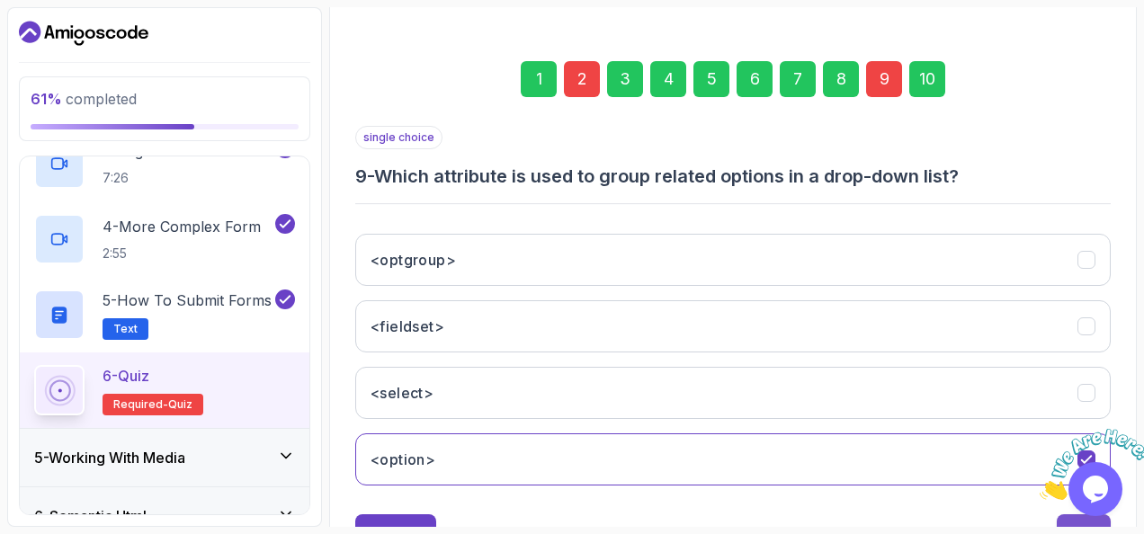
click at [1072, 521] on div "Next" at bounding box center [1083, 532] width 32 height 22
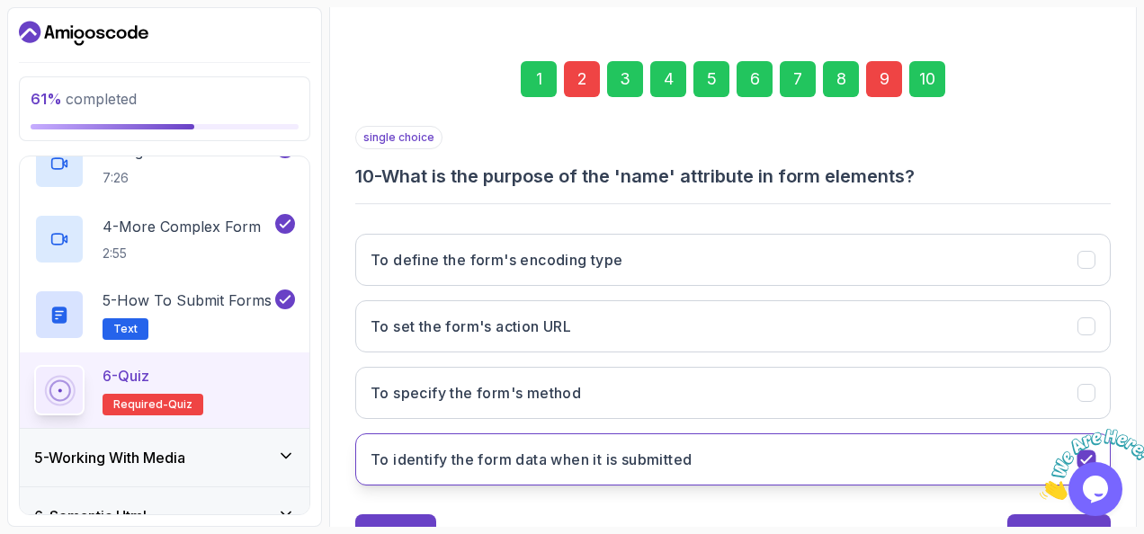
scroll to position [293, 0]
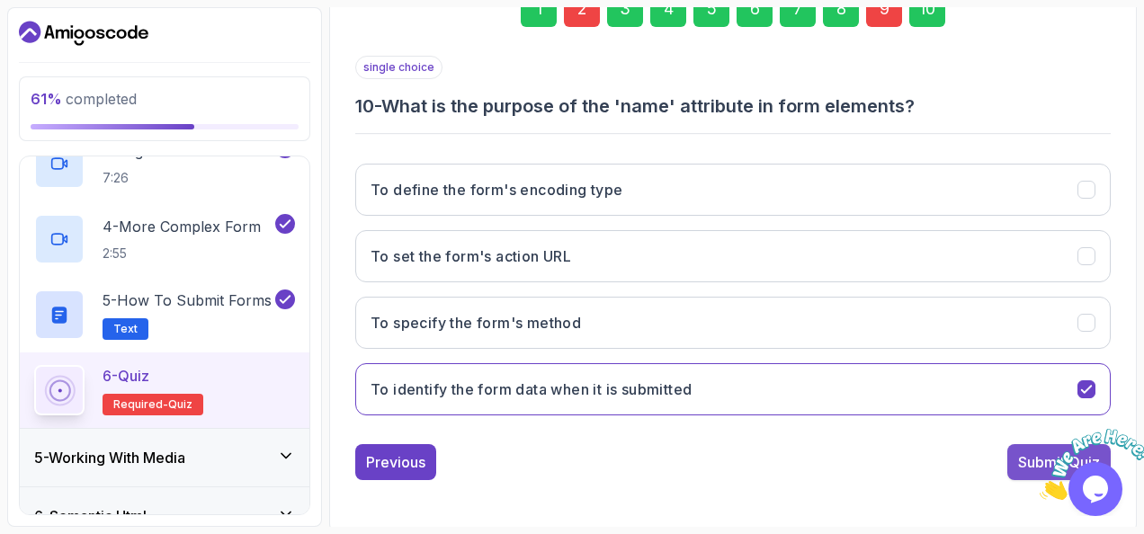
click at [1023, 457] on div "Submit Quiz" at bounding box center [1059, 462] width 82 height 22
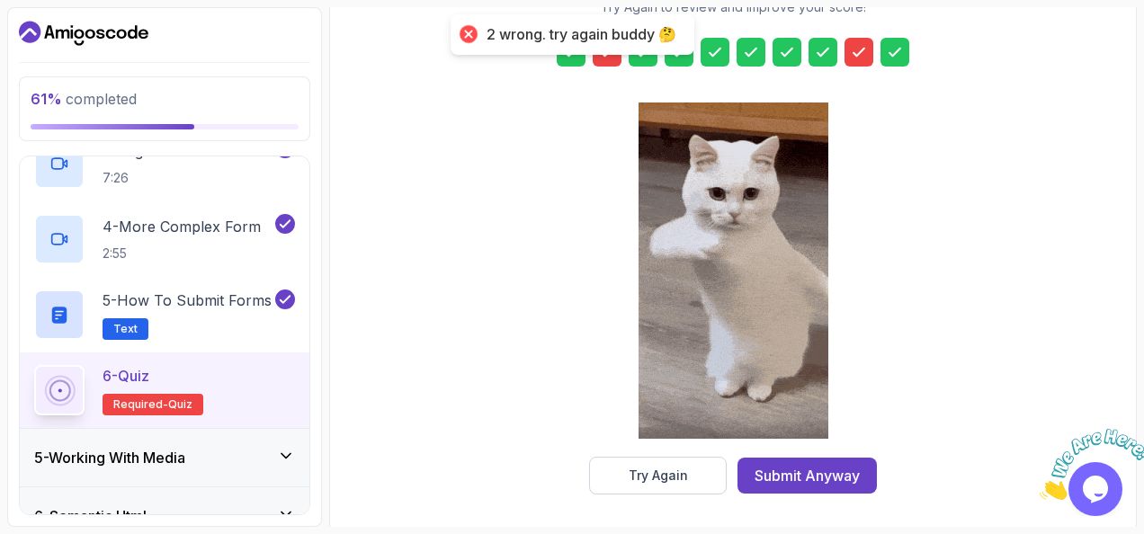
scroll to position [325, 0]
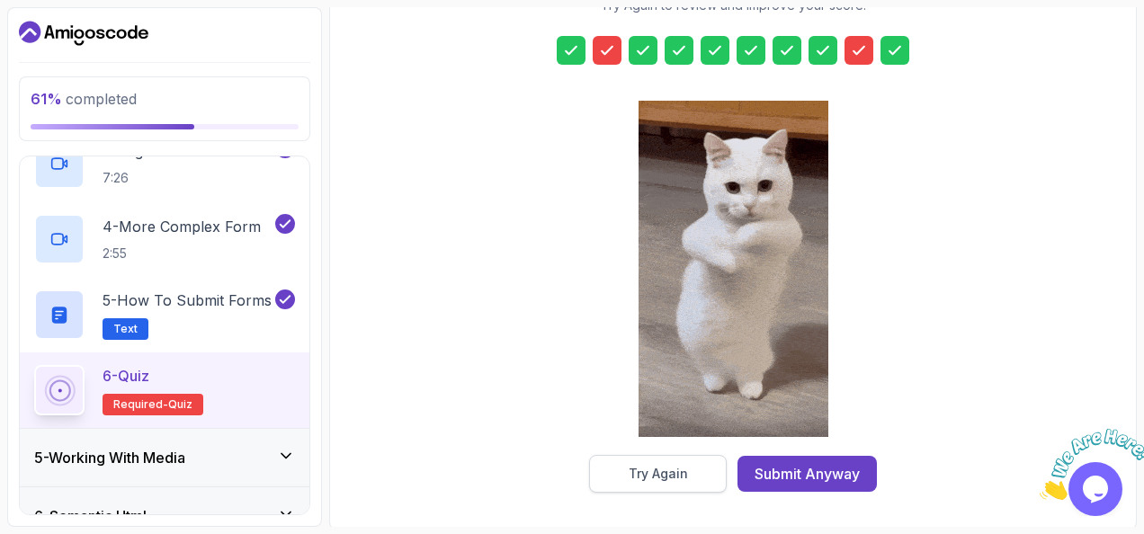
click at [662, 469] on div "Try Again" at bounding box center [657, 474] width 59 height 18
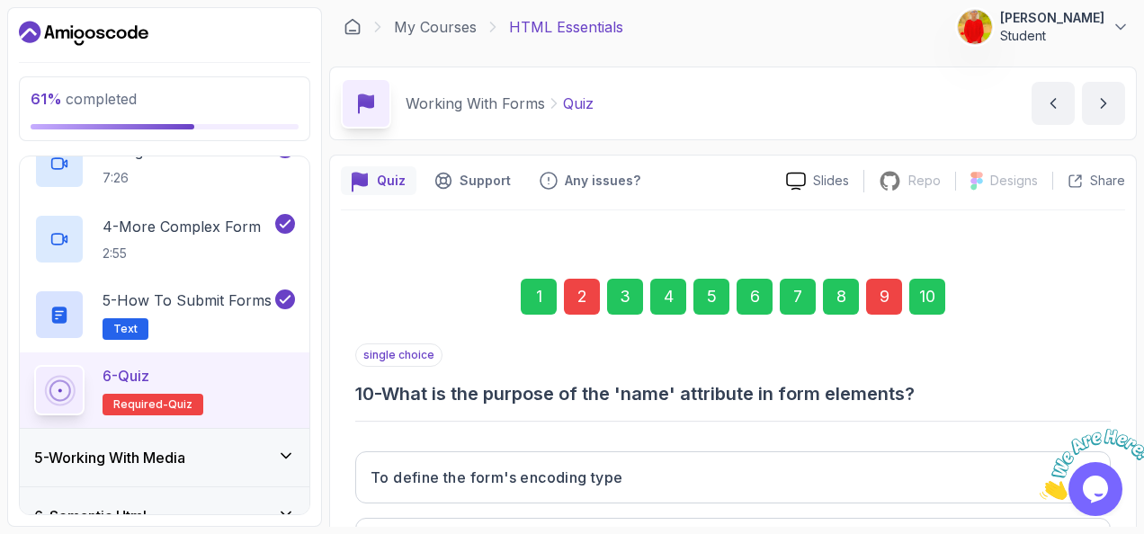
scroll to position [0, 0]
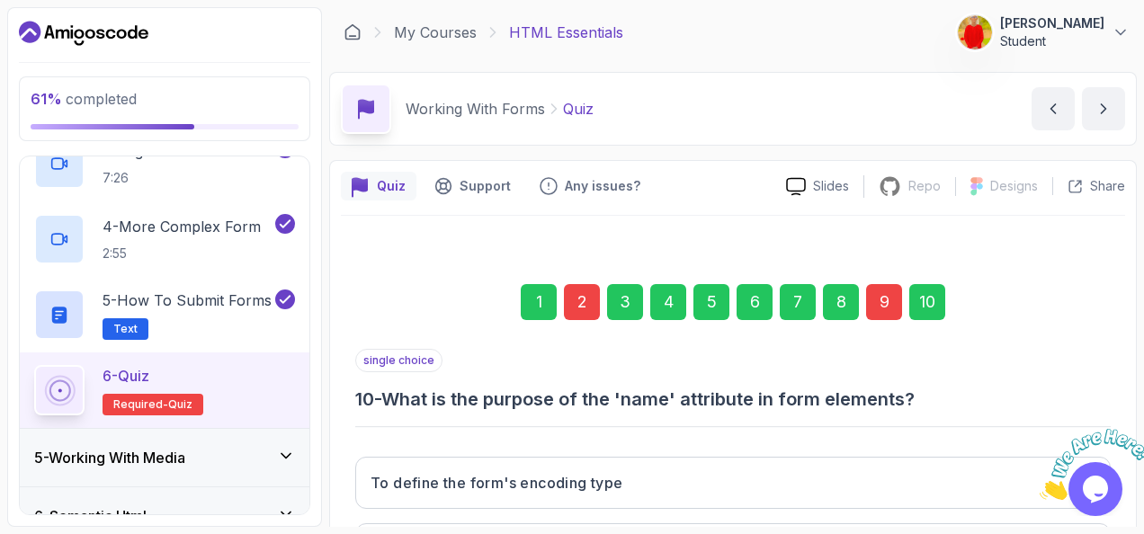
click at [577, 299] on div "2" at bounding box center [582, 302] width 36 height 36
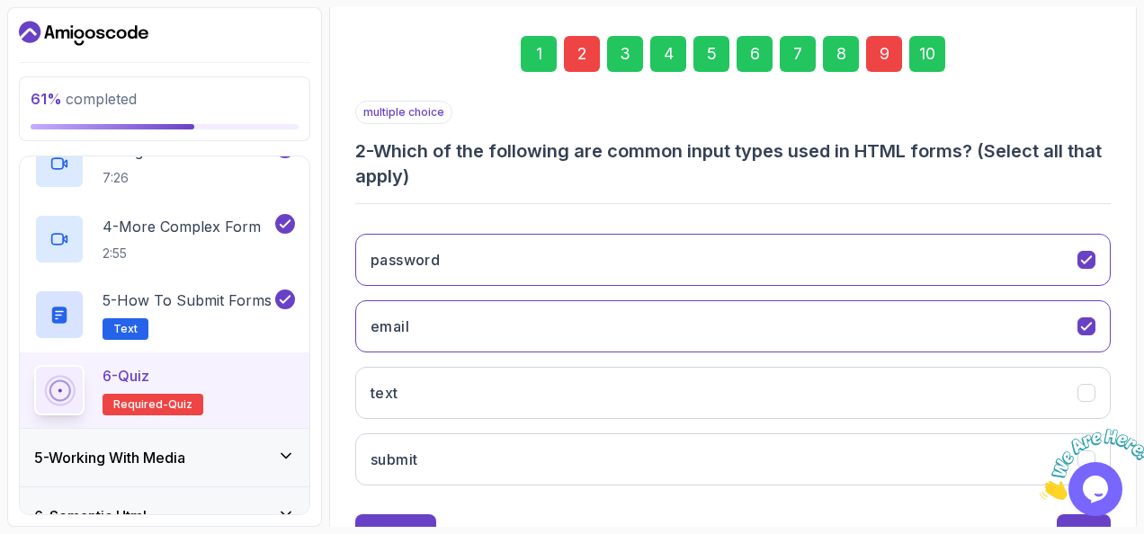
scroll to position [288, 0]
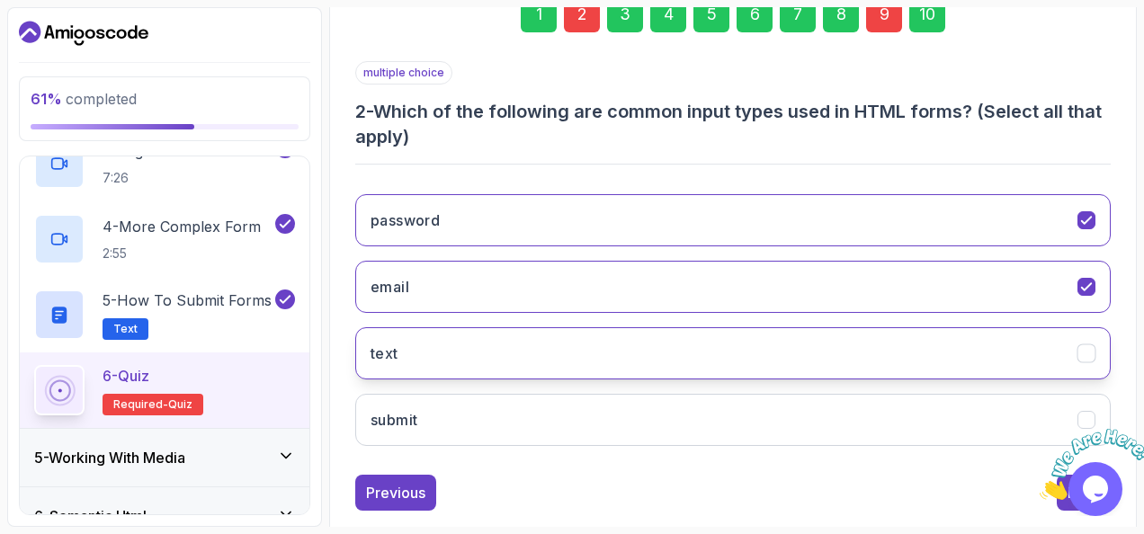
click at [1088, 347] on icon "text" at bounding box center [1086, 353] width 17 height 17
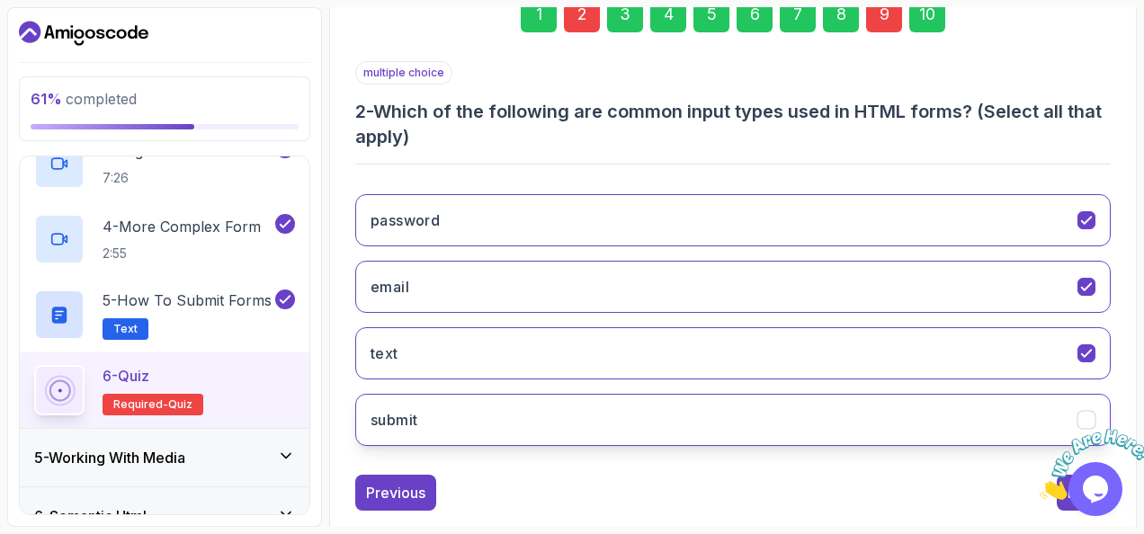
click at [1091, 399] on button "submit" at bounding box center [732, 420] width 755 height 52
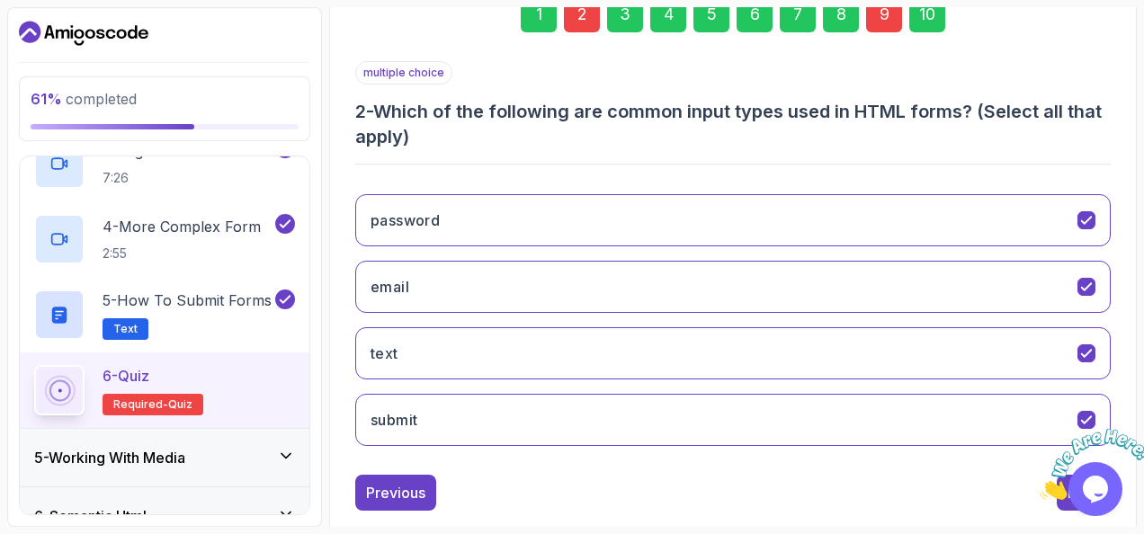
click at [889, 27] on div "9" at bounding box center [884, 14] width 36 height 36
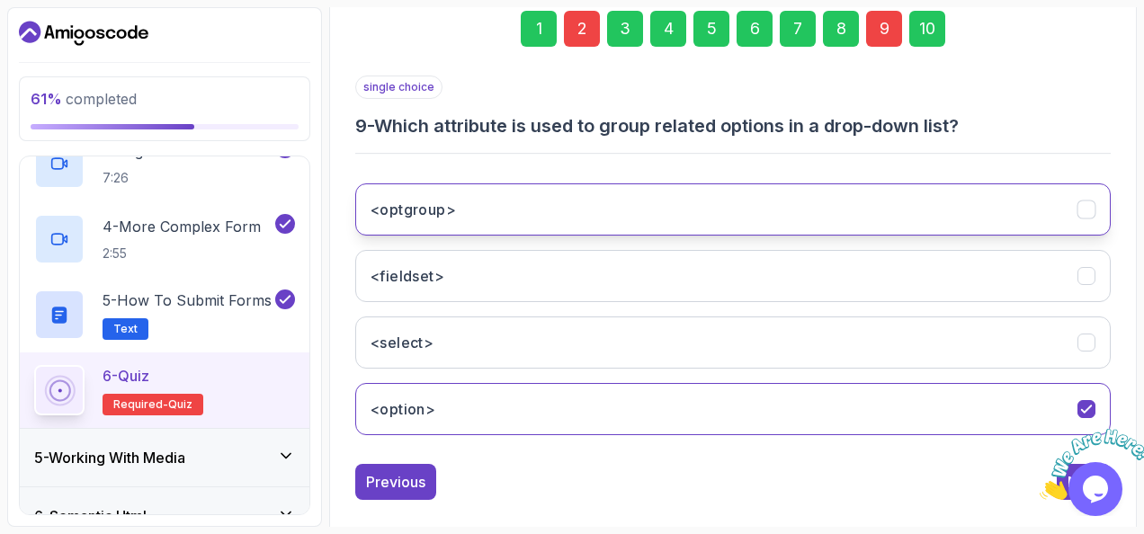
scroll to position [272, 0]
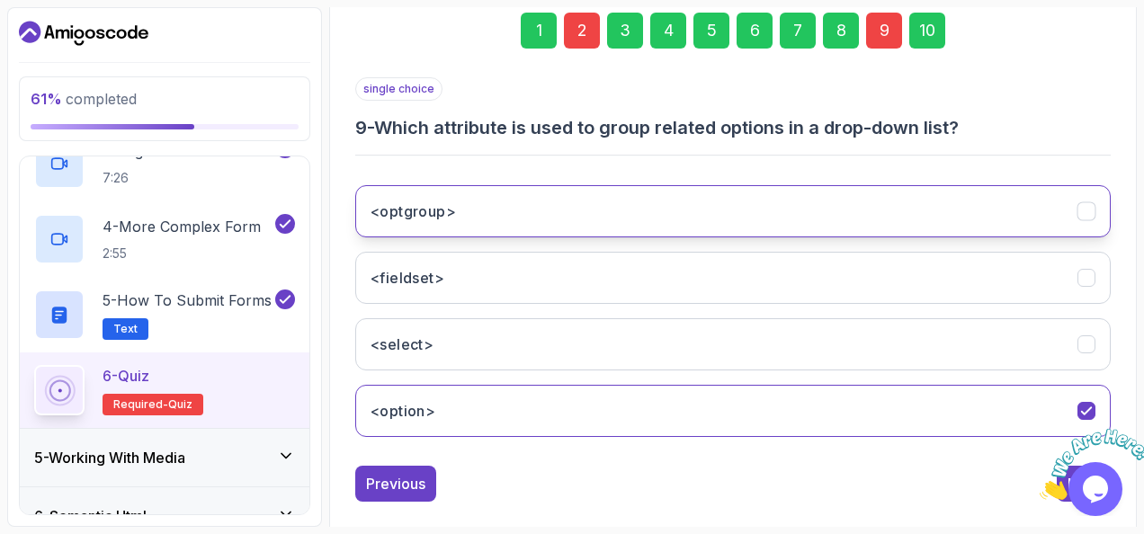
click at [642, 211] on button "<optgroup>" at bounding box center [732, 211] width 755 height 52
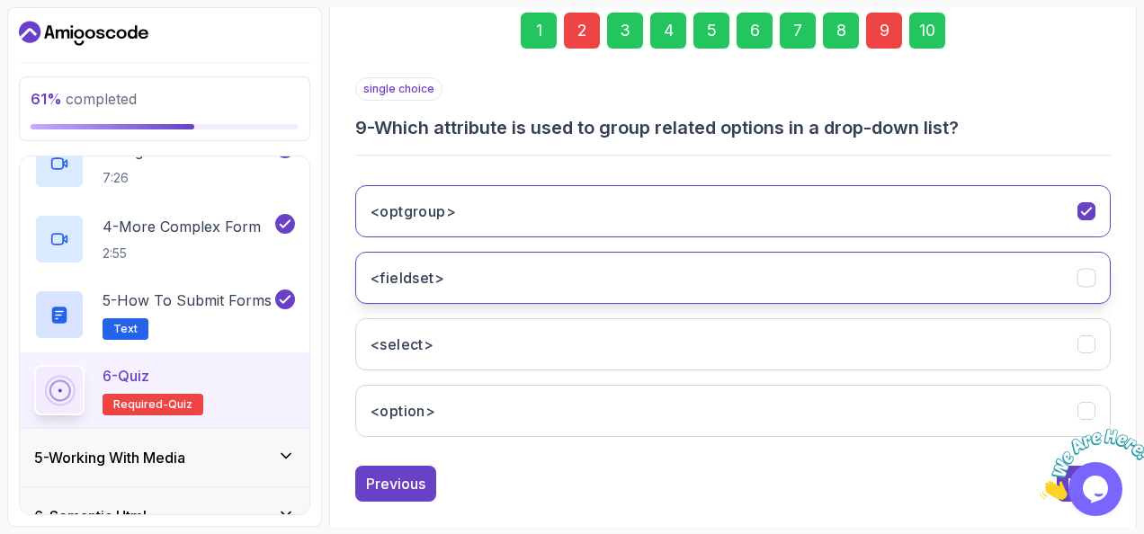
click at [570, 266] on button "<fieldset>" at bounding box center [732, 278] width 755 height 52
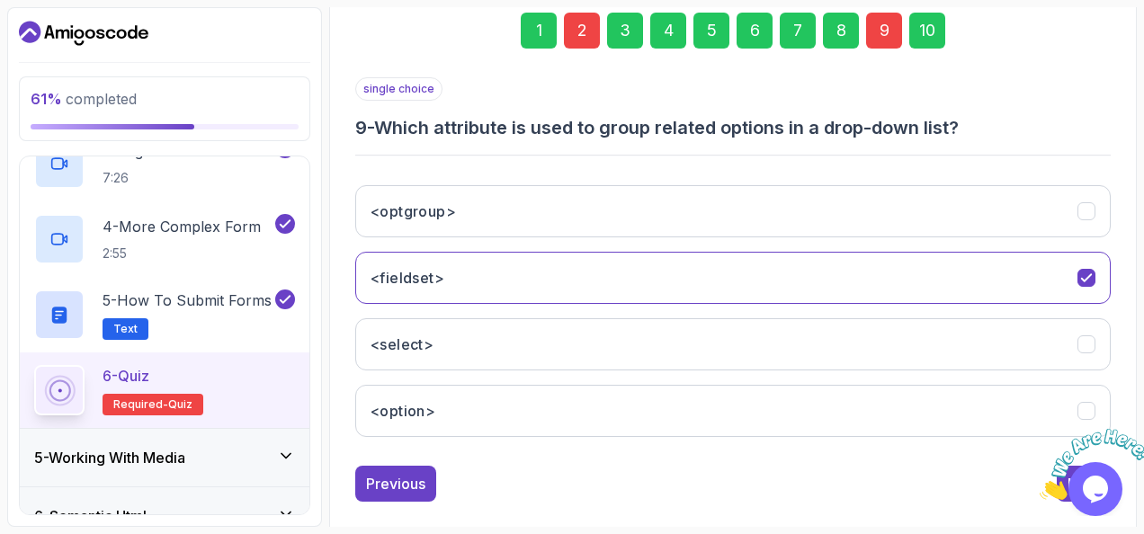
scroll to position [239, 0]
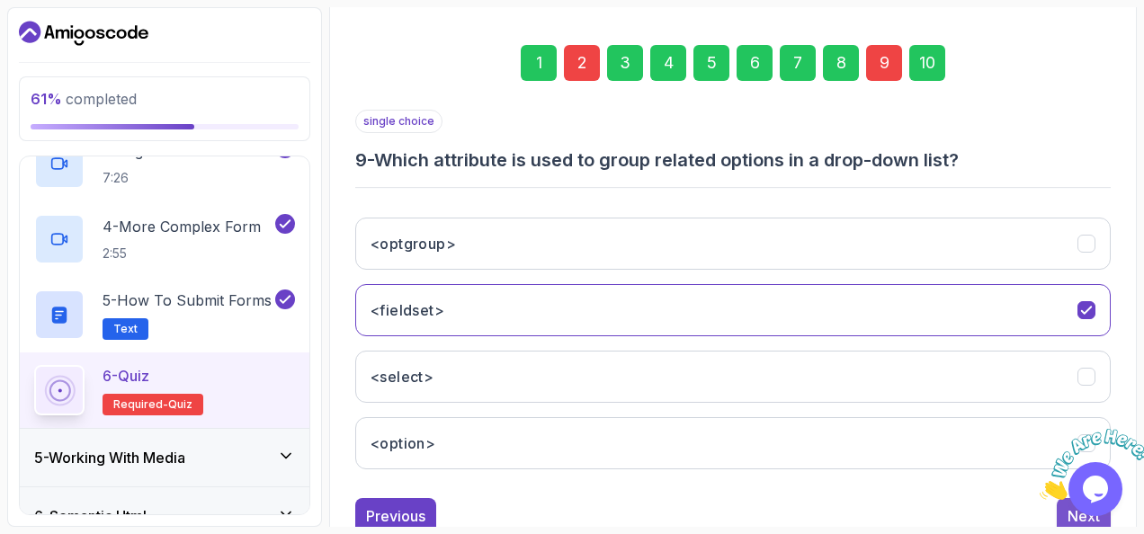
click at [1064, 512] on button "Next" at bounding box center [1083, 516] width 54 height 36
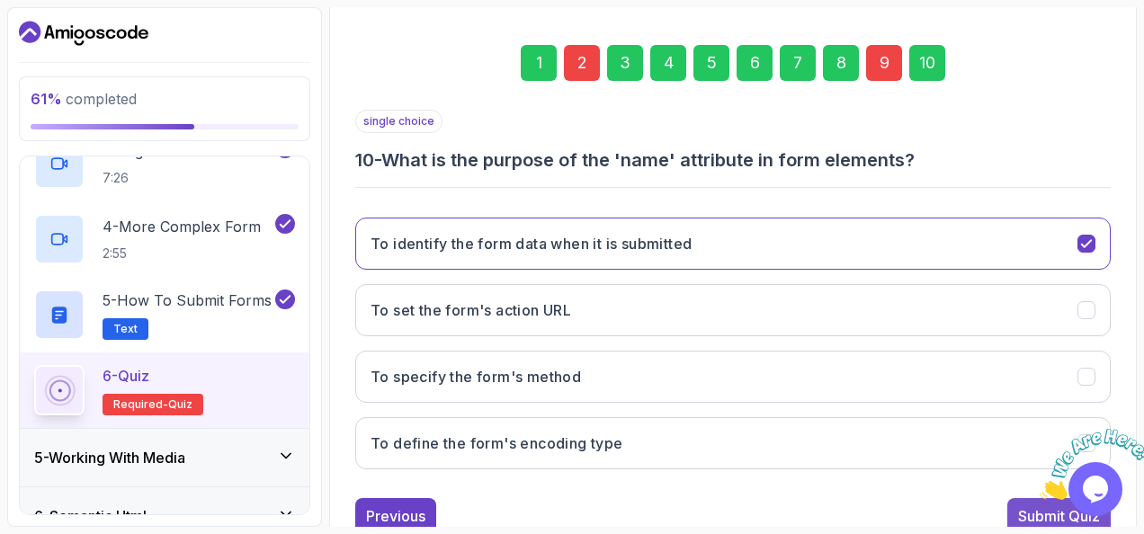
click at [1062, 512] on div "Submit Quiz" at bounding box center [1059, 516] width 82 height 22
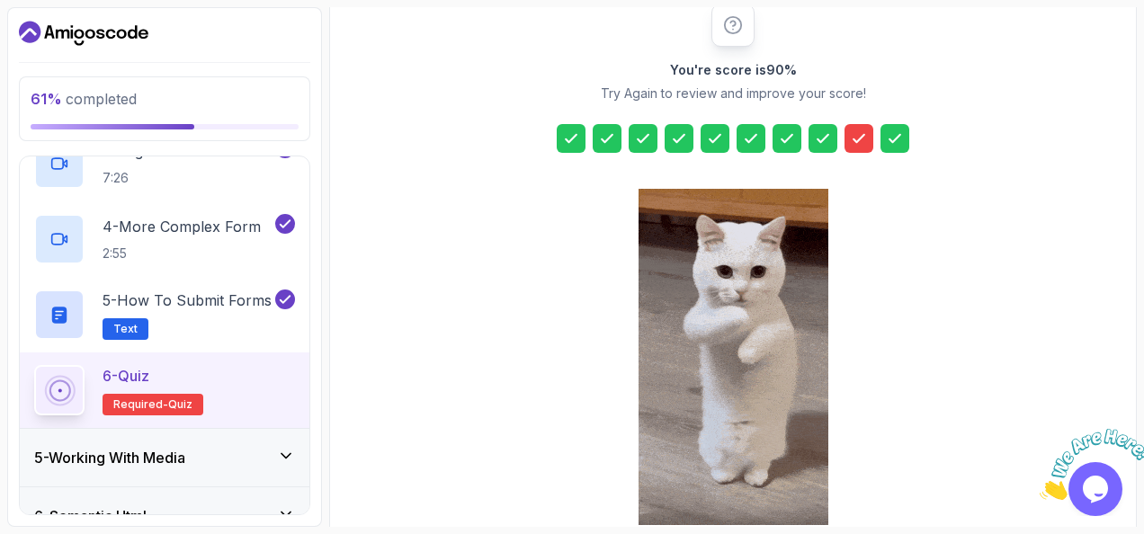
scroll to position [325, 0]
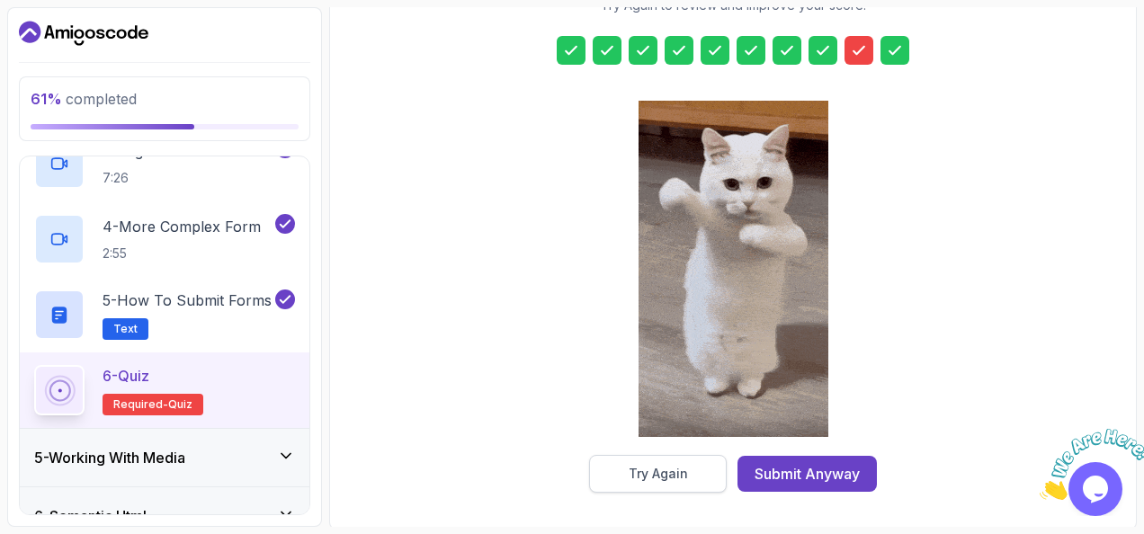
click at [674, 476] on div "Try Again" at bounding box center [657, 474] width 59 height 18
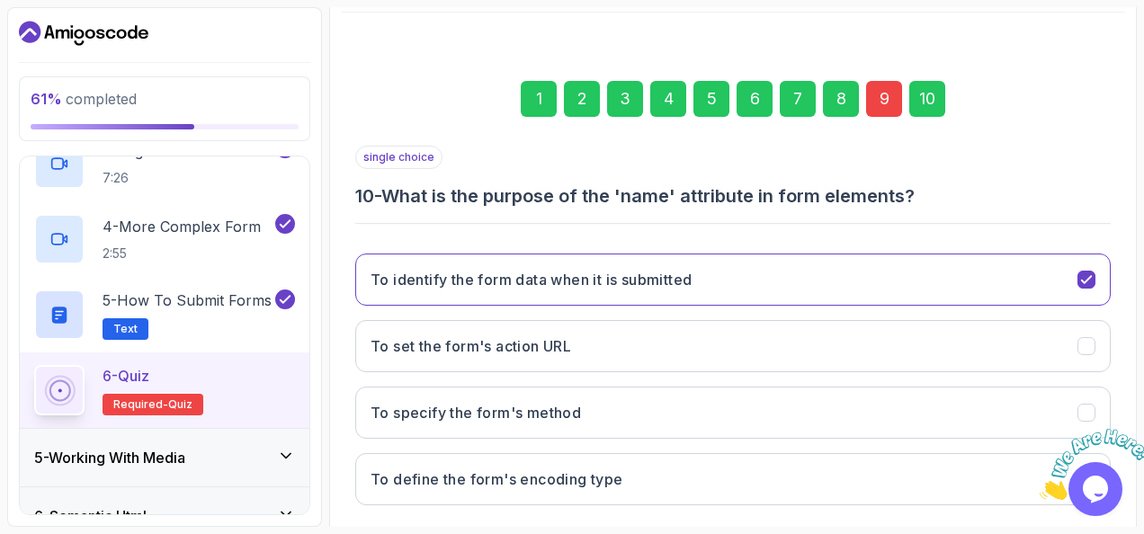
scroll to position [201, 0]
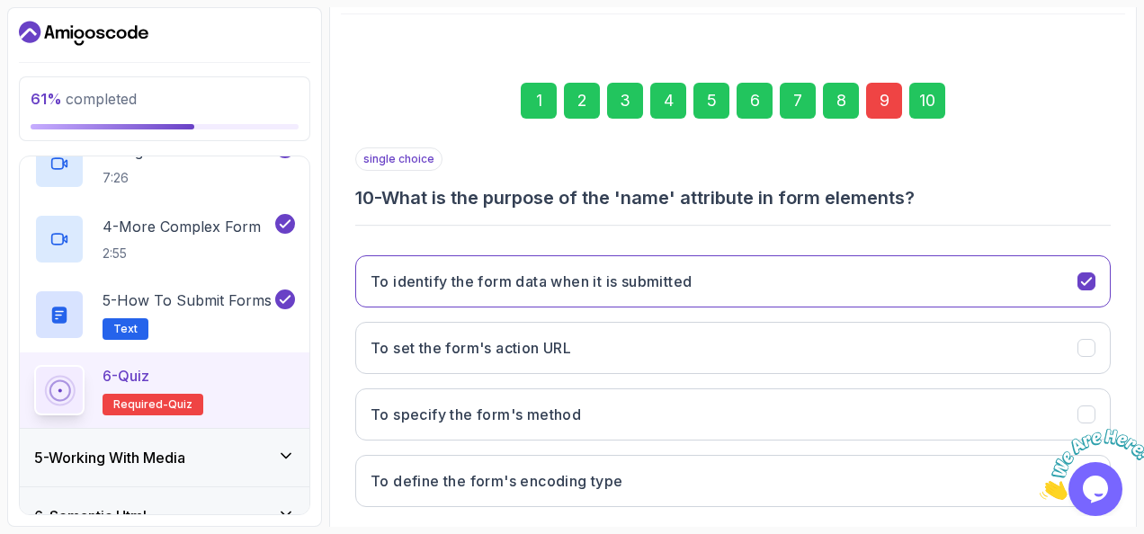
click at [881, 107] on div "9" at bounding box center [884, 101] width 36 height 36
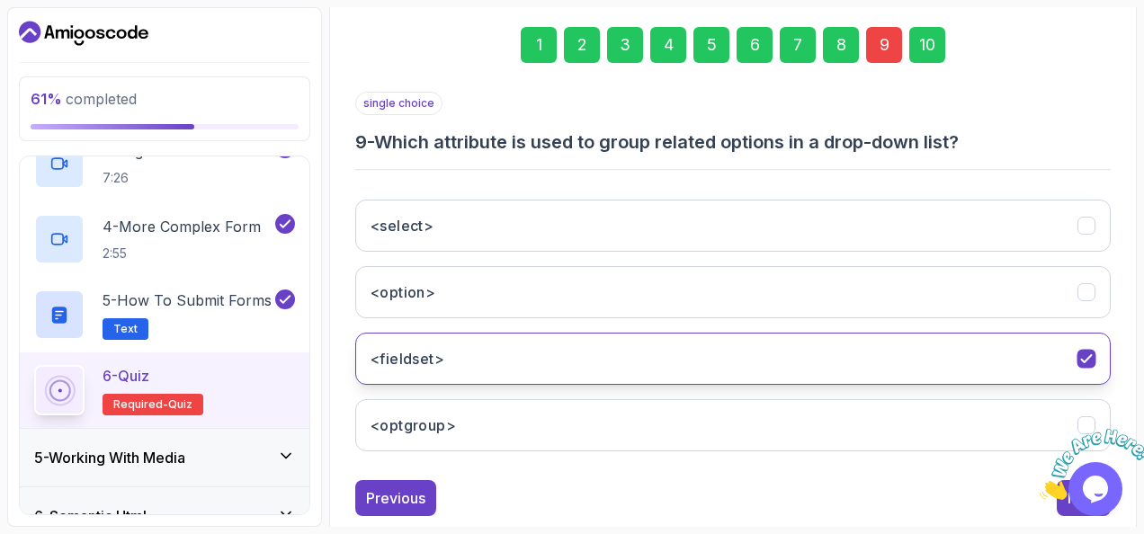
scroll to position [259, 0]
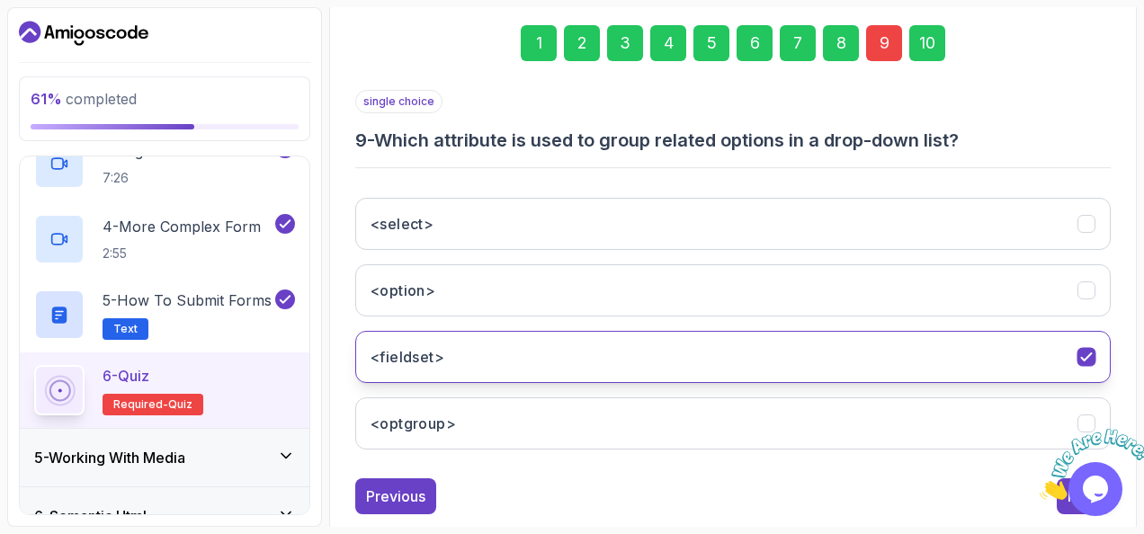
click at [523, 423] on button "<optgroup>" at bounding box center [732, 423] width 755 height 52
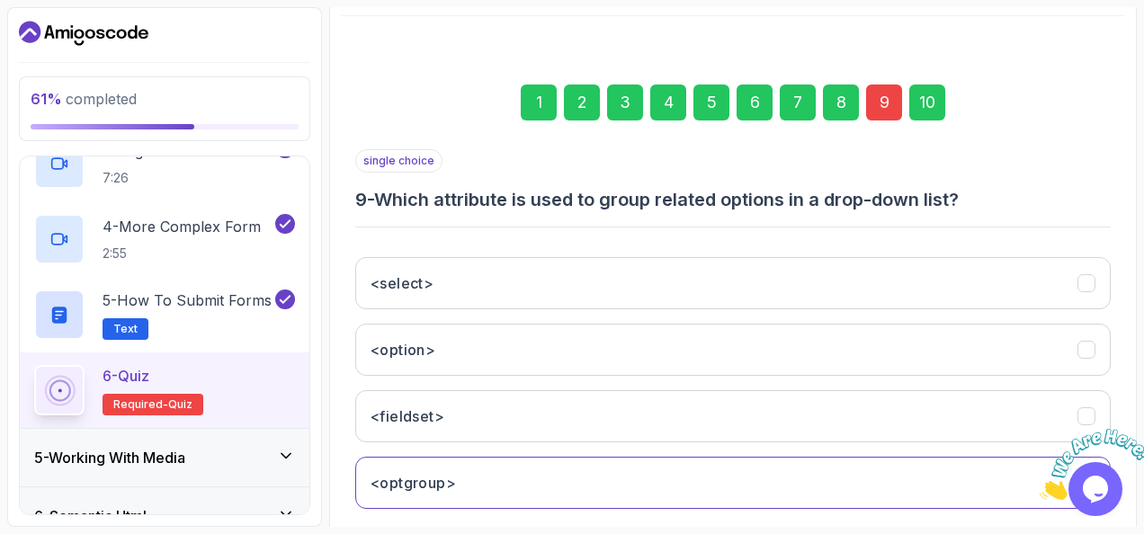
scroll to position [245, 0]
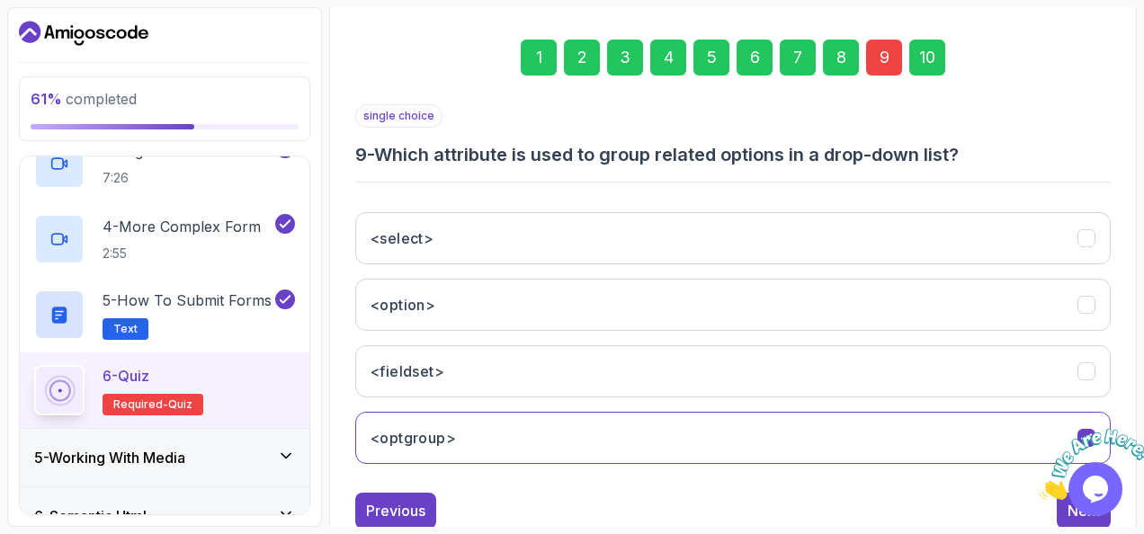
click at [1085, 512] on button "Opens Chat This icon Opens the chat window." at bounding box center [1095, 489] width 54 height 54
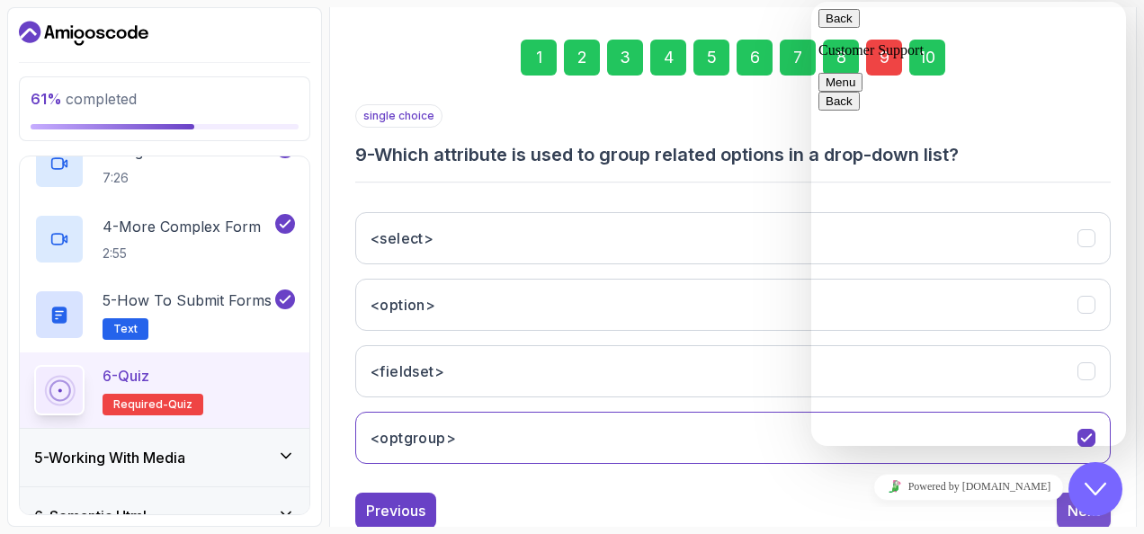
click at [1062, 509] on button "Next" at bounding box center [1083, 511] width 54 height 36
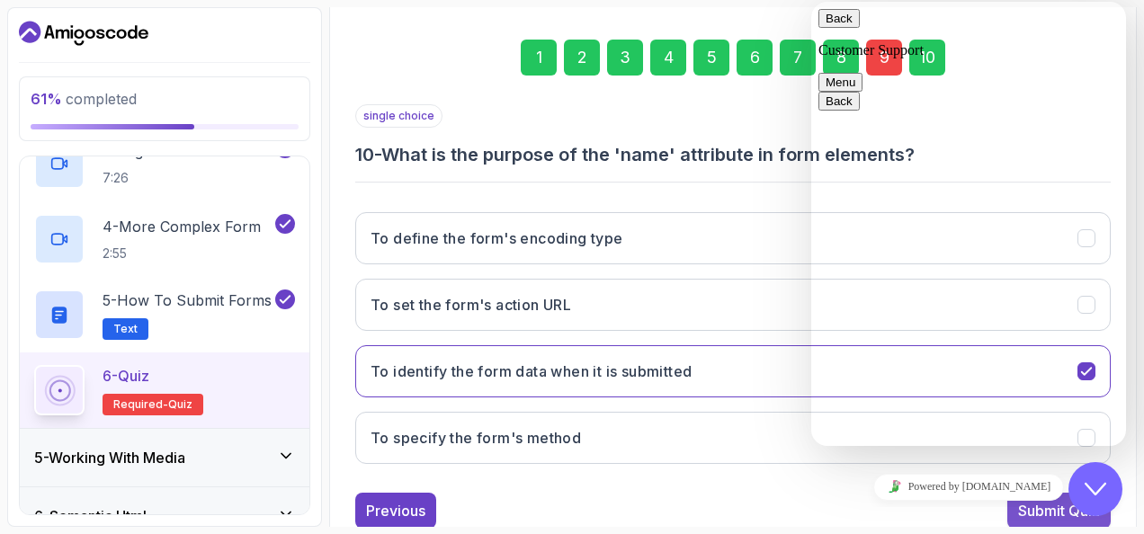
click at [1024, 509] on div "Submit Quiz" at bounding box center [1059, 511] width 82 height 22
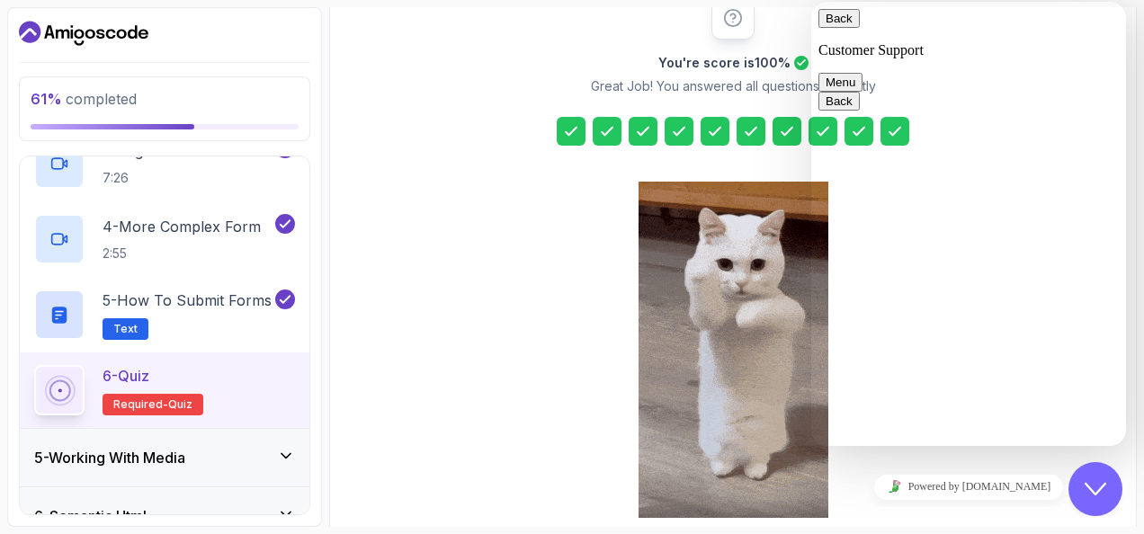
click at [1092, 476] on button "Close Chat This icon closes the chat window." at bounding box center [1095, 489] width 54 height 54
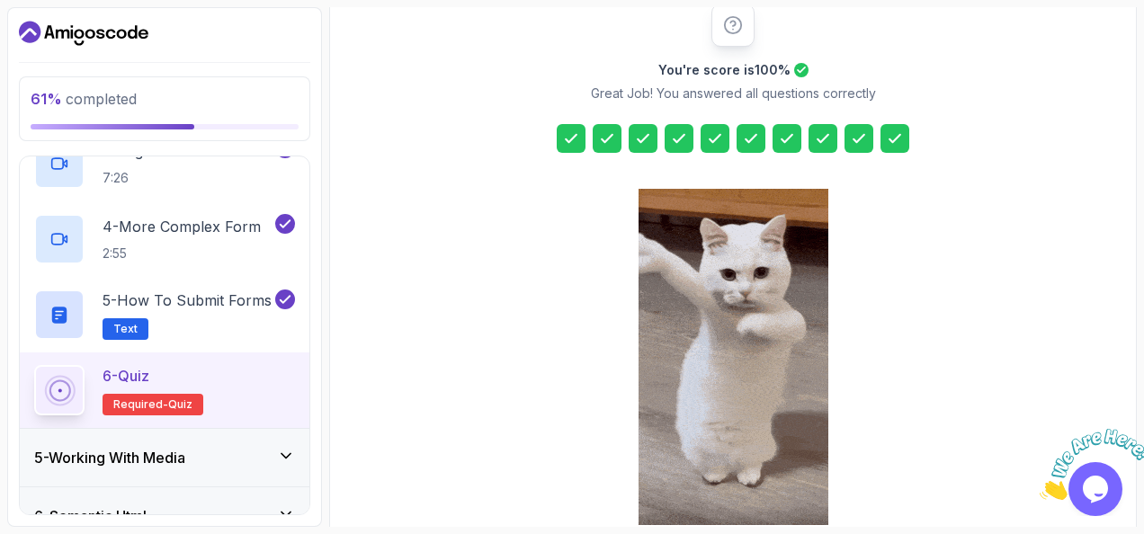
scroll to position [325, 0]
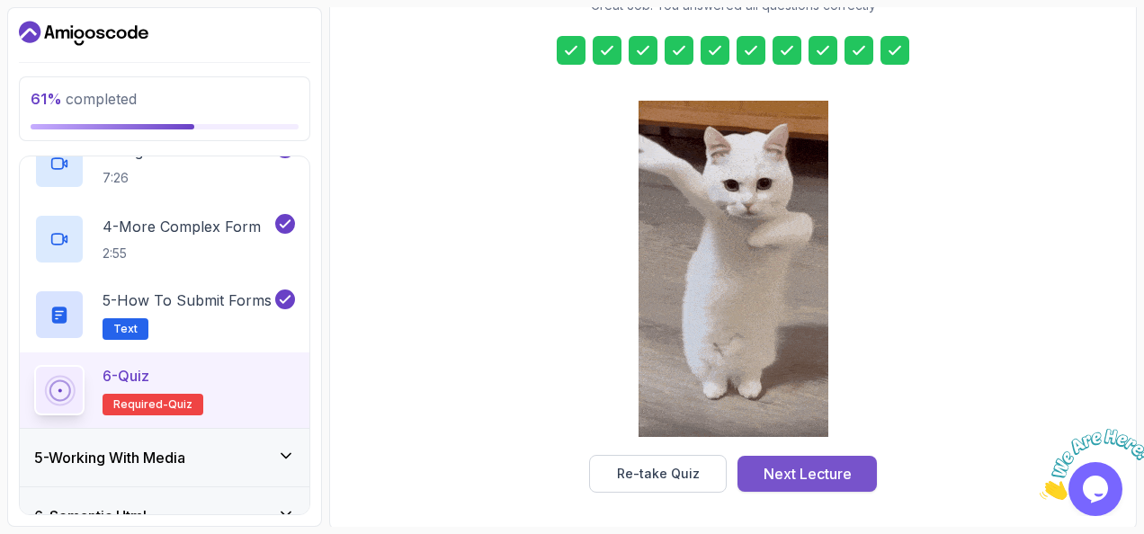
click at [793, 465] on div "Next Lecture" at bounding box center [807, 474] width 88 height 22
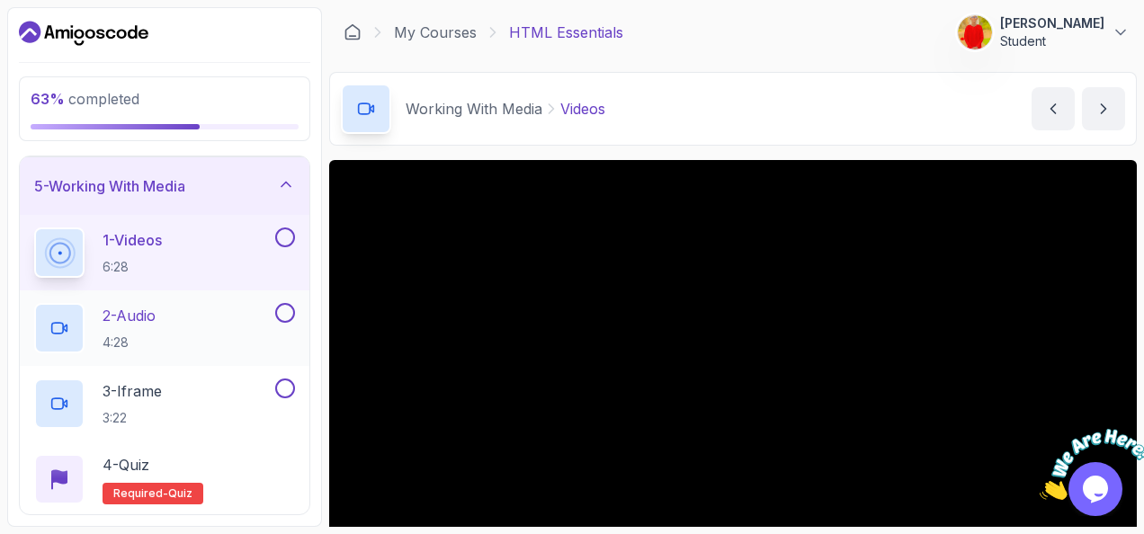
scroll to position [169, 0]
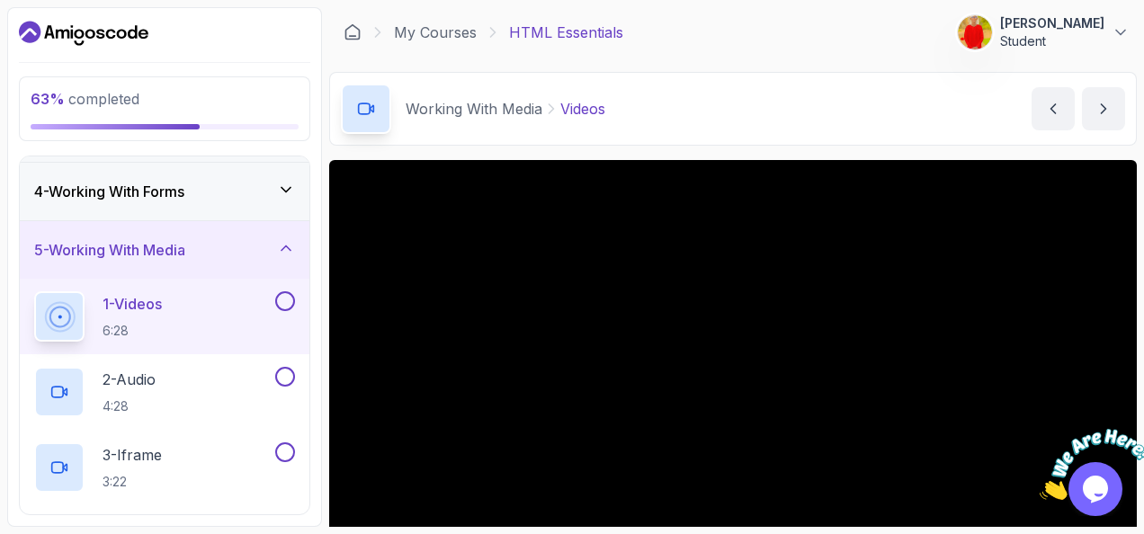
click at [279, 254] on icon at bounding box center [286, 248] width 18 height 18
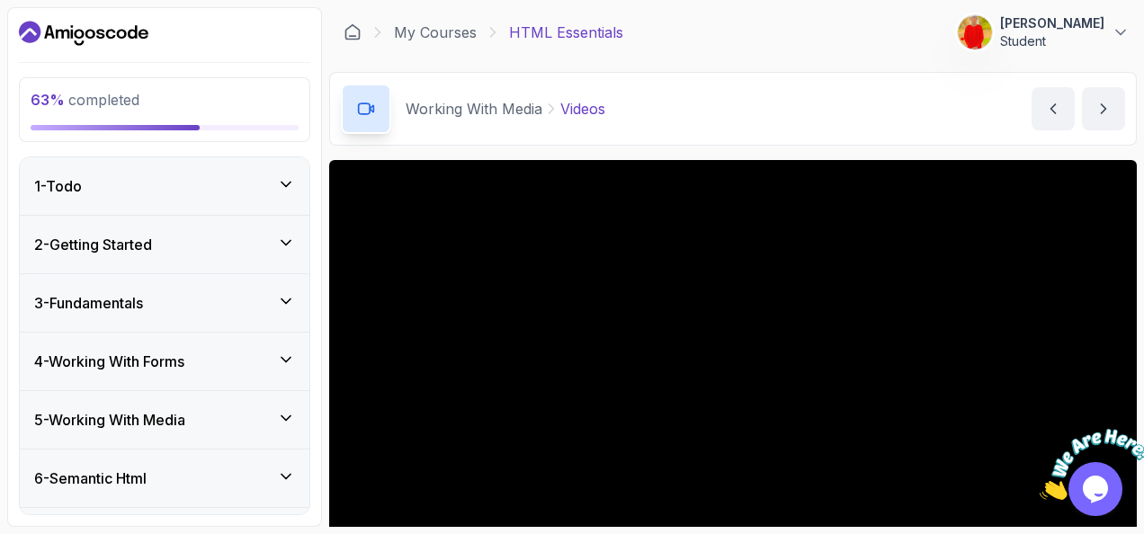
scroll to position [19, 0]
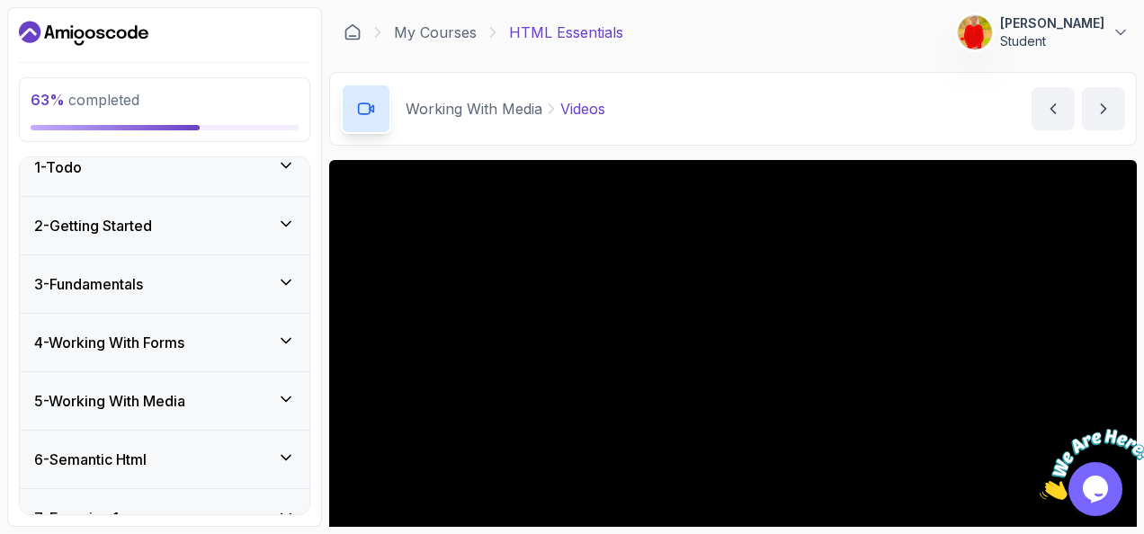
click at [282, 231] on div "2 - Getting Started" at bounding box center [164, 226] width 261 height 22
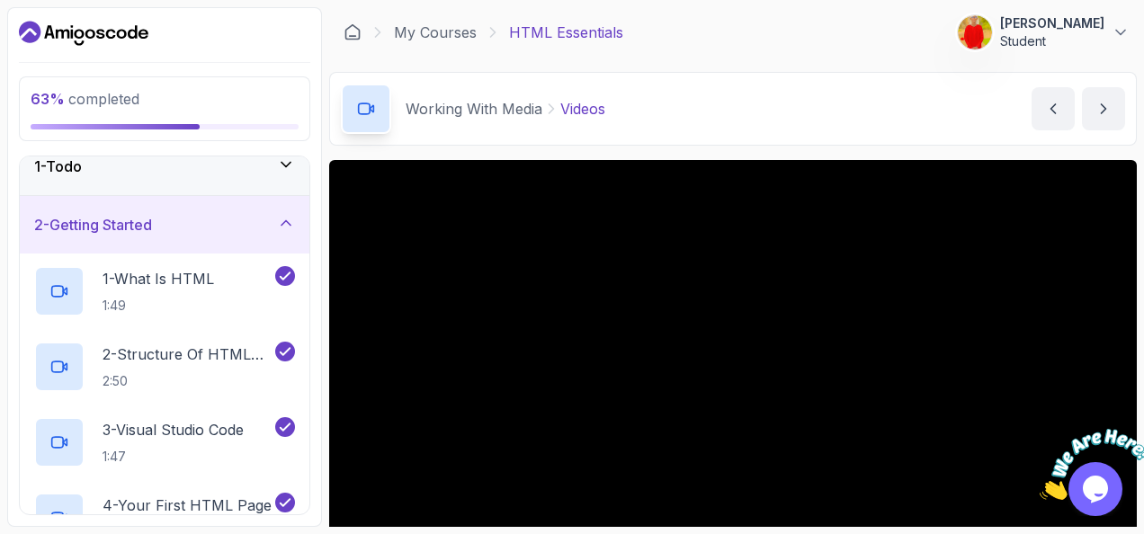
click at [282, 231] on div "2 - Getting Started" at bounding box center [164, 225] width 261 height 22
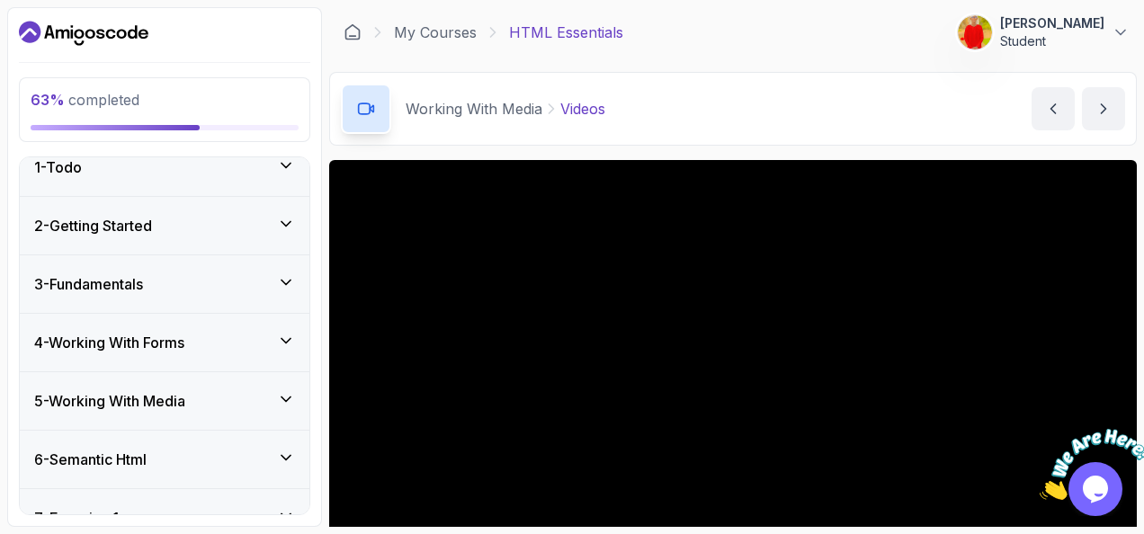
click at [279, 280] on icon at bounding box center [286, 282] width 18 height 18
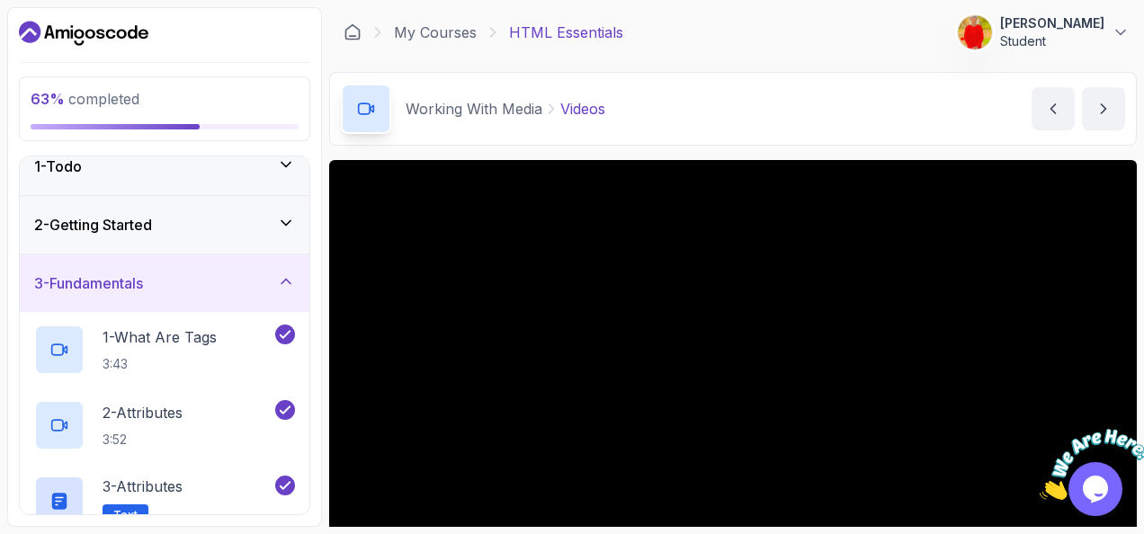
click at [279, 280] on icon at bounding box center [286, 281] width 18 height 18
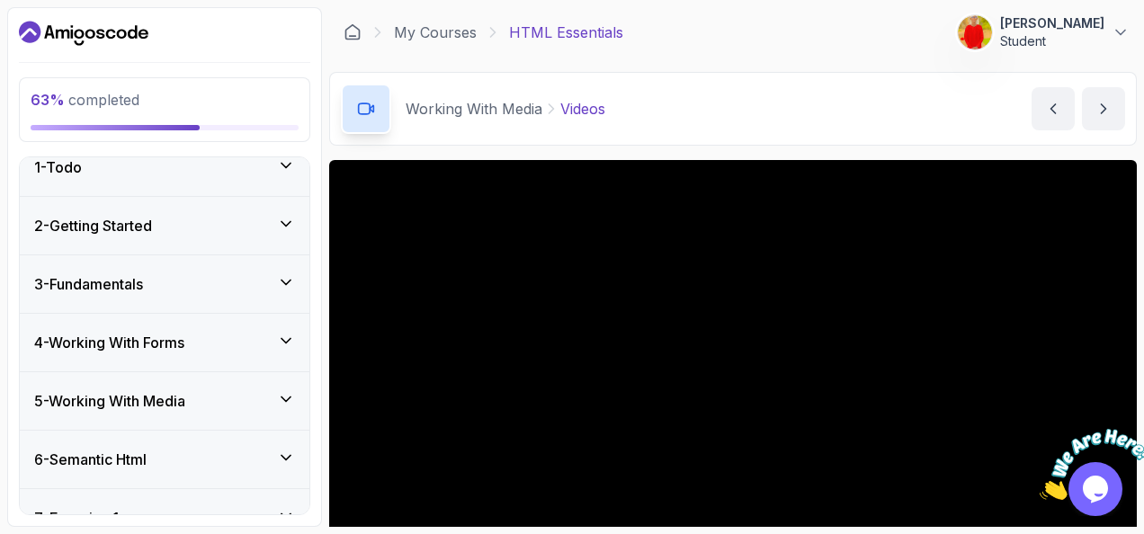
click at [278, 342] on icon at bounding box center [286, 341] width 18 height 18
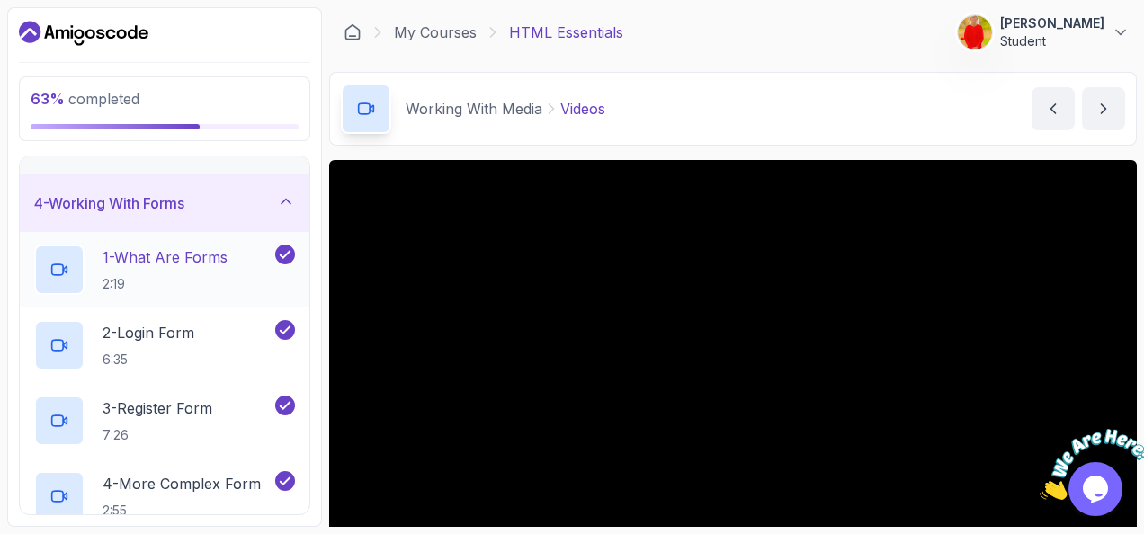
scroll to position [152, 0]
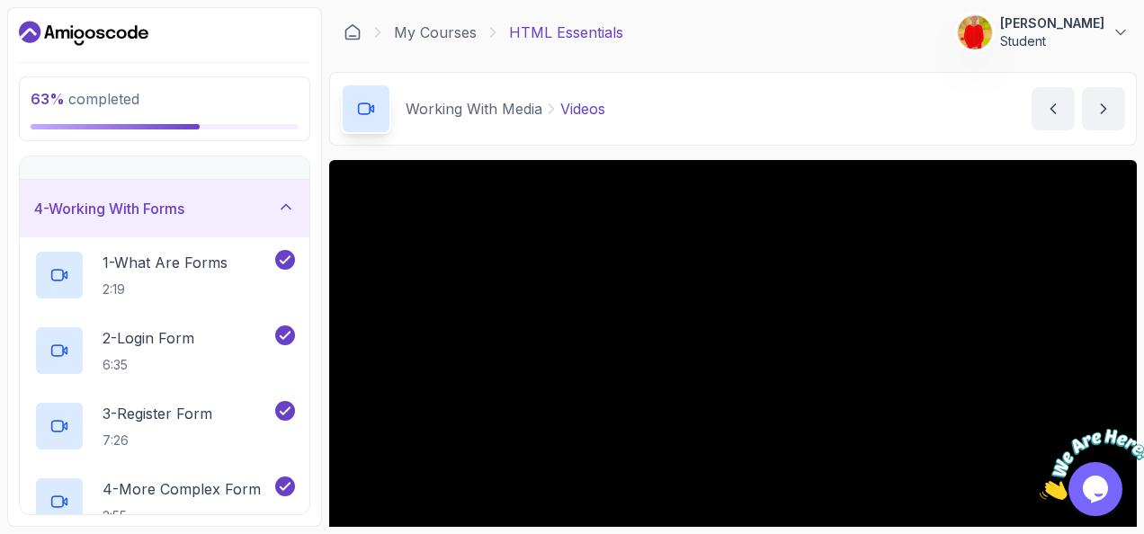
click at [279, 212] on icon at bounding box center [286, 207] width 18 height 18
